Goal: Task Accomplishment & Management: Manage account settings

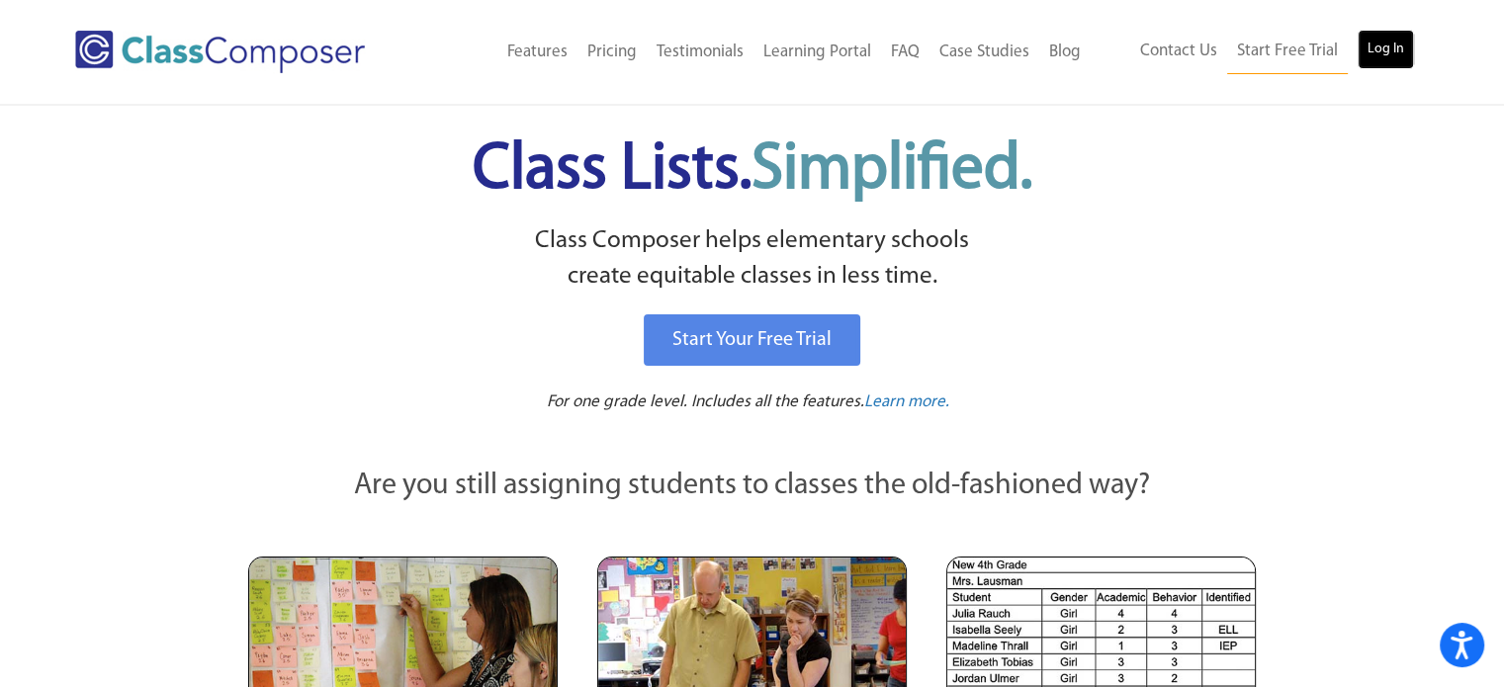
click at [1382, 54] on link "Log In" at bounding box center [1386, 50] width 56 height 40
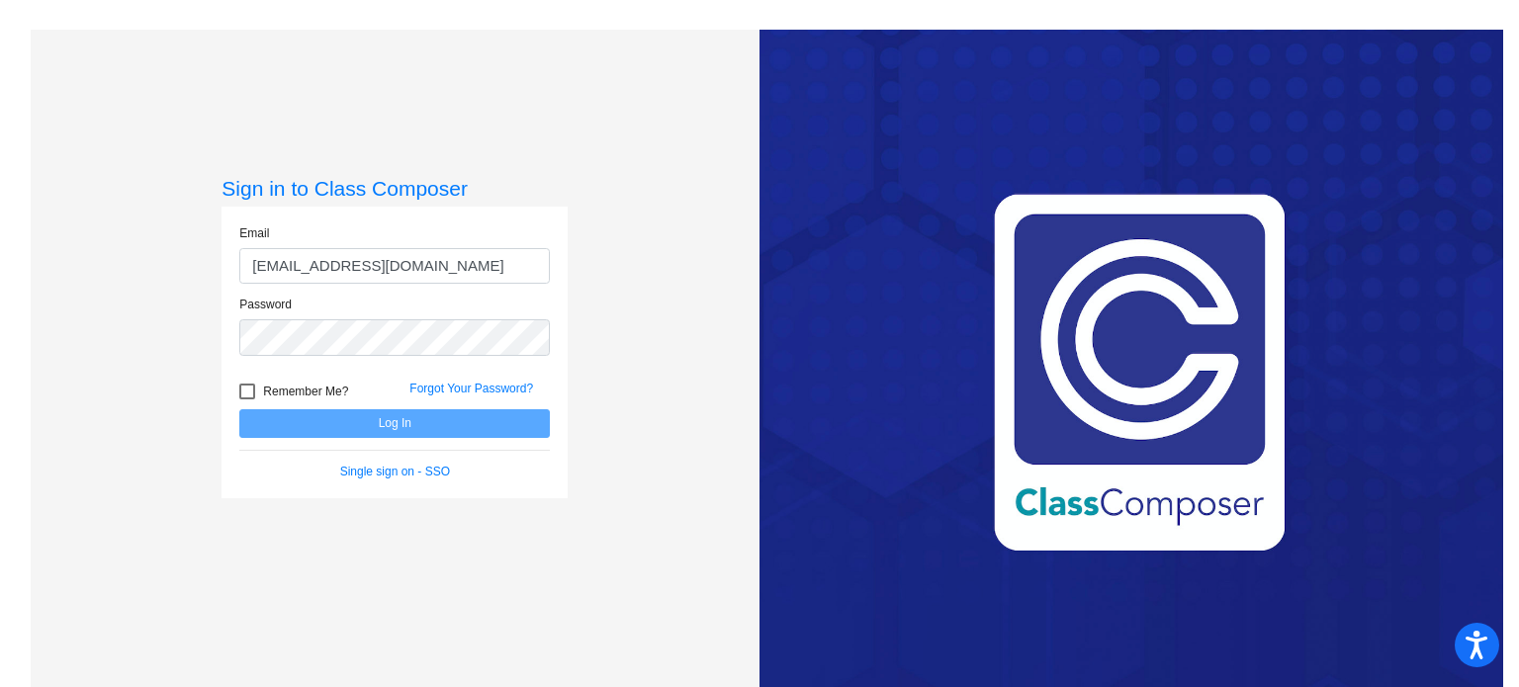
type input "[EMAIL_ADDRESS][DOMAIN_NAME]"
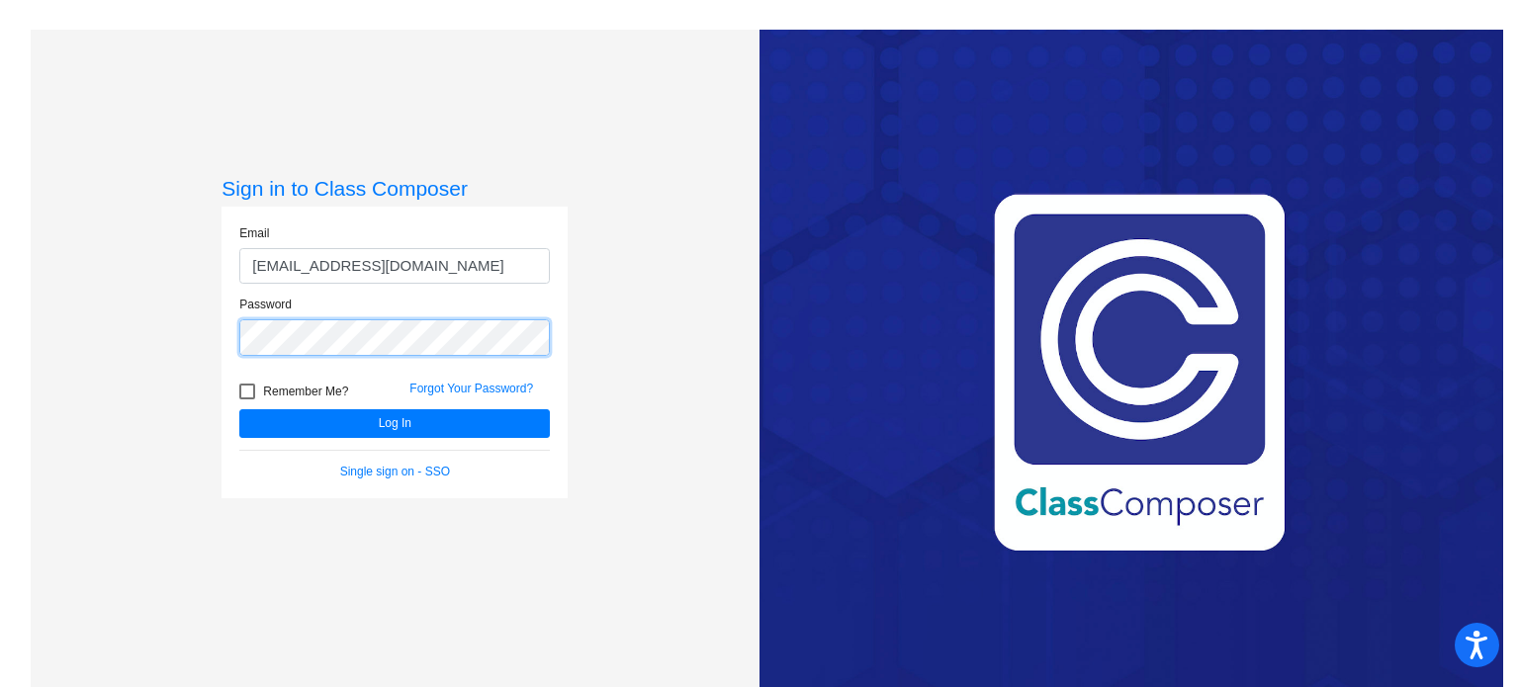
click at [239, 409] on button "Log In" at bounding box center [394, 423] width 311 height 29
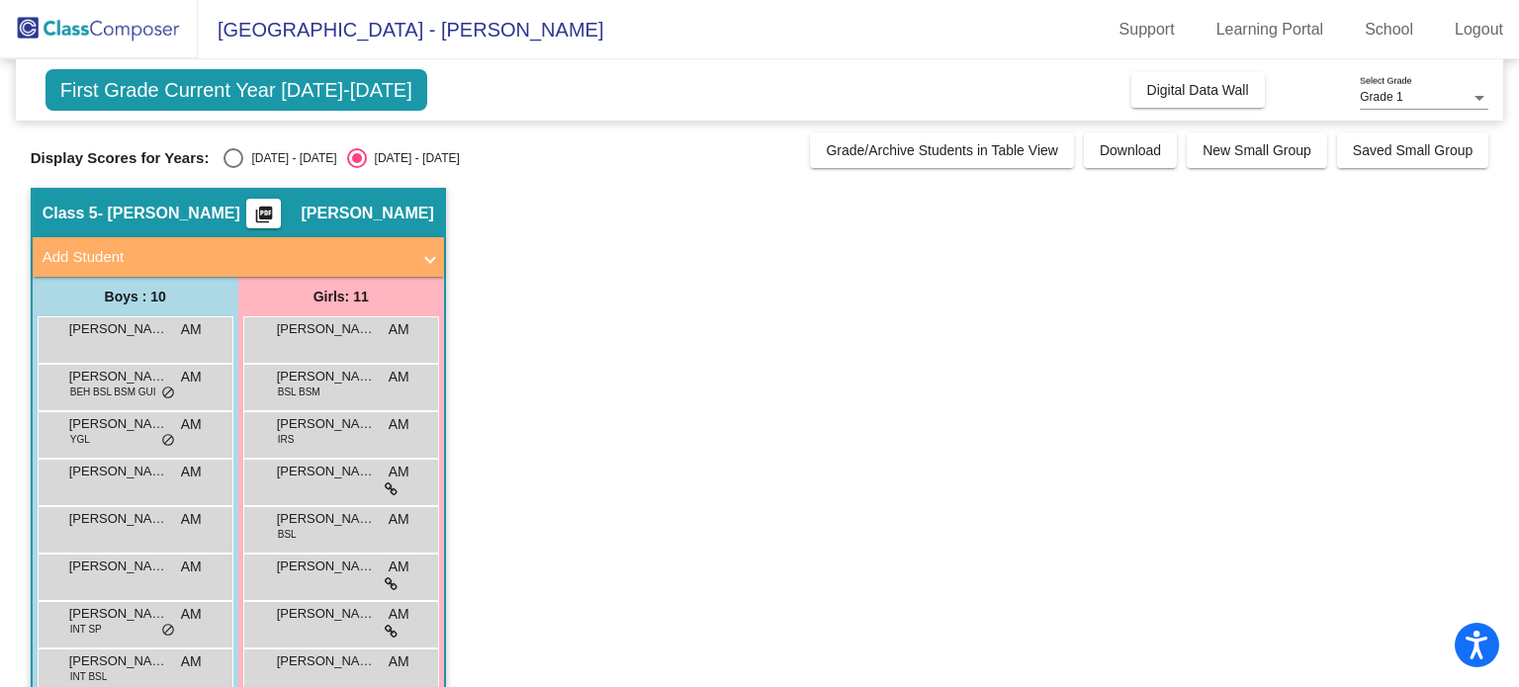
click at [226, 152] on div "Select an option" at bounding box center [234, 158] width 20 height 20
click at [232, 168] on input "[DATE] - [DATE]" at bounding box center [232, 168] width 1 height 1
radio input "true"
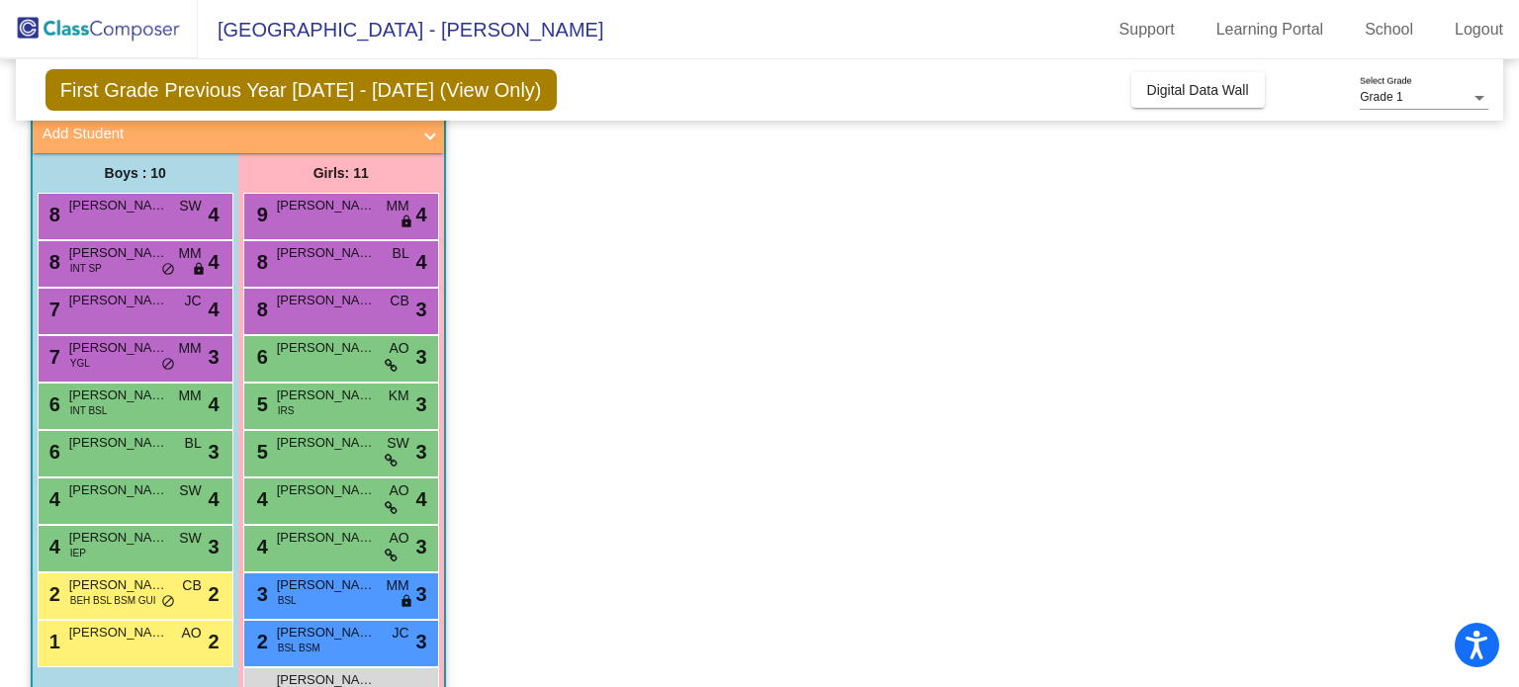
scroll to position [127, 0]
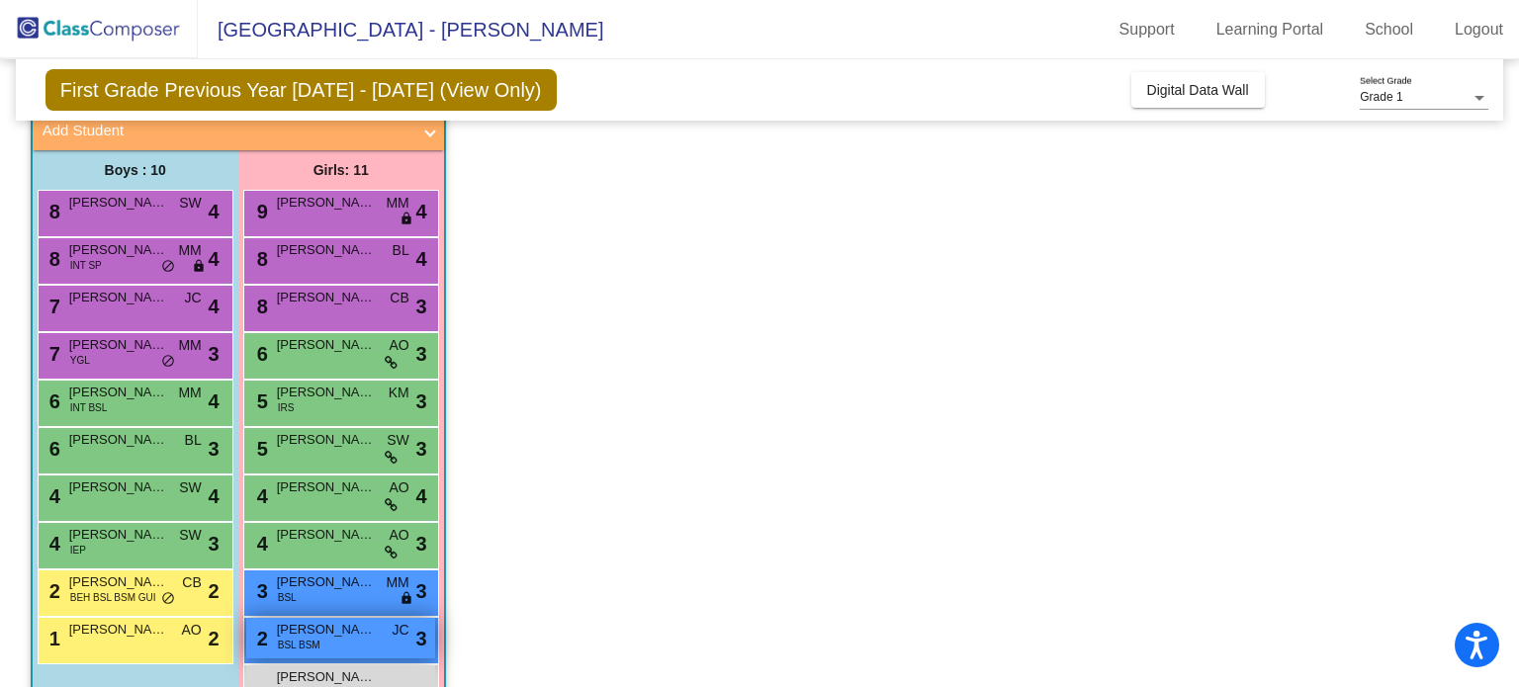
click at [301, 639] on span "BSL BSM" at bounding box center [299, 645] width 43 height 15
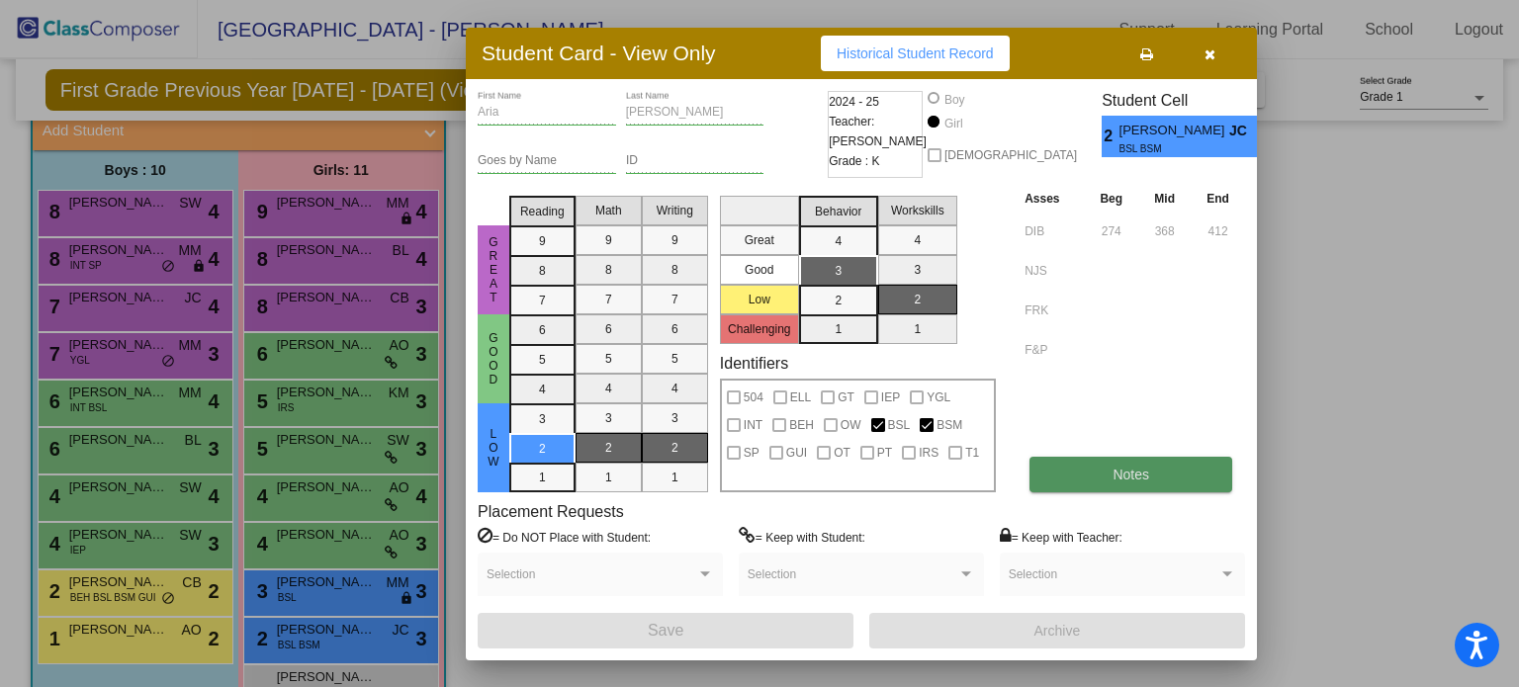
click at [1081, 473] on button "Notes" at bounding box center [1131, 475] width 203 height 36
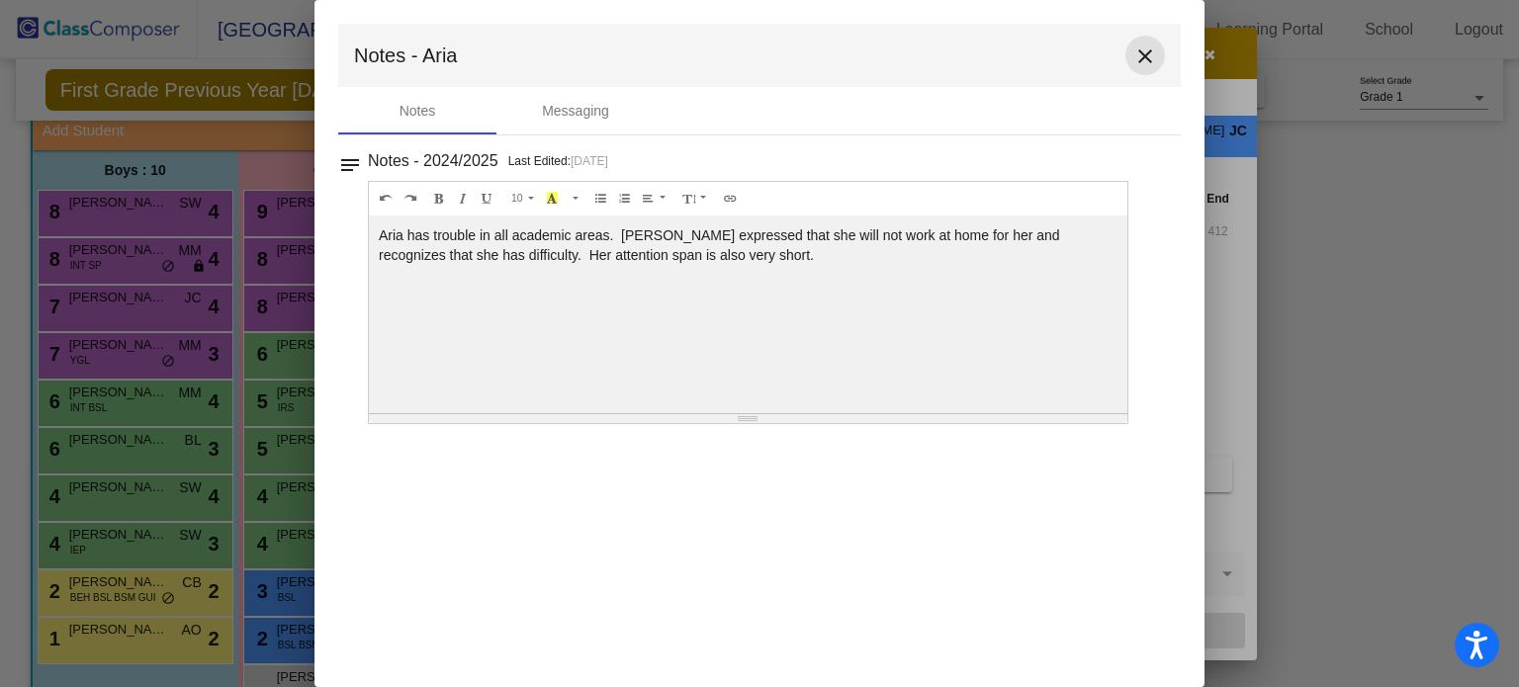
click at [1143, 51] on mat-icon "close" at bounding box center [1146, 57] width 24 height 24
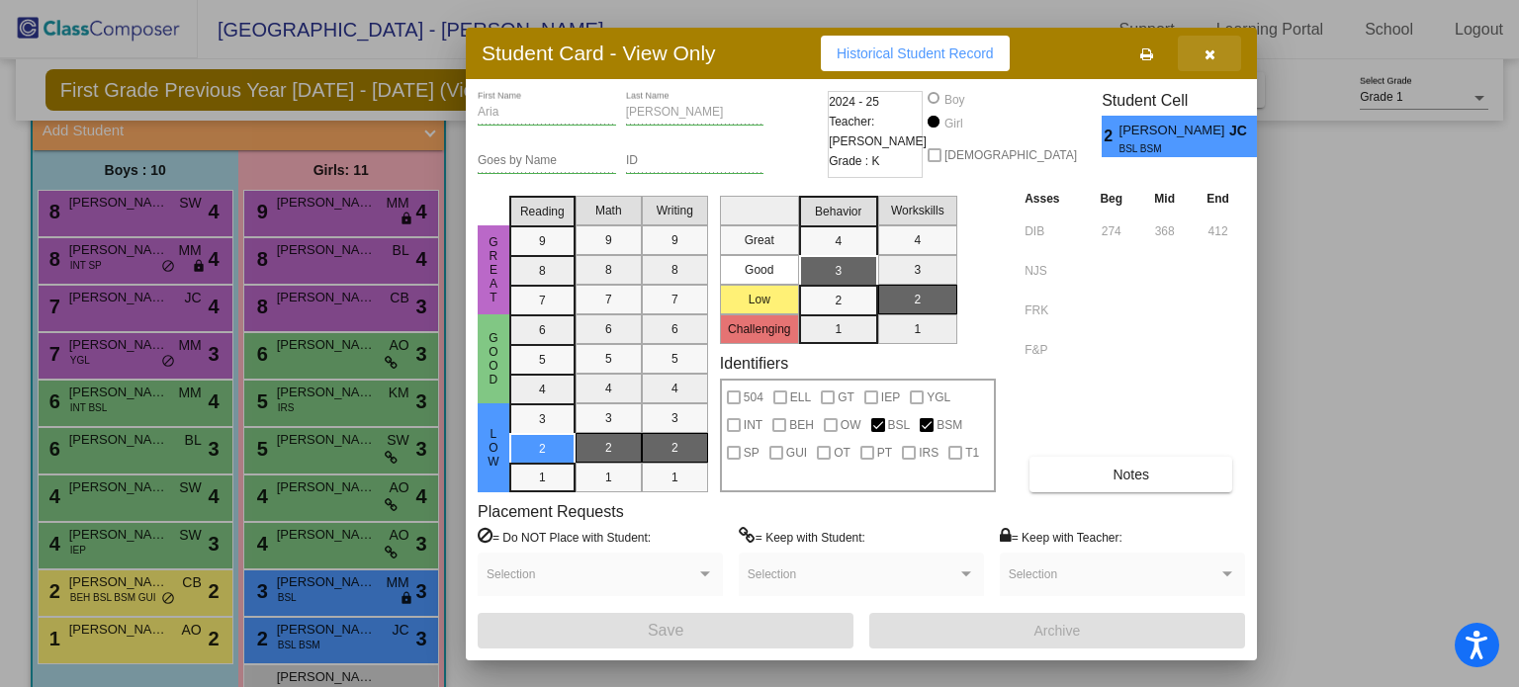
click at [1207, 57] on icon "button" at bounding box center [1210, 54] width 11 height 14
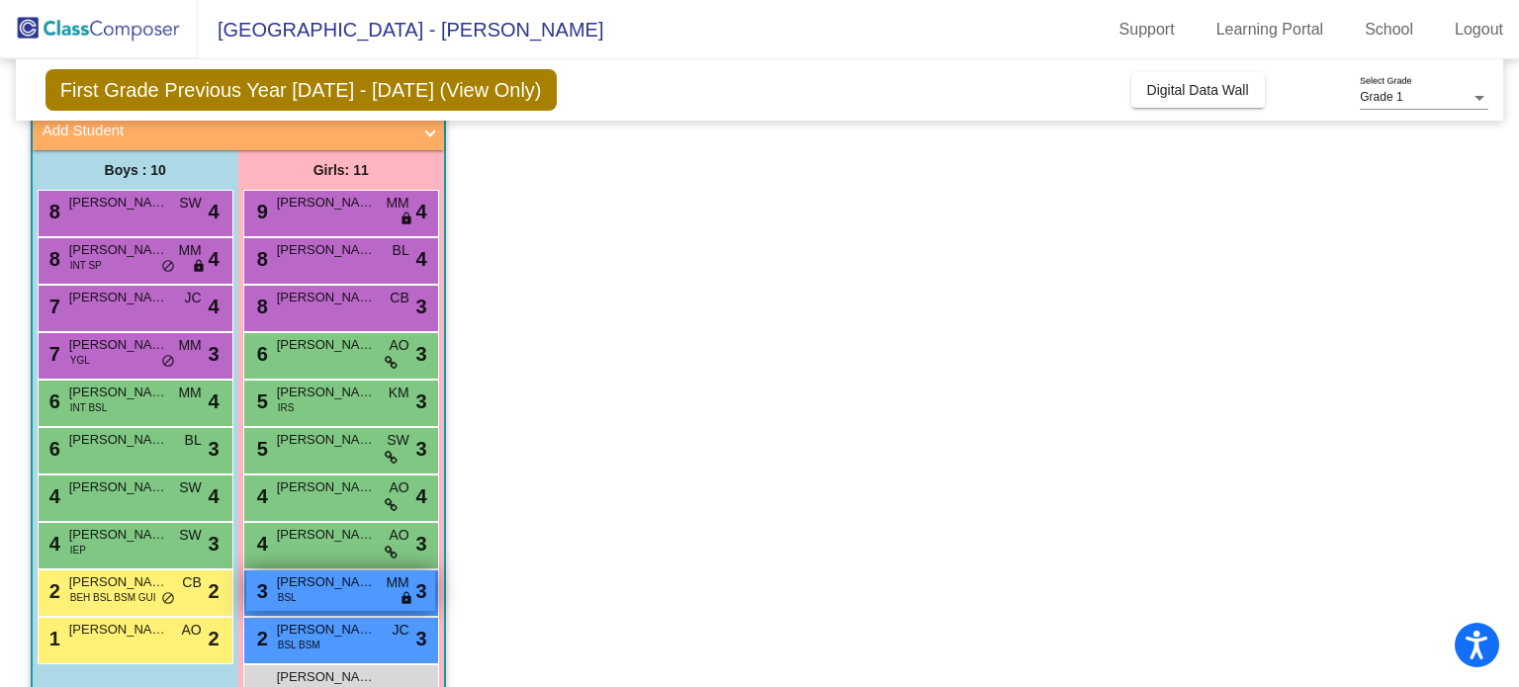
click at [281, 591] on span "BSL" at bounding box center [287, 598] width 19 height 15
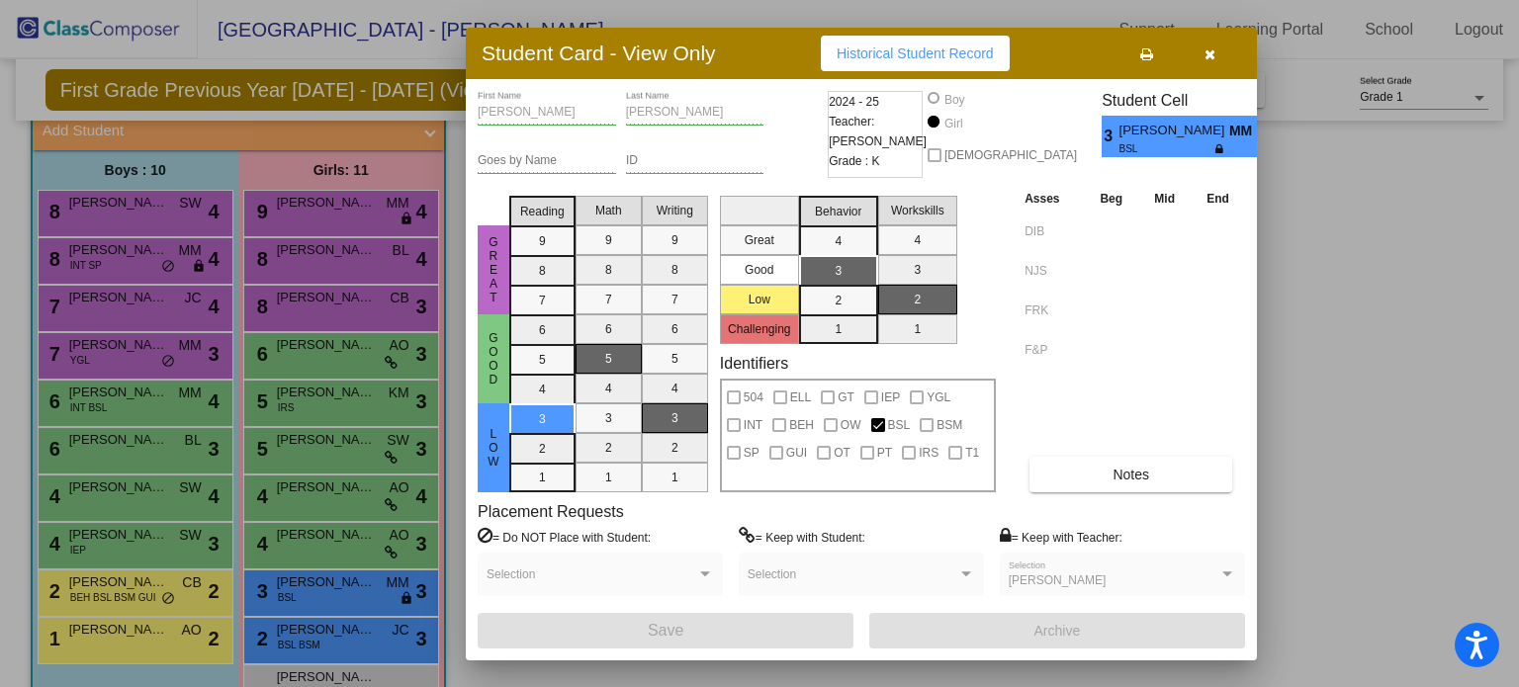
click at [1221, 50] on button "button" at bounding box center [1209, 54] width 63 height 36
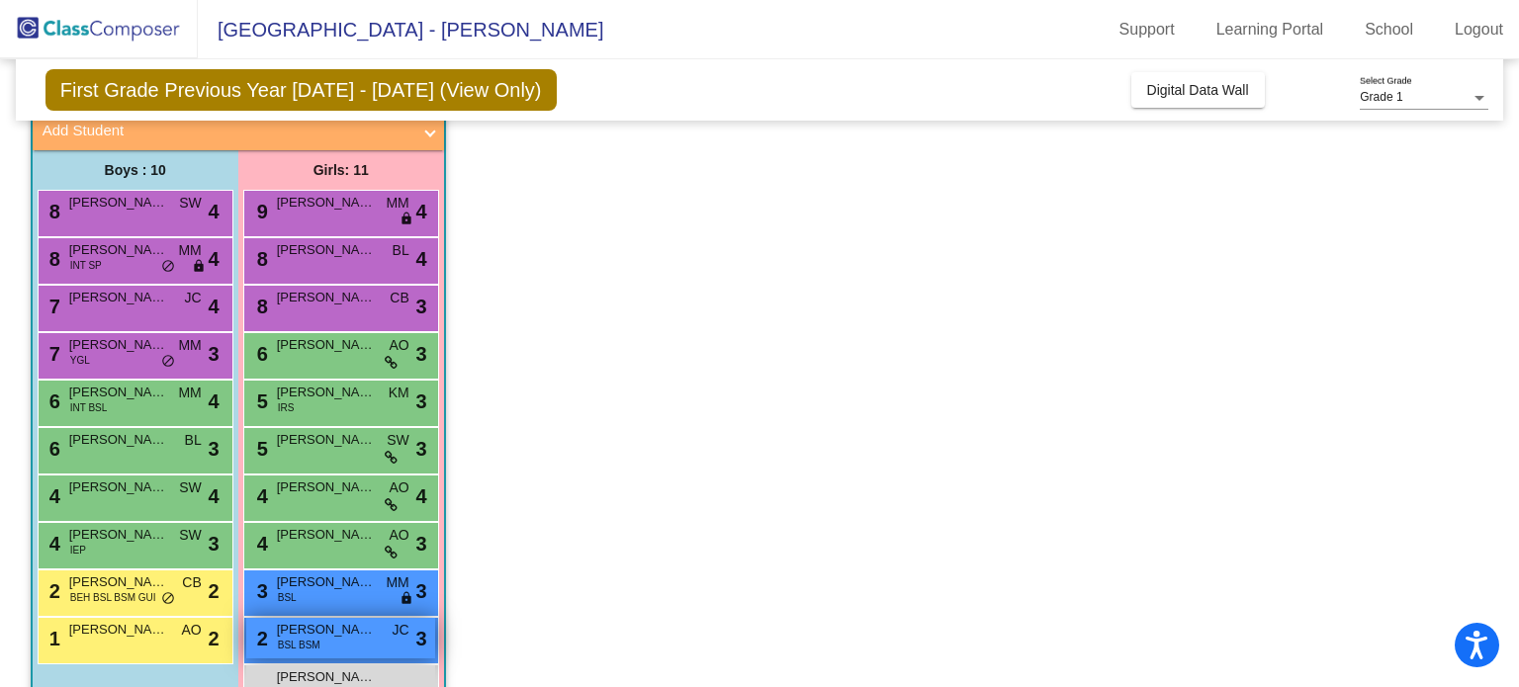
click at [328, 634] on span "[PERSON_NAME]" at bounding box center [326, 630] width 99 height 20
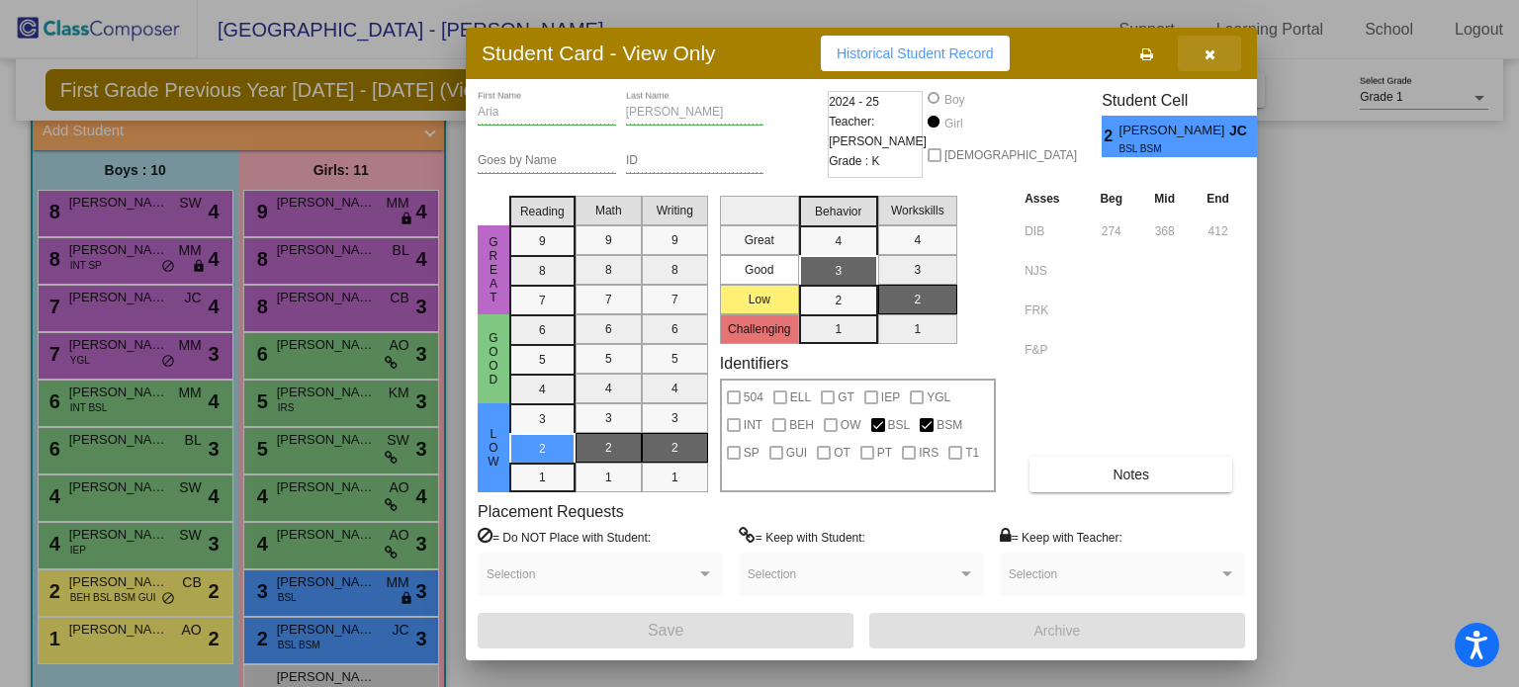
click at [1215, 57] on icon "button" at bounding box center [1210, 54] width 11 height 14
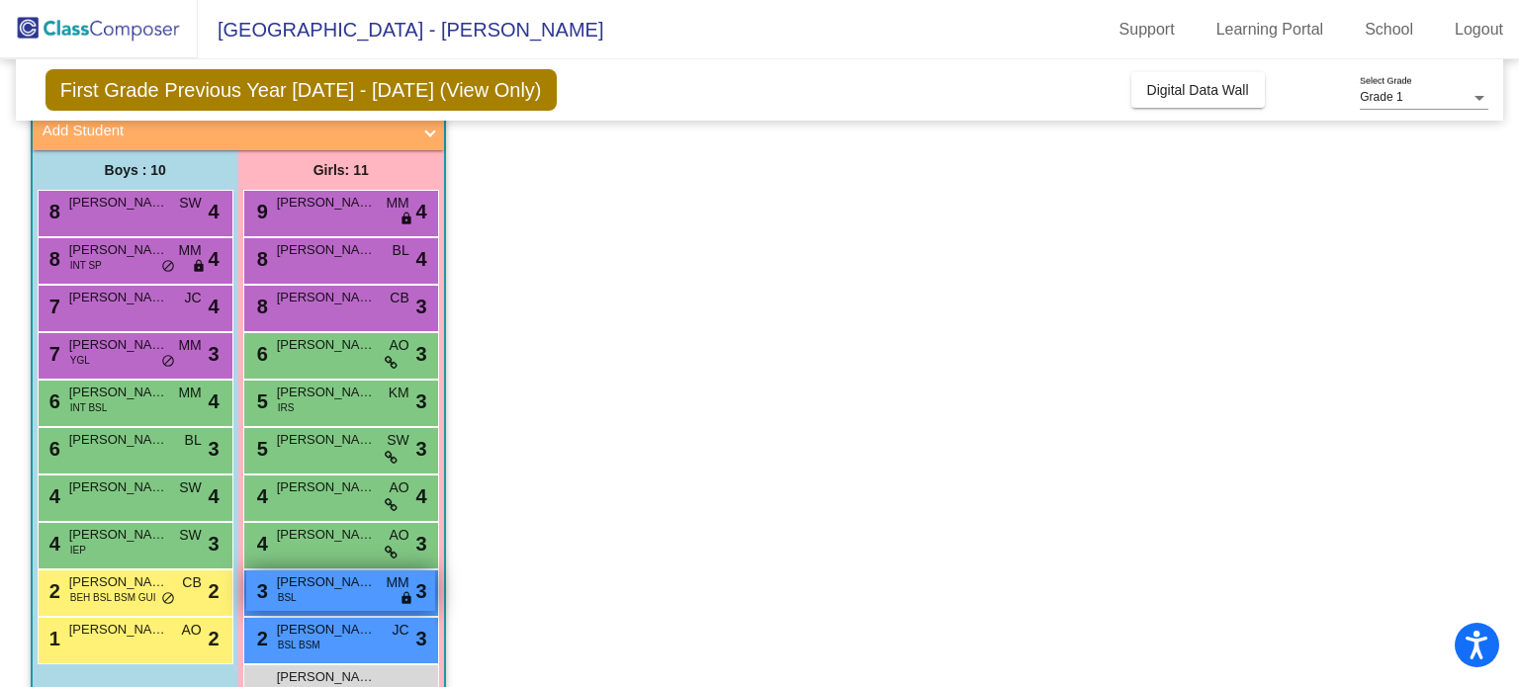
click at [352, 582] on span "[PERSON_NAME]" at bounding box center [326, 583] width 99 height 20
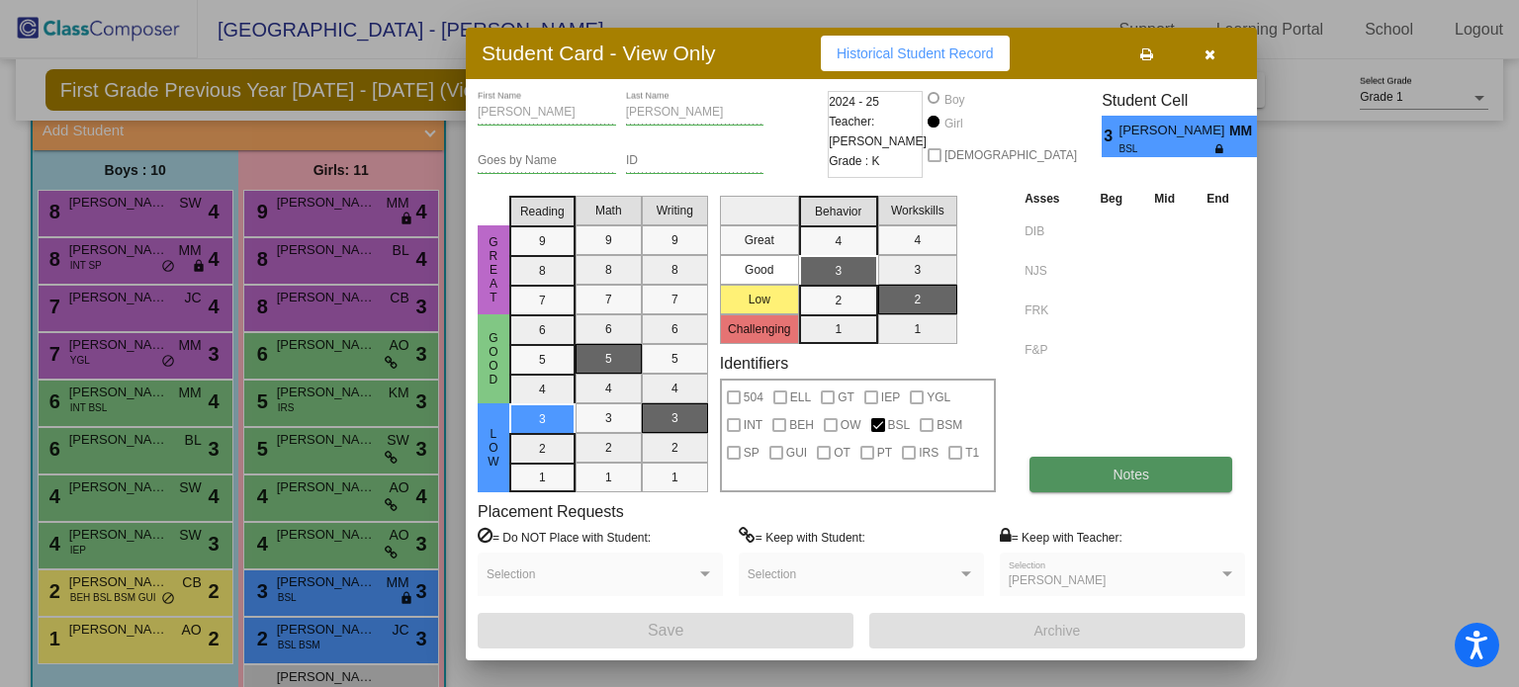
click at [1196, 479] on button "Notes" at bounding box center [1131, 475] width 203 height 36
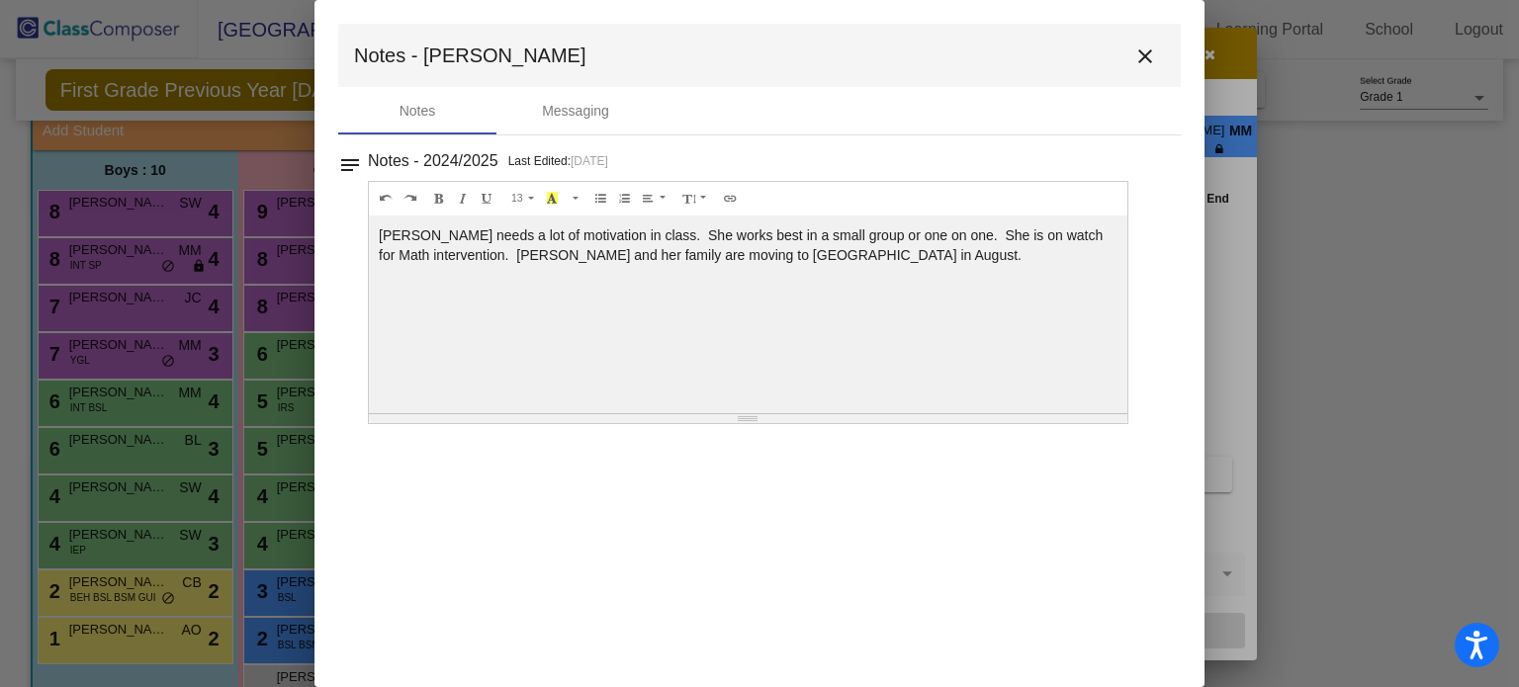
click at [1150, 58] on mat-icon "close" at bounding box center [1146, 57] width 24 height 24
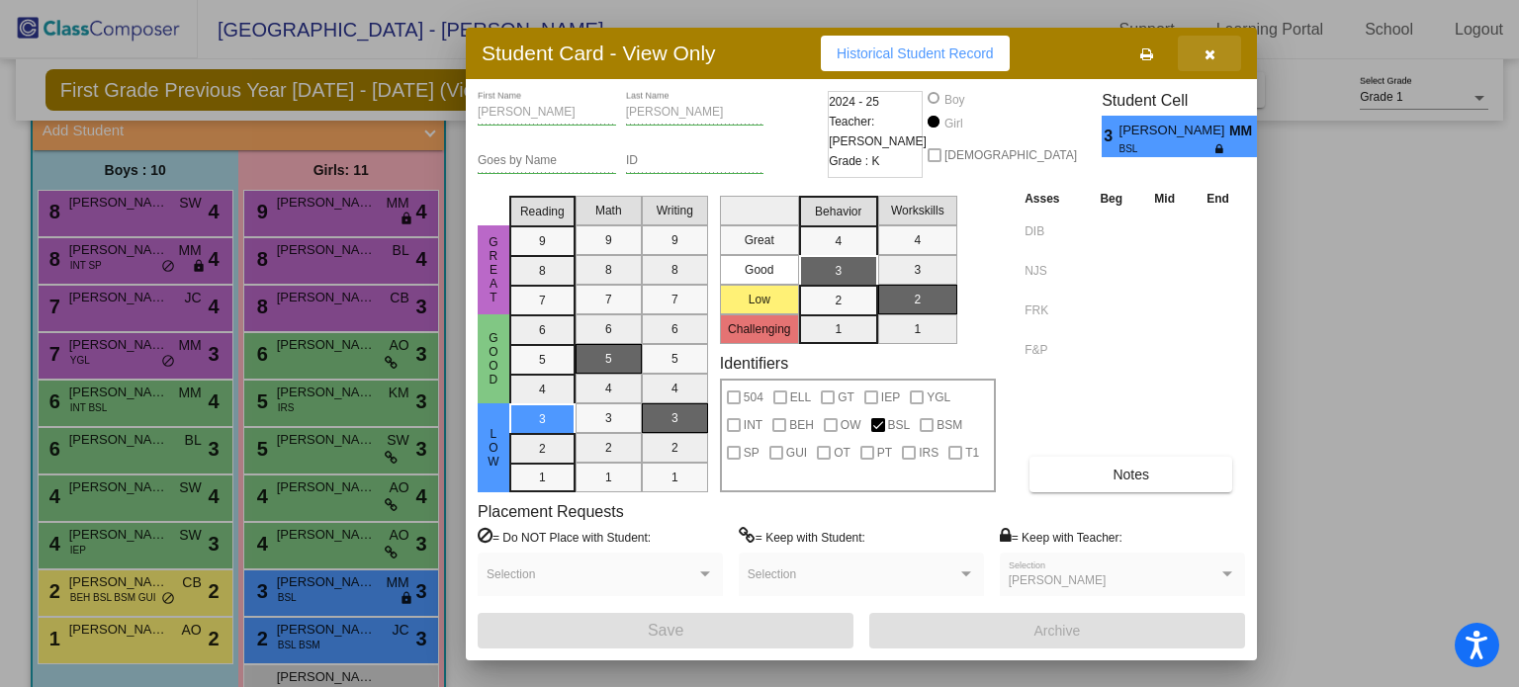
click at [1209, 62] on button "button" at bounding box center [1209, 54] width 63 height 36
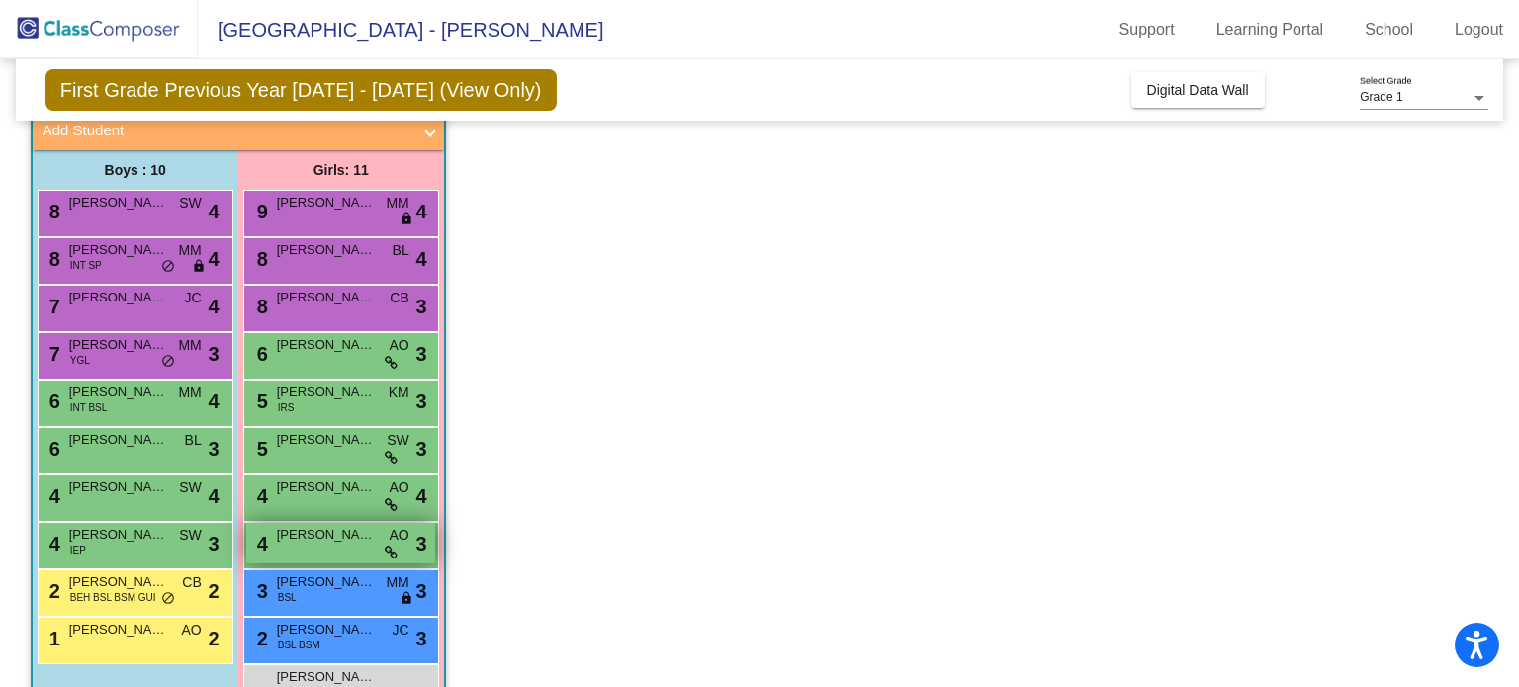
click at [336, 556] on div "4 [PERSON_NAME] Hence AO lock do_not_disturb_alt 3" at bounding box center [340, 543] width 189 height 41
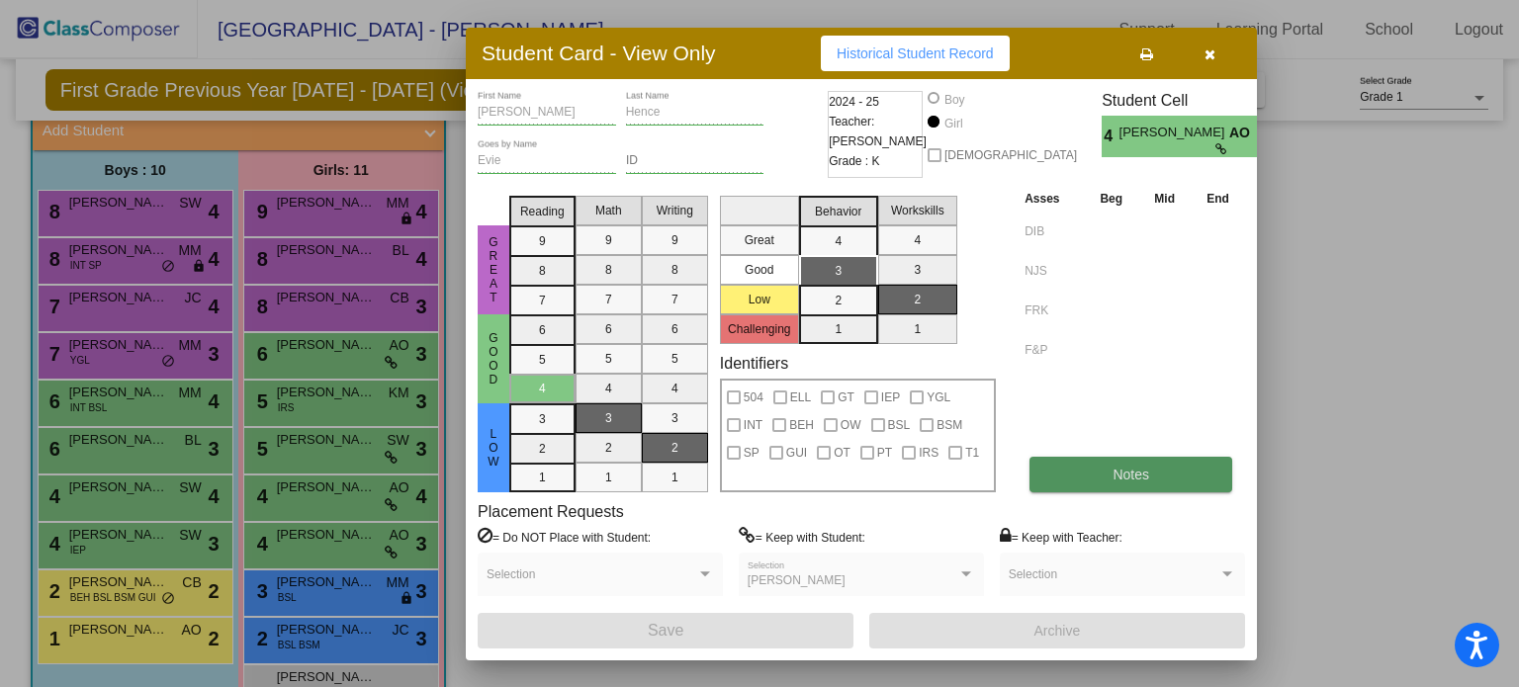
click at [1079, 466] on button "Notes" at bounding box center [1131, 475] width 203 height 36
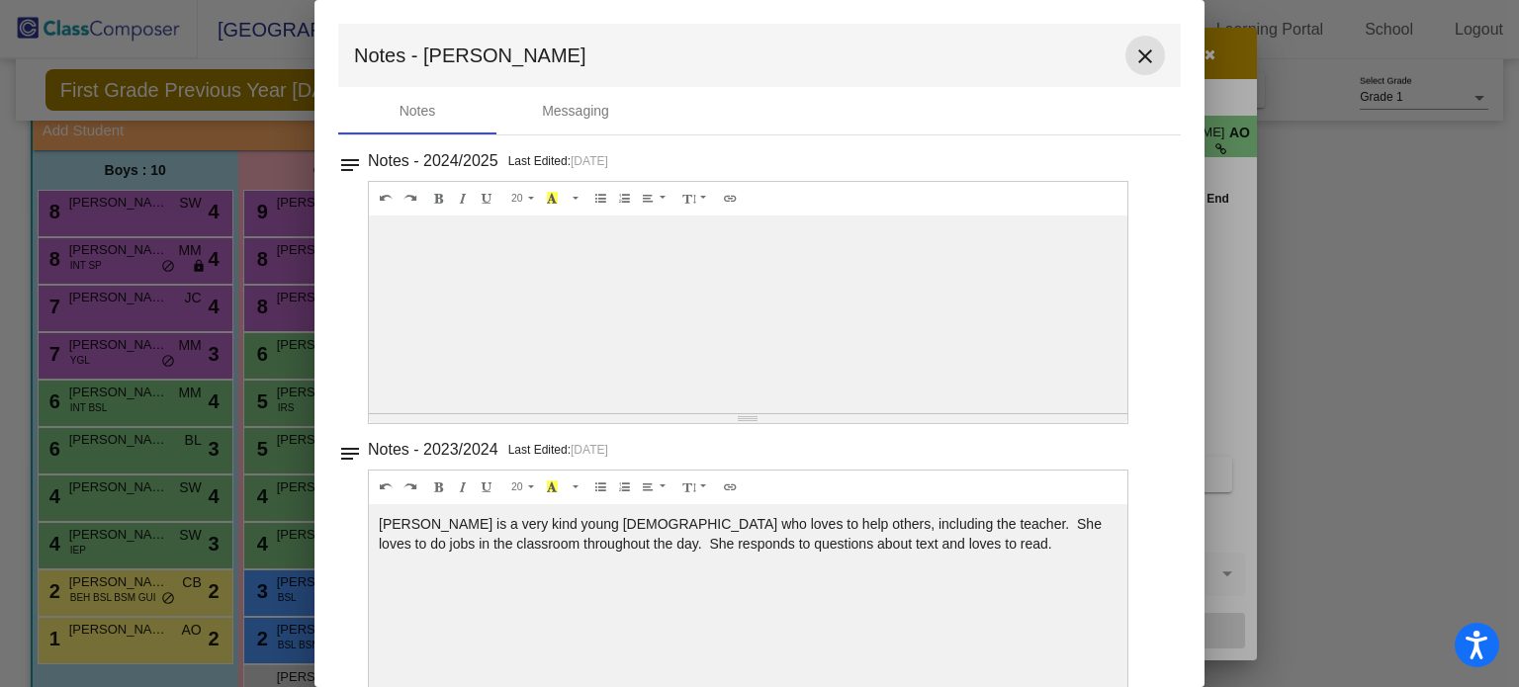
click at [1134, 56] on mat-icon "close" at bounding box center [1146, 57] width 24 height 24
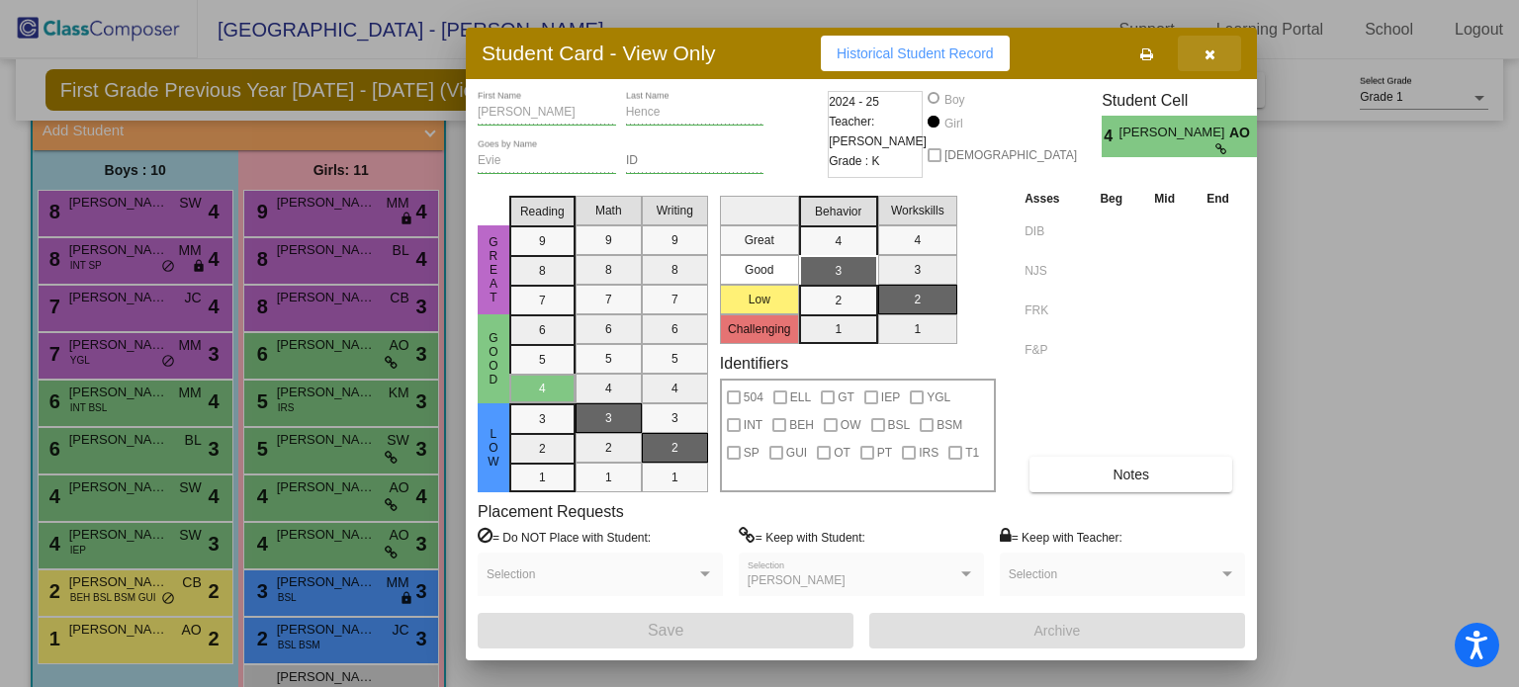
click at [1211, 45] on span "button" at bounding box center [1210, 53] width 11 height 16
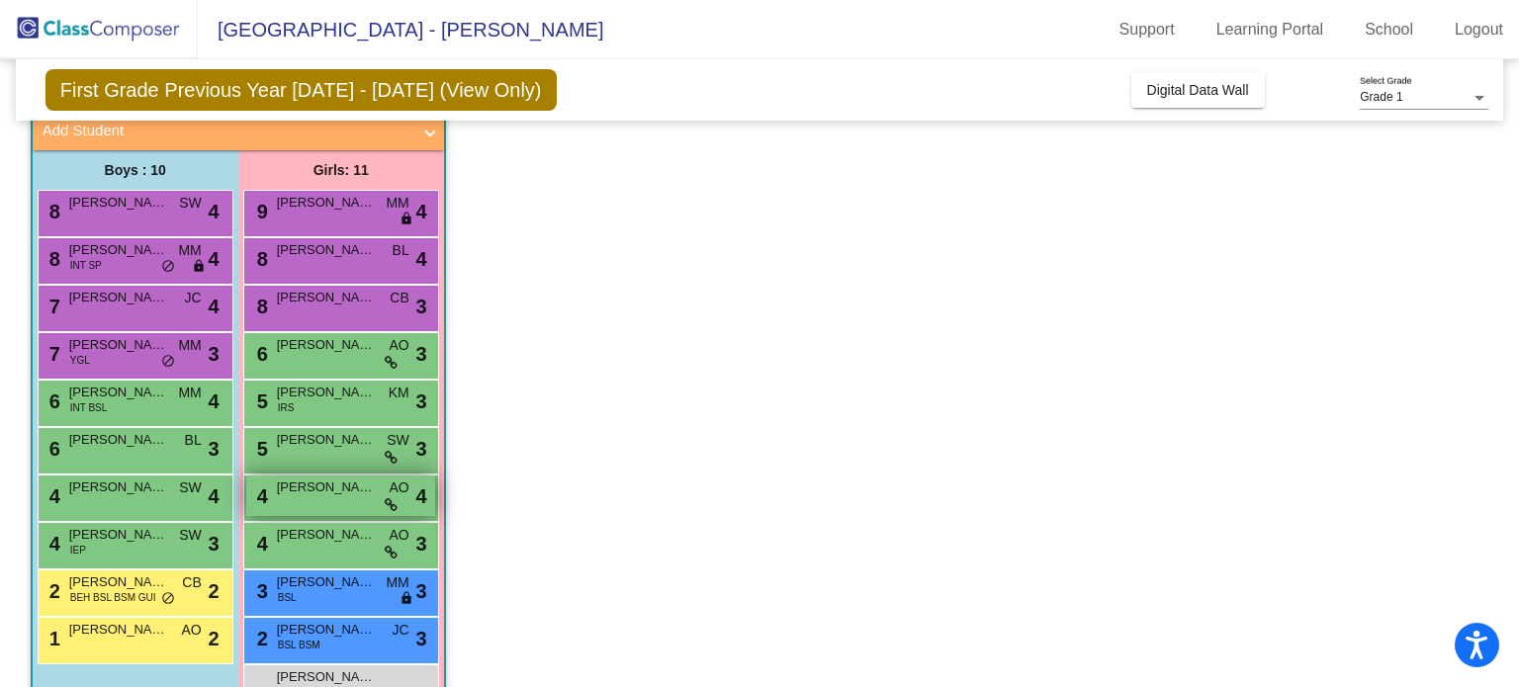
click at [342, 489] on span "[PERSON_NAME]" at bounding box center [326, 488] width 99 height 20
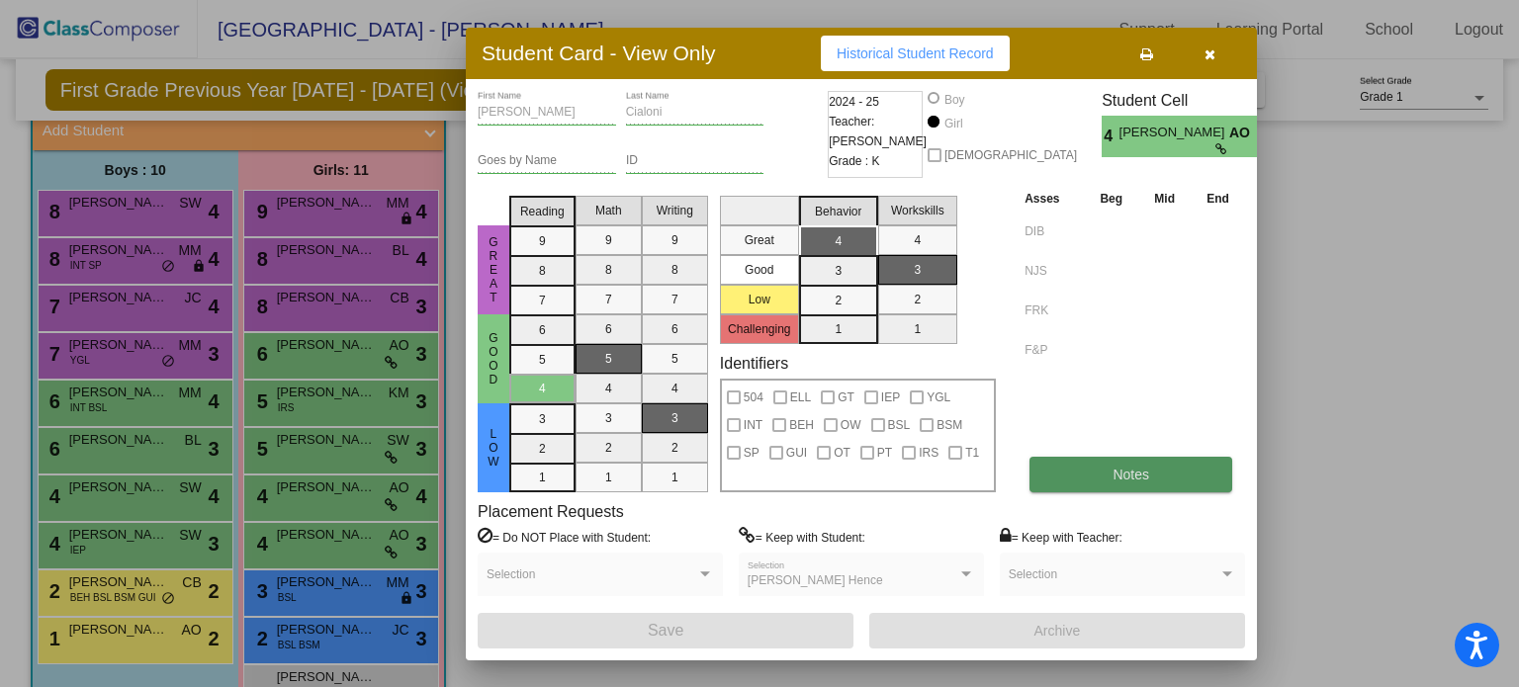
click at [1128, 474] on span "Notes" at bounding box center [1131, 475] width 37 height 16
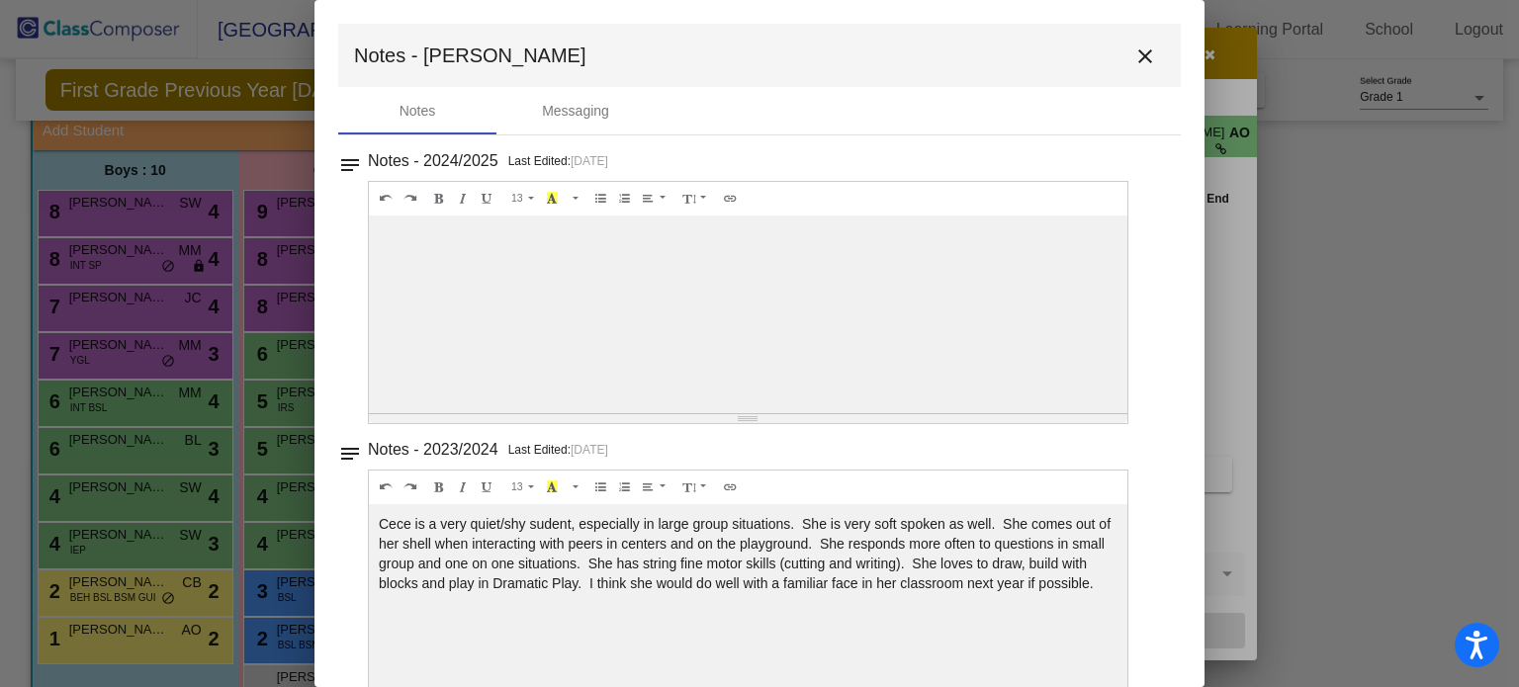
click at [1134, 63] on mat-icon "close" at bounding box center [1146, 57] width 24 height 24
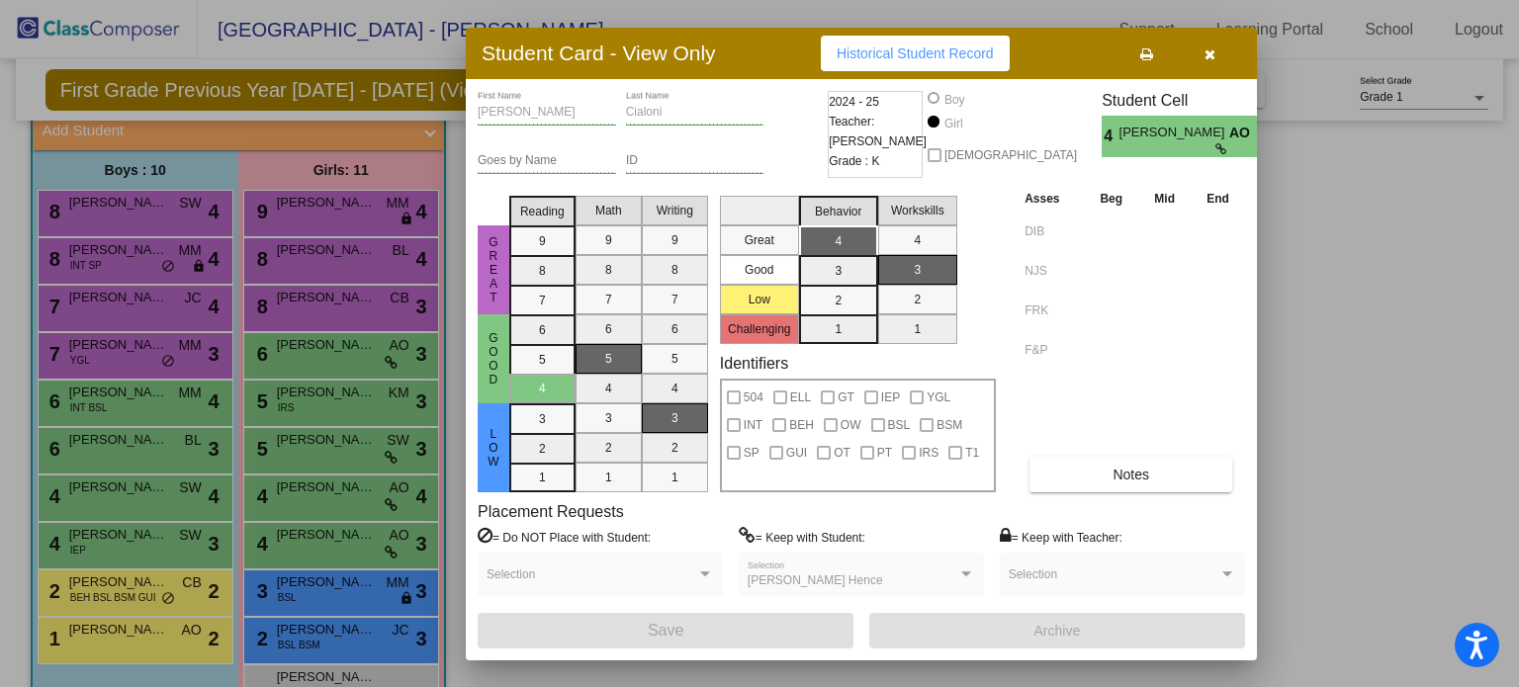
click at [1215, 54] on button "button" at bounding box center [1209, 54] width 63 height 36
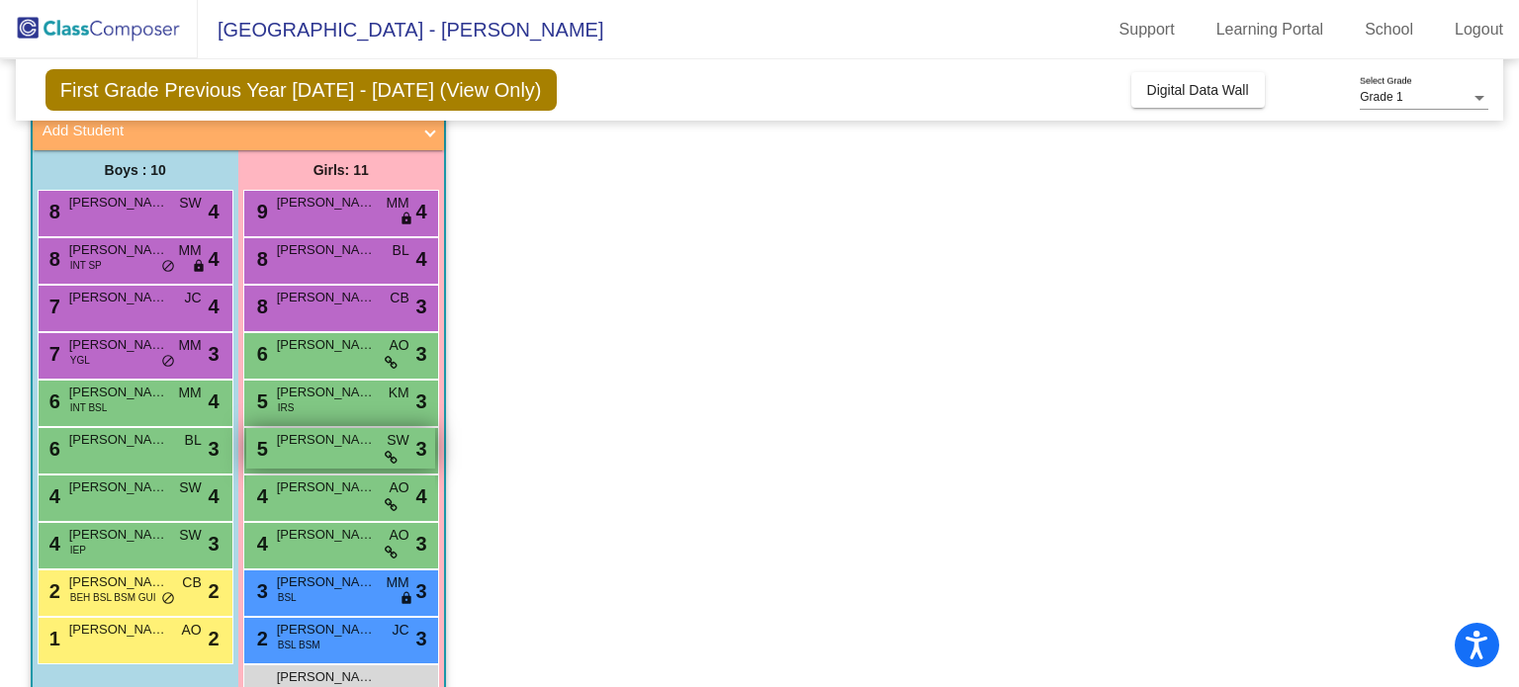
click at [304, 445] on span "[PERSON_NAME]" at bounding box center [326, 440] width 99 height 20
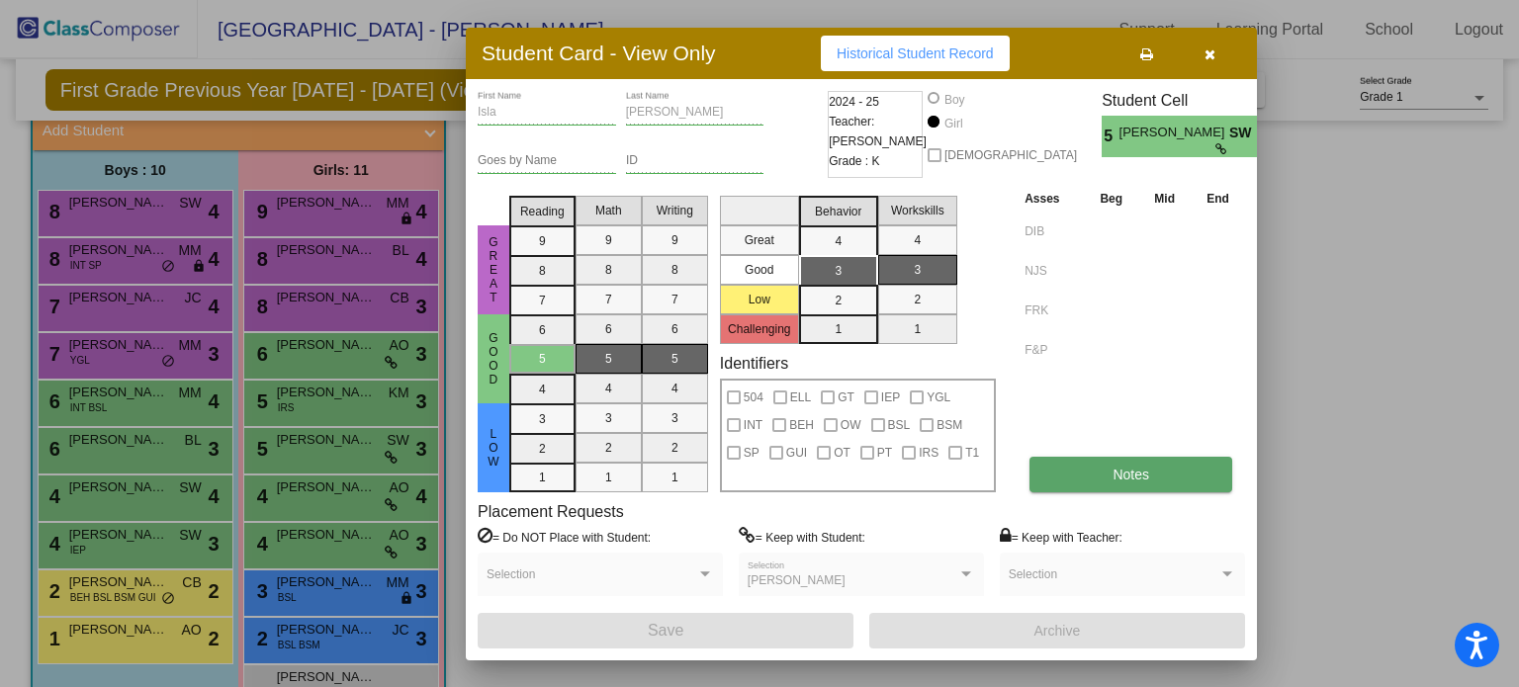
click at [1122, 469] on span "Notes" at bounding box center [1131, 475] width 37 height 16
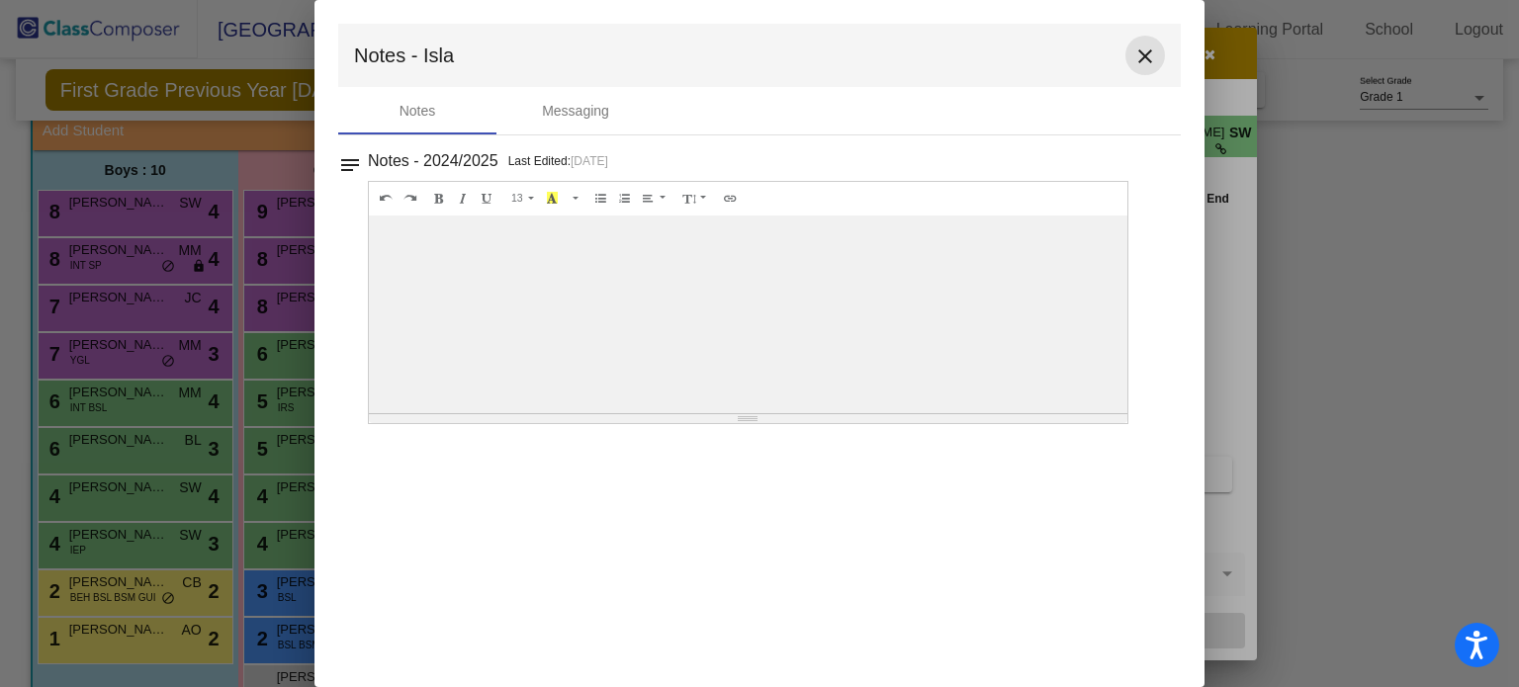
click at [1146, 50] on mat-icon "close" at bounding box center [1146, 57] width 24 height 24
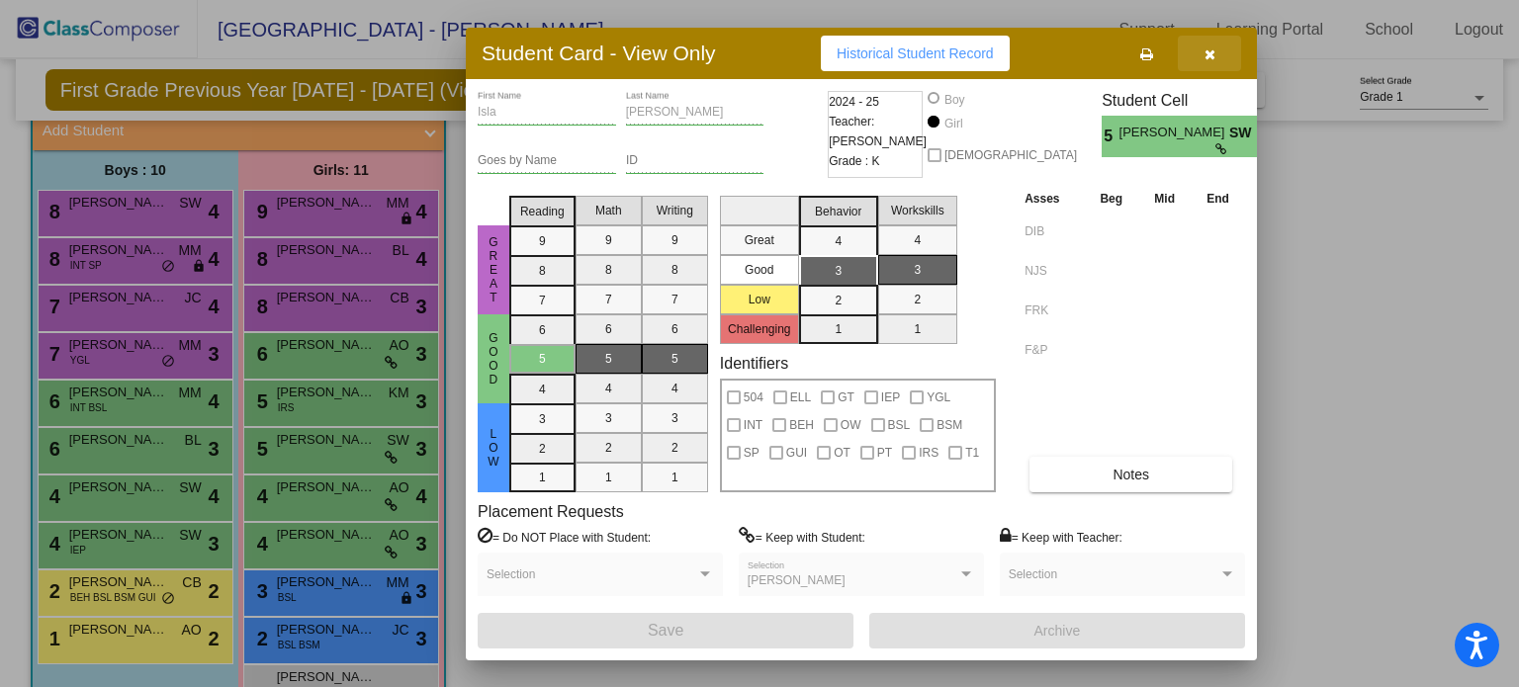
click at [1213, 57] on icon "button" at bounding box center [1210, 54] width 11 height 14
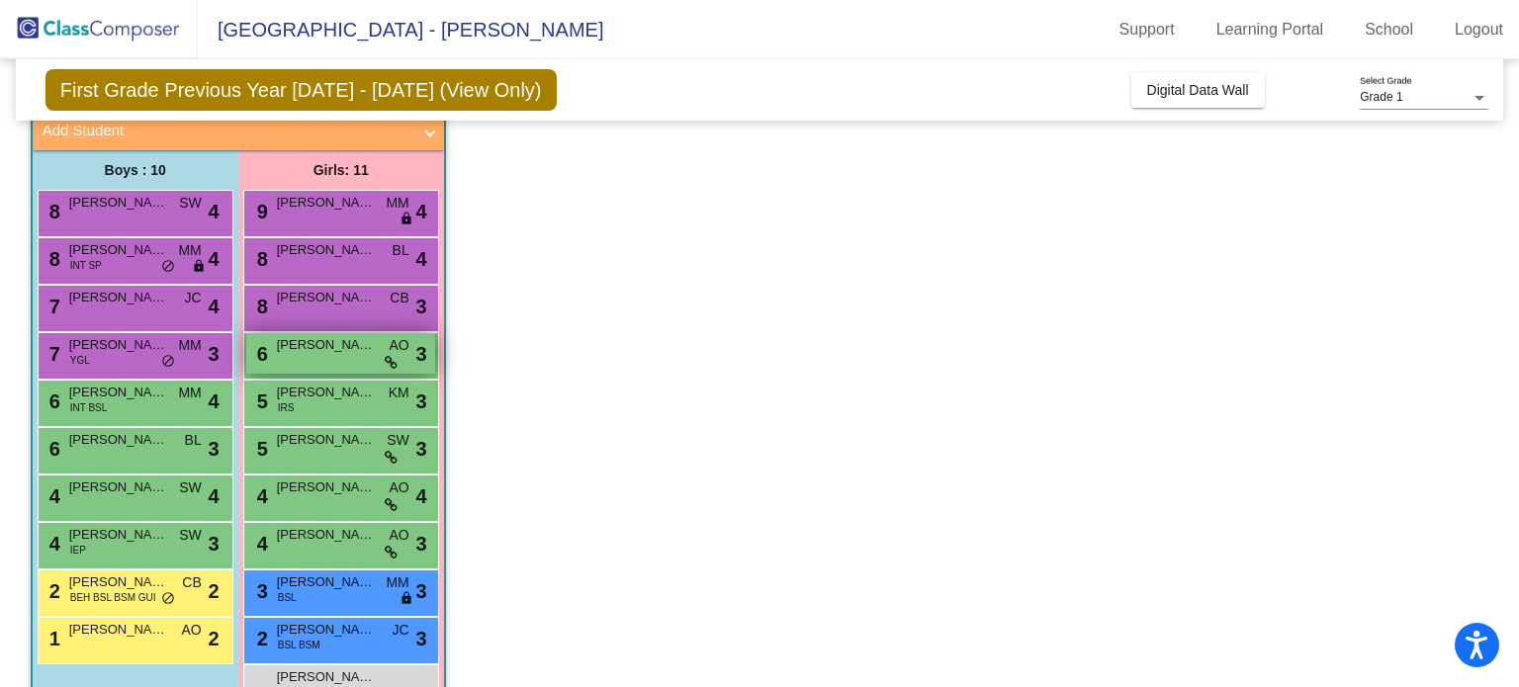
click at [344, 351] on span "[PERSON_NAME]" at bounding box center [326, 345] width 99 height 20
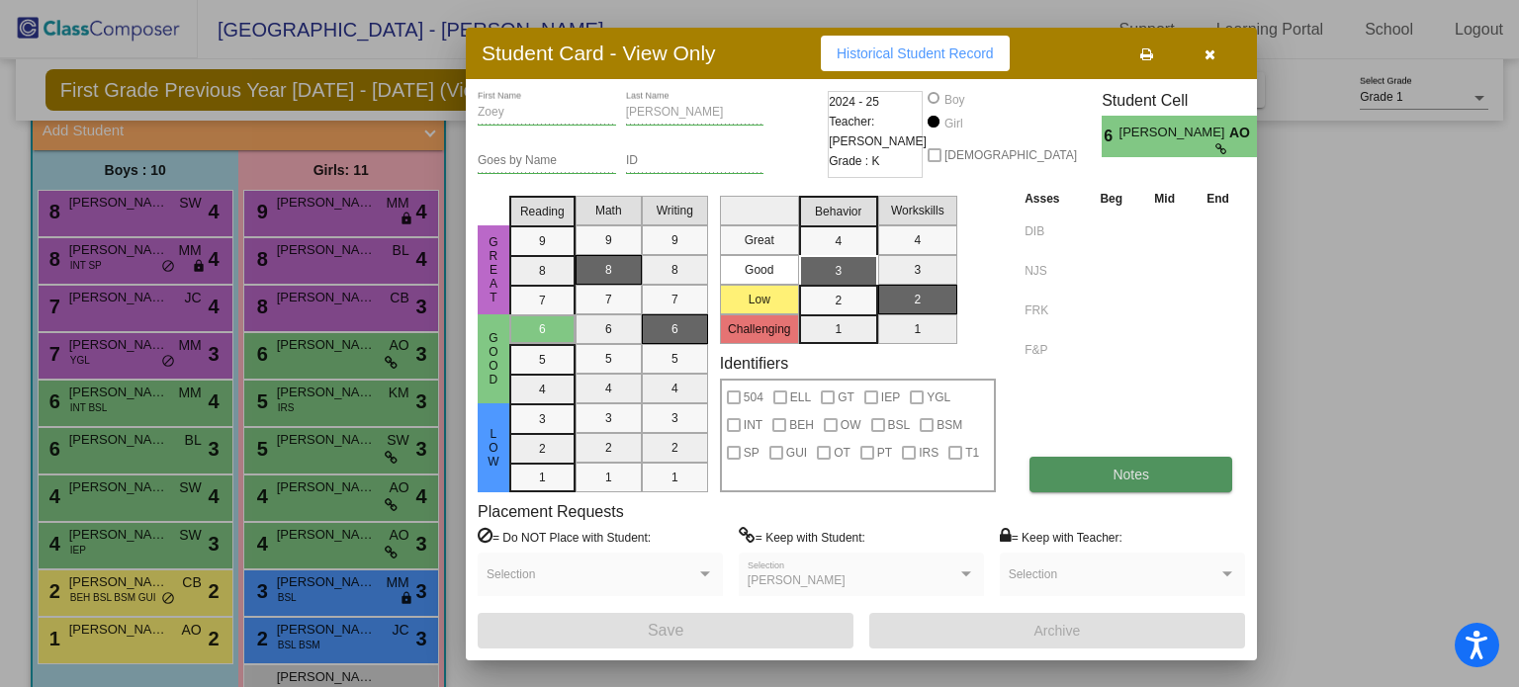
click at [1144, 483] on button "Notes" at bounding box center [1131, 475] width 203 height 36
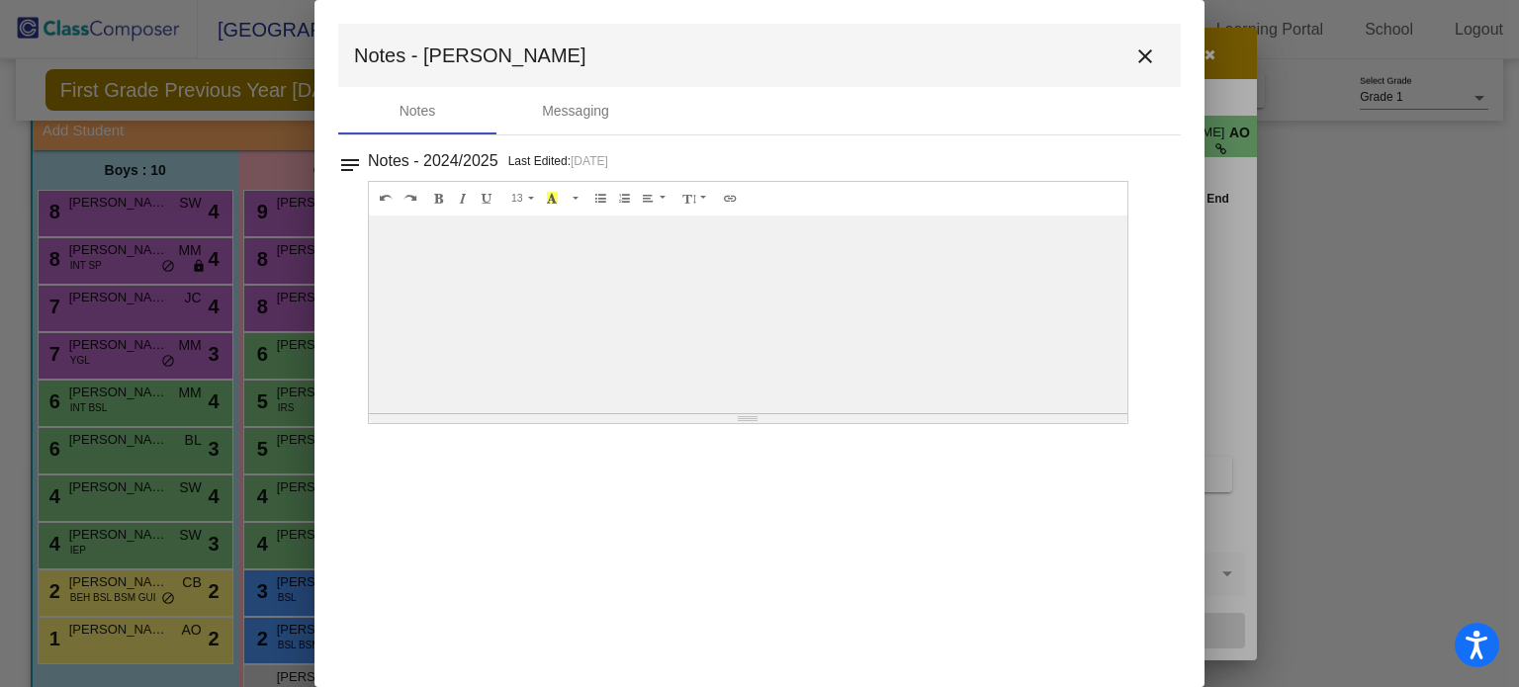
click at [1137, 64] on mat-icon "close" at bounding box center [1146, 57] width 24 height 24
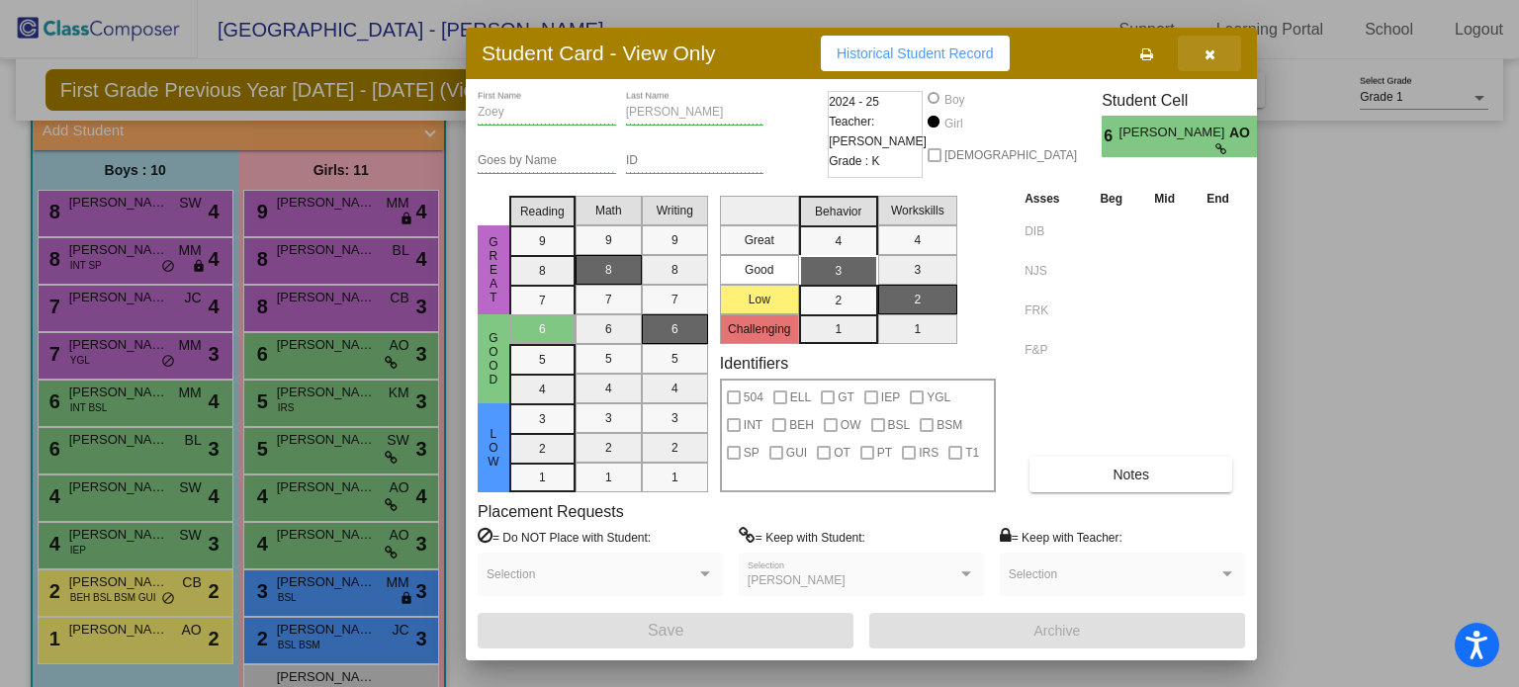
click at [1207, 52] on icon "button" at bounding box center [1210, 54] width 11 height 14
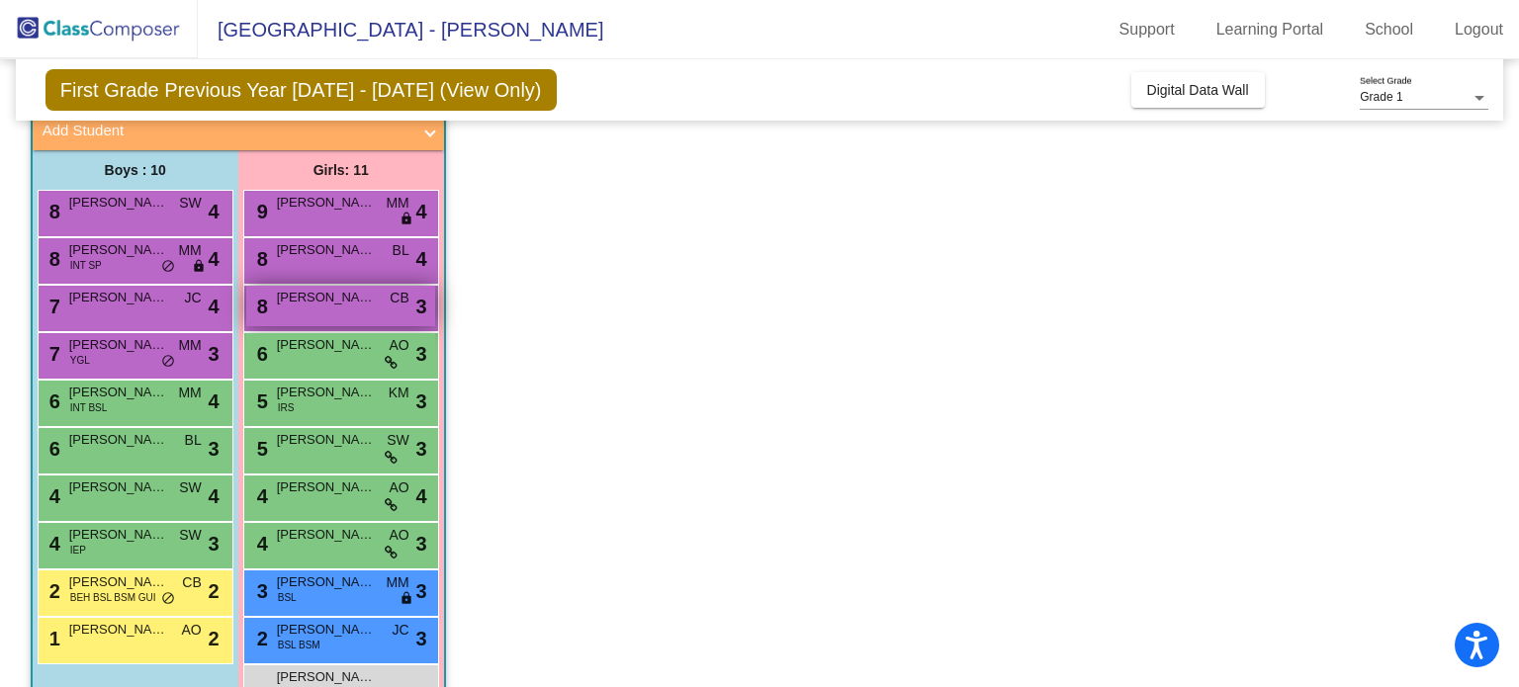
click at [348, 310] on div "8 [PERSON_NAME] CB lock do_not_disturb_alt 3" at bounding box center [340, 306] width 189 height 41
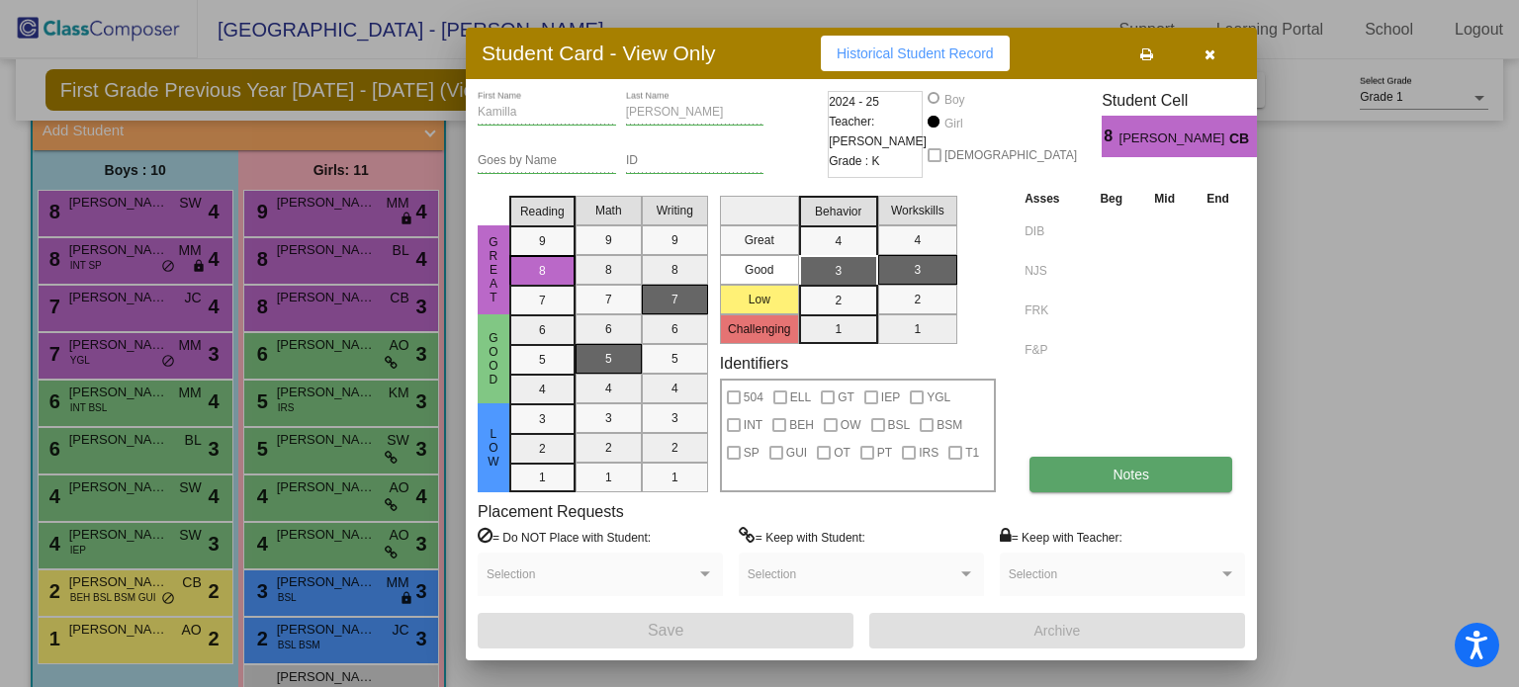
click at [1131, 478] on span "Notes" at bounding box center [1131, 475] width 37 height 16
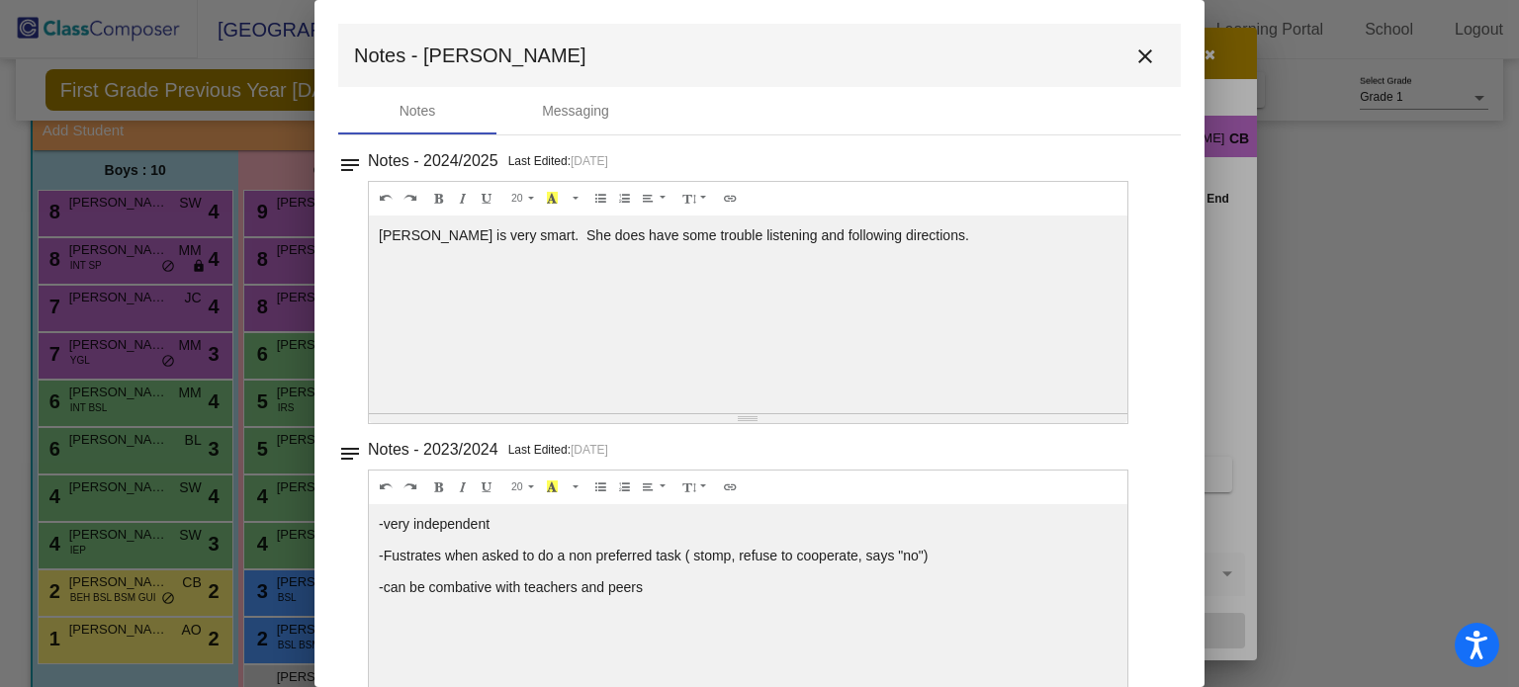
click at [1134, 62] on mat-icon "close" at bounding box center [1146, 57] width 24 height 24
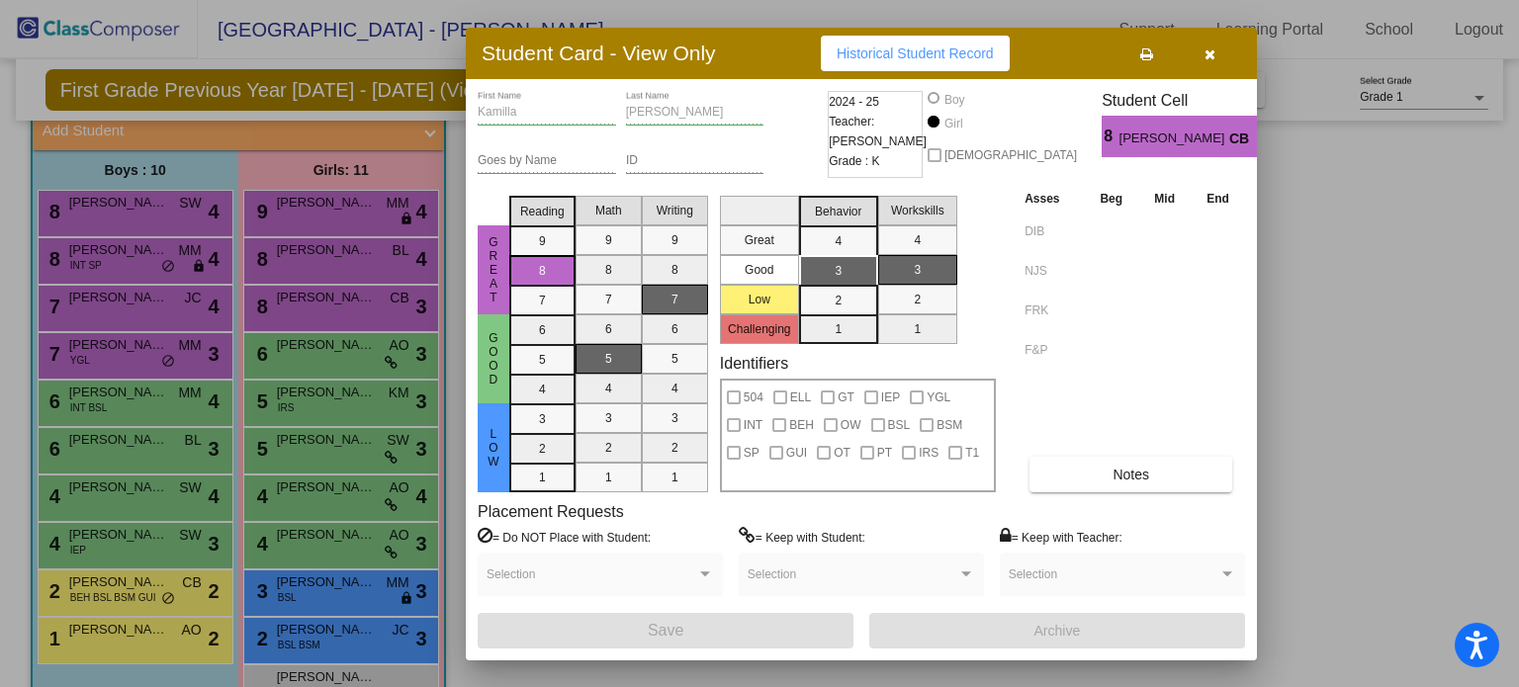
click at [1211, 55] on icon "button" at bounding box center [1210, 54] width 11 height 14
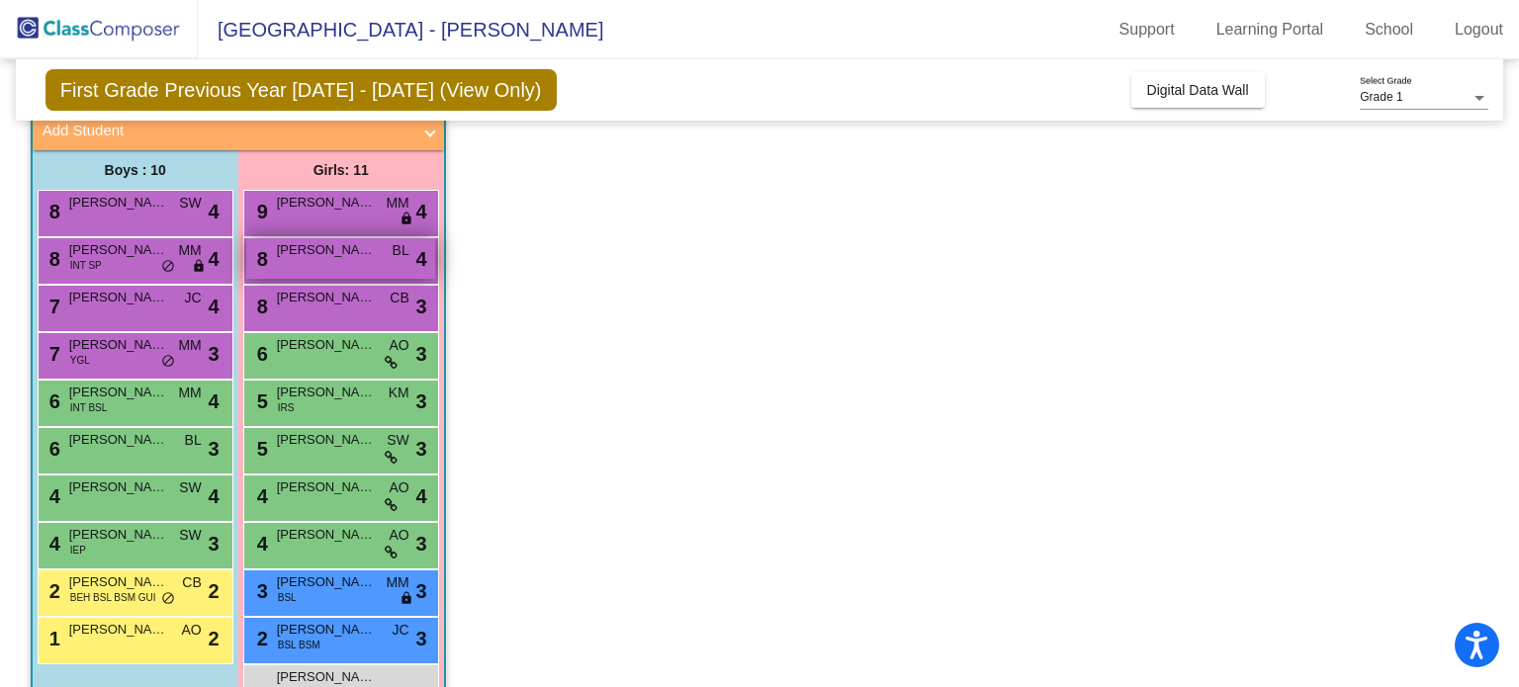
click at [323, 248] on span "[PERSON_NAME]" at bounding box center [326, 250] width 99 height 20
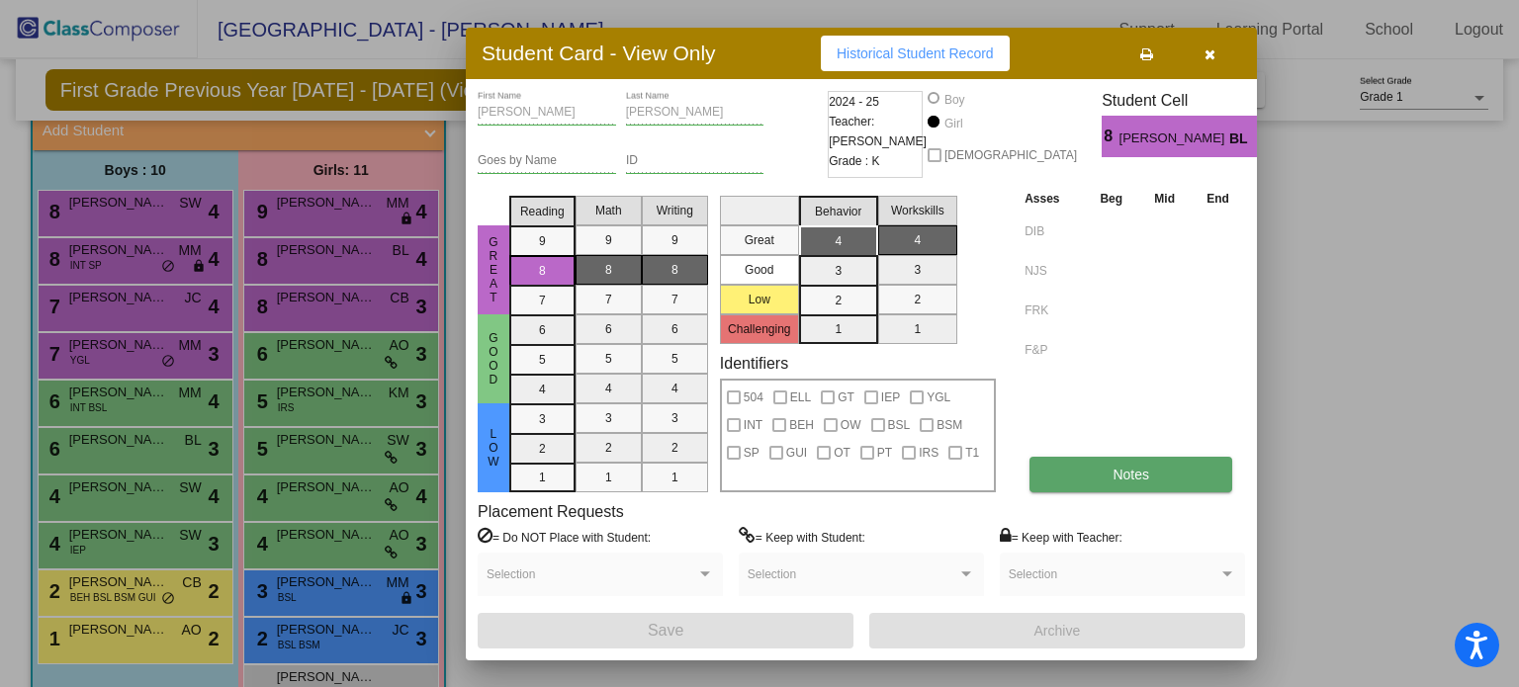
click at [1168, 461] on button "Notes" at bounding box center [1131, 475] width 203 height 36
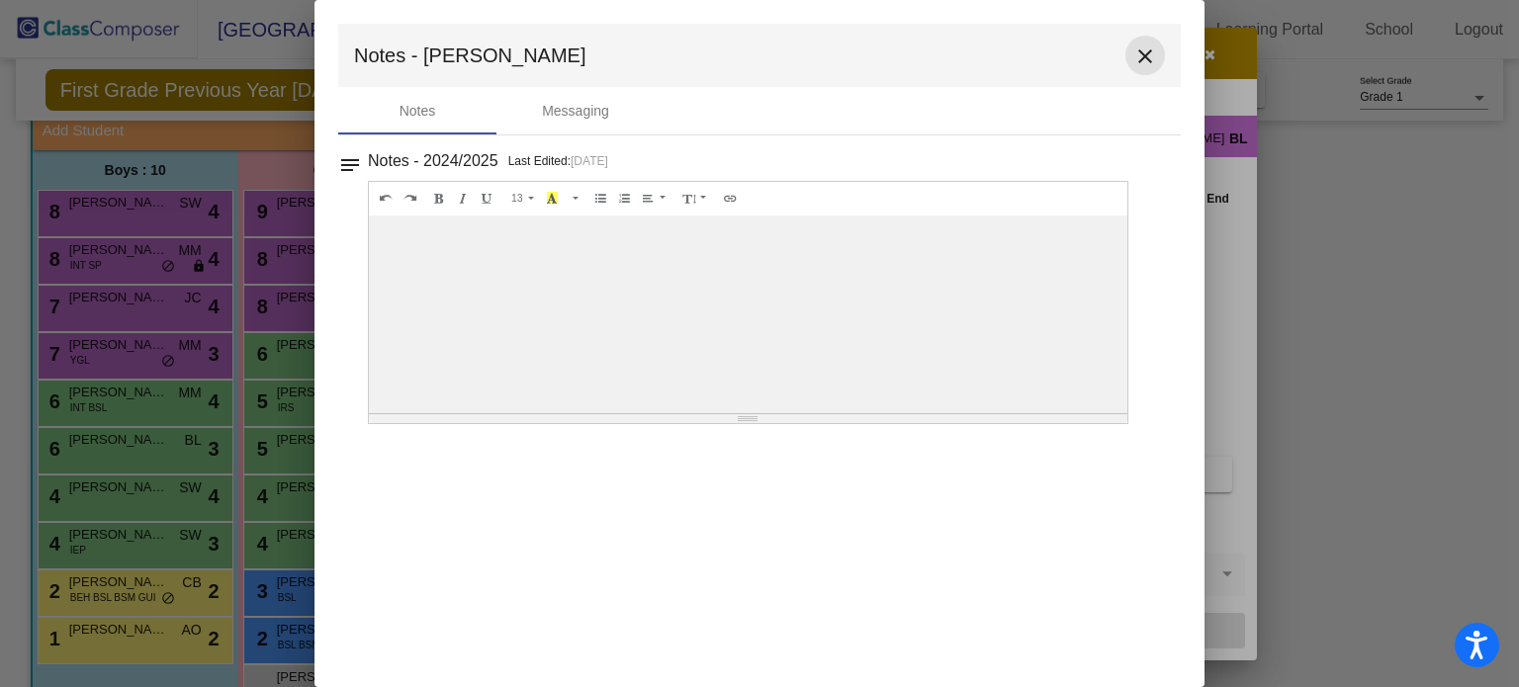
click at [1139, 55] on mat-icon "close" at bounding box center [1146, 57] width 24 height 24
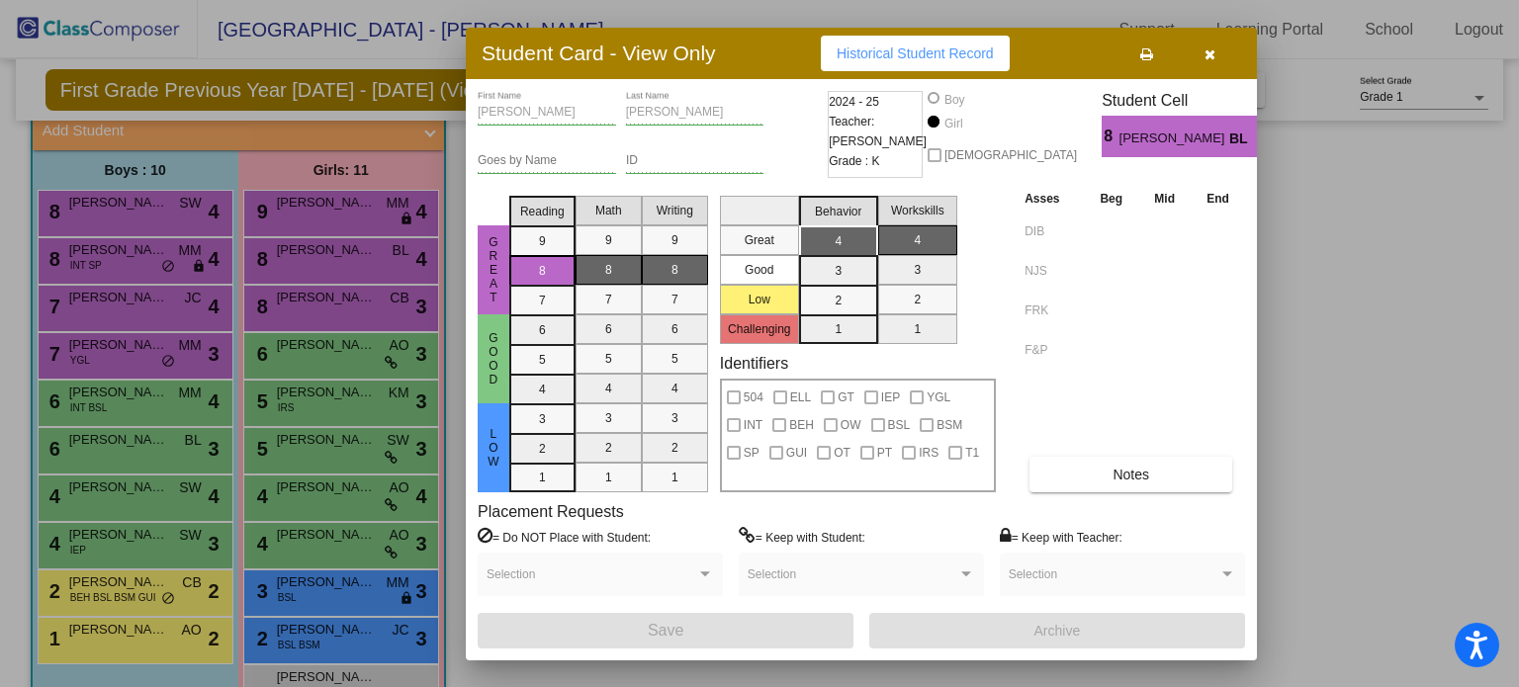
click at [1205, 50] on icon "button" at bounding box center [1210, 54] width 11 height 14
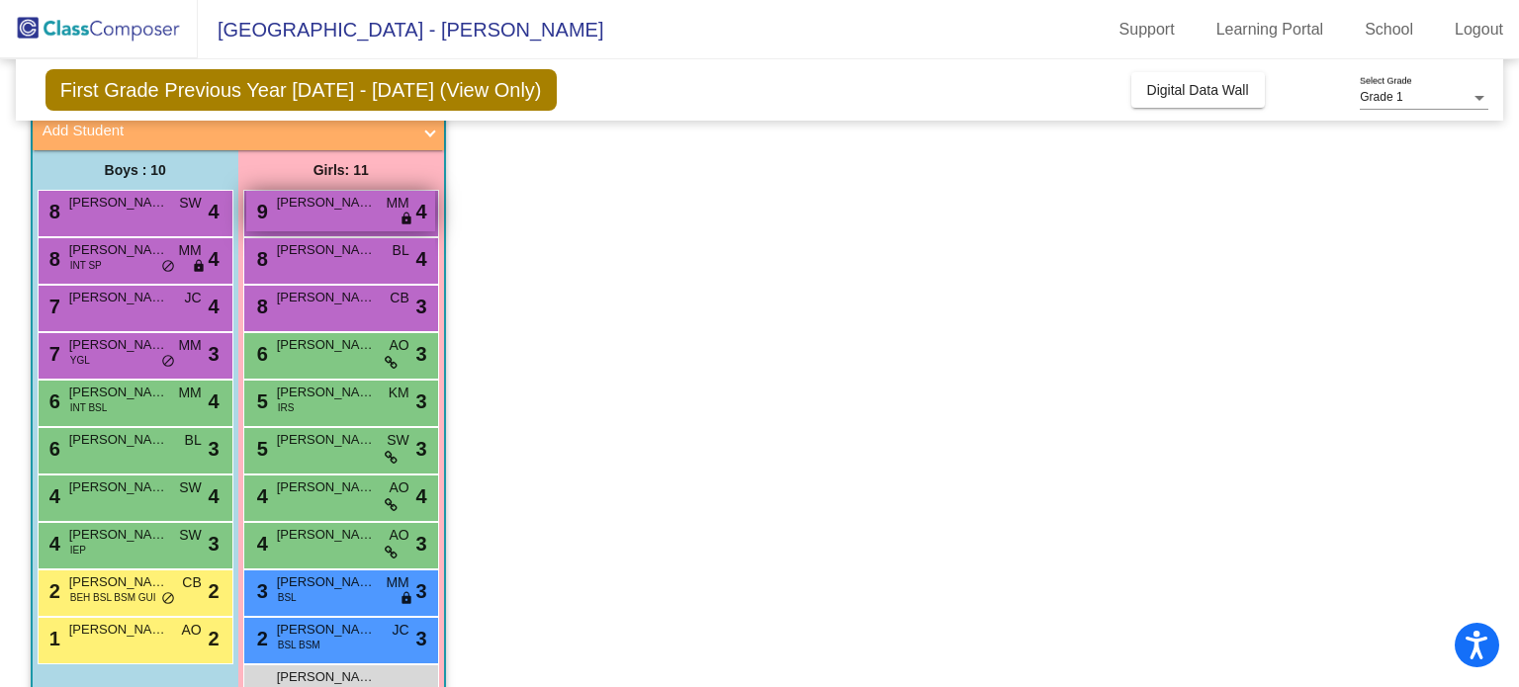
click at [311, 202] on span "[PERSON_NAME]" at bounding box center [326, 203] width 99 height 20
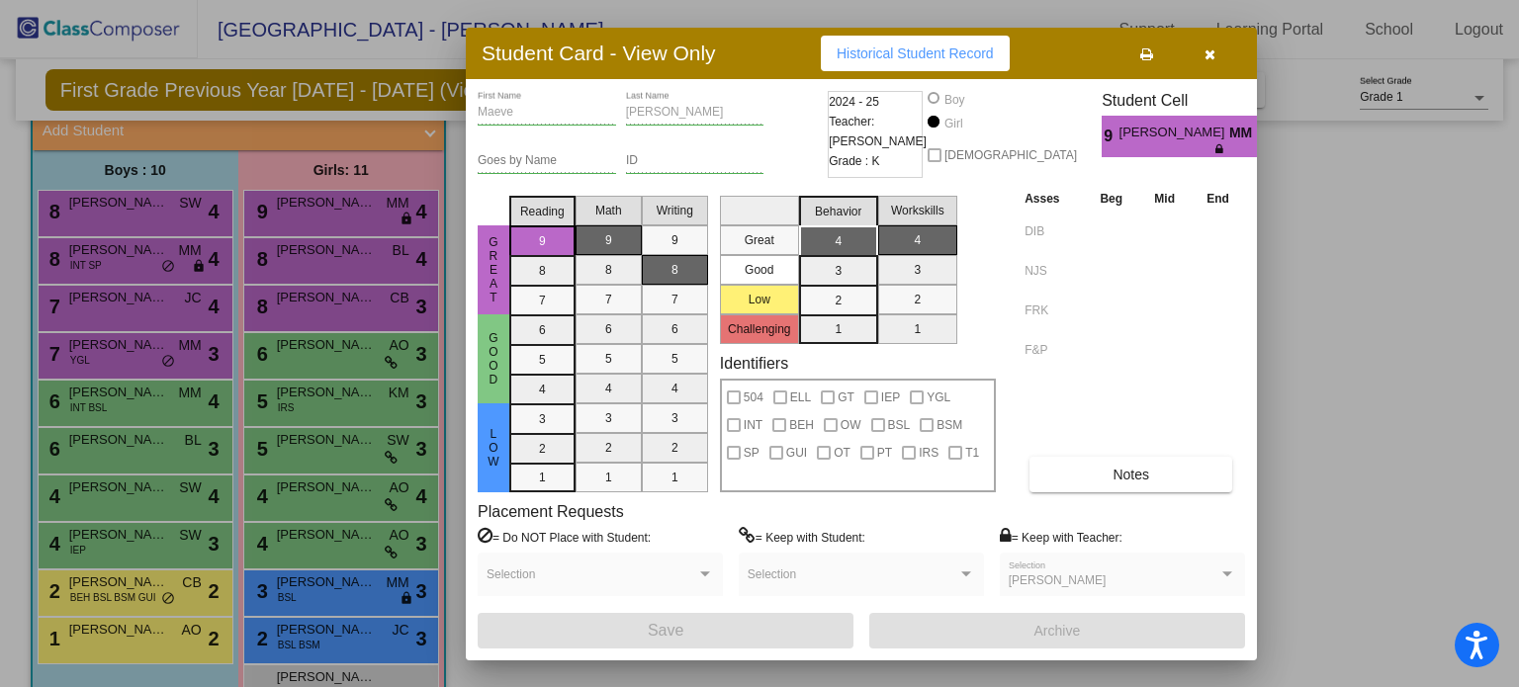
click at [1212, 55] on icon "button" at bounding box center [1210, 54] width 11 height 14
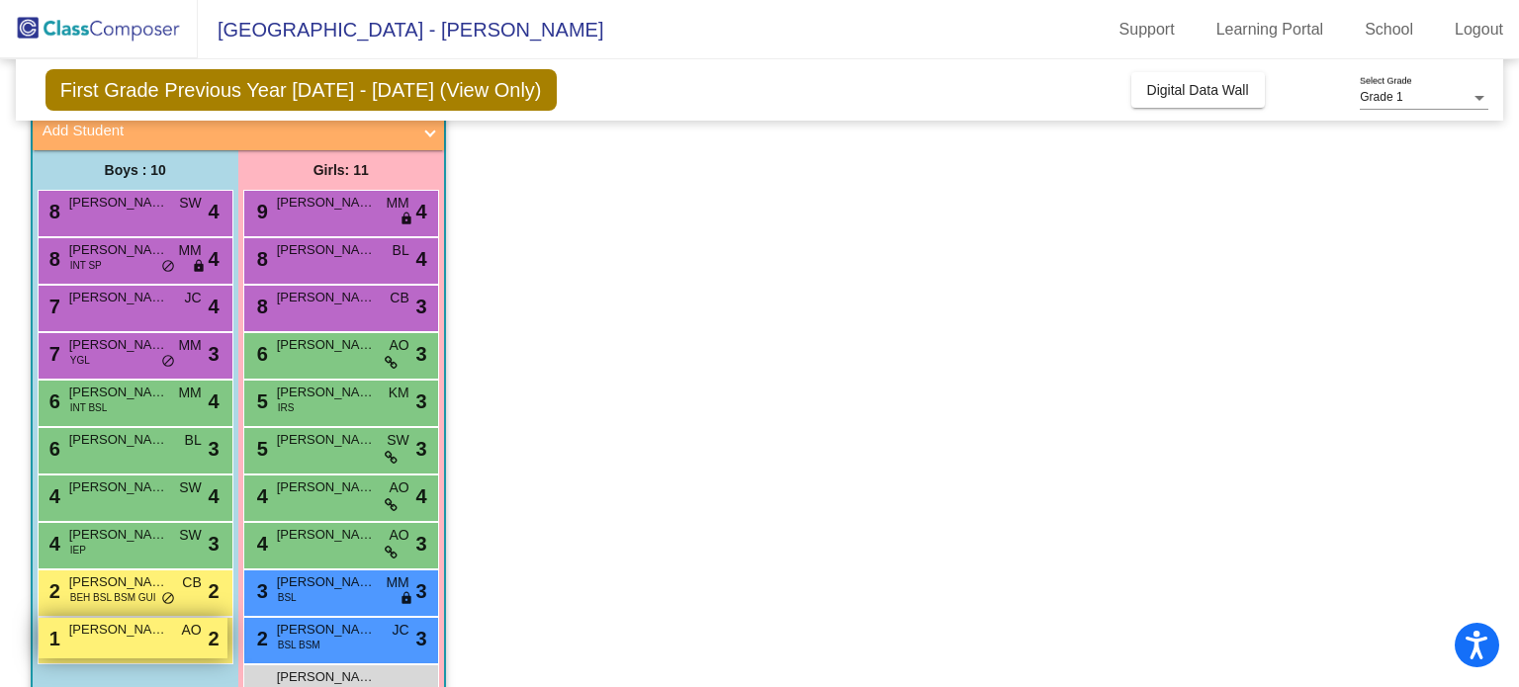
click at [119, 645] on div "1 [PERSON_NAME] AO lock do_not_disturb_alt 2" at bounding box center [133, 638] width 189 height 41
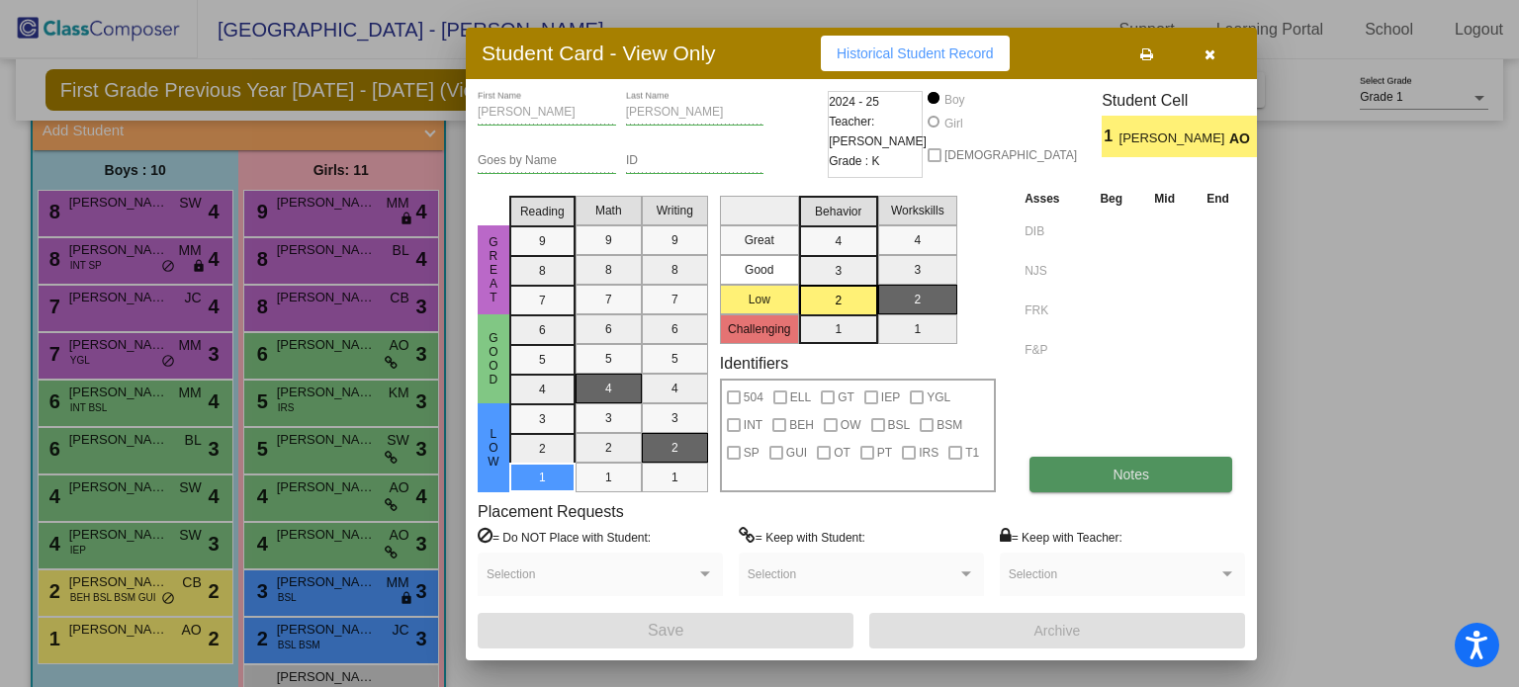
click at [1076, 482] on button "Notes" at bounding box center [1131, 475] width 203 height 36
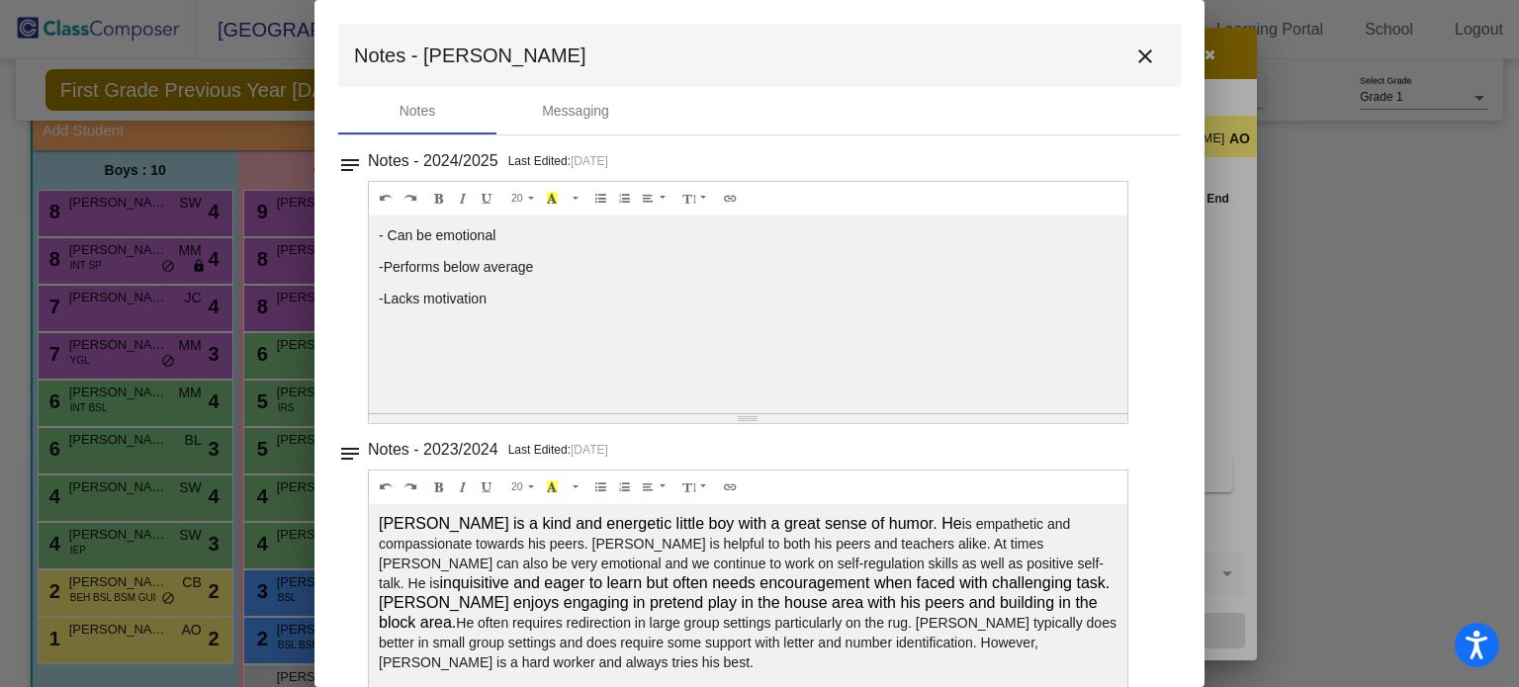
click at [1134, 57] on mat-icon "close" at bounding box center [1146, 57] width 24 height 24
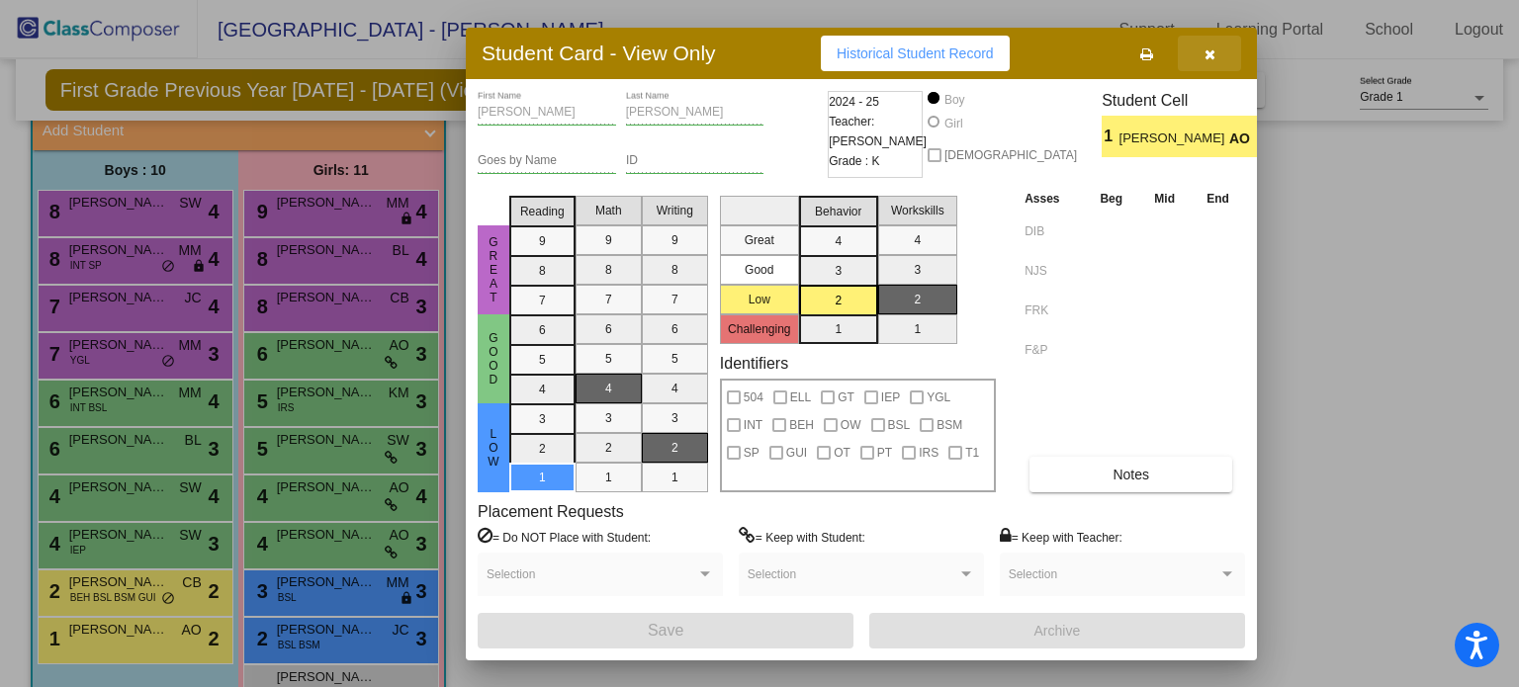
click at [1211, 57] on icon "button" at bounding box center [1210, 54] width 11 height 14
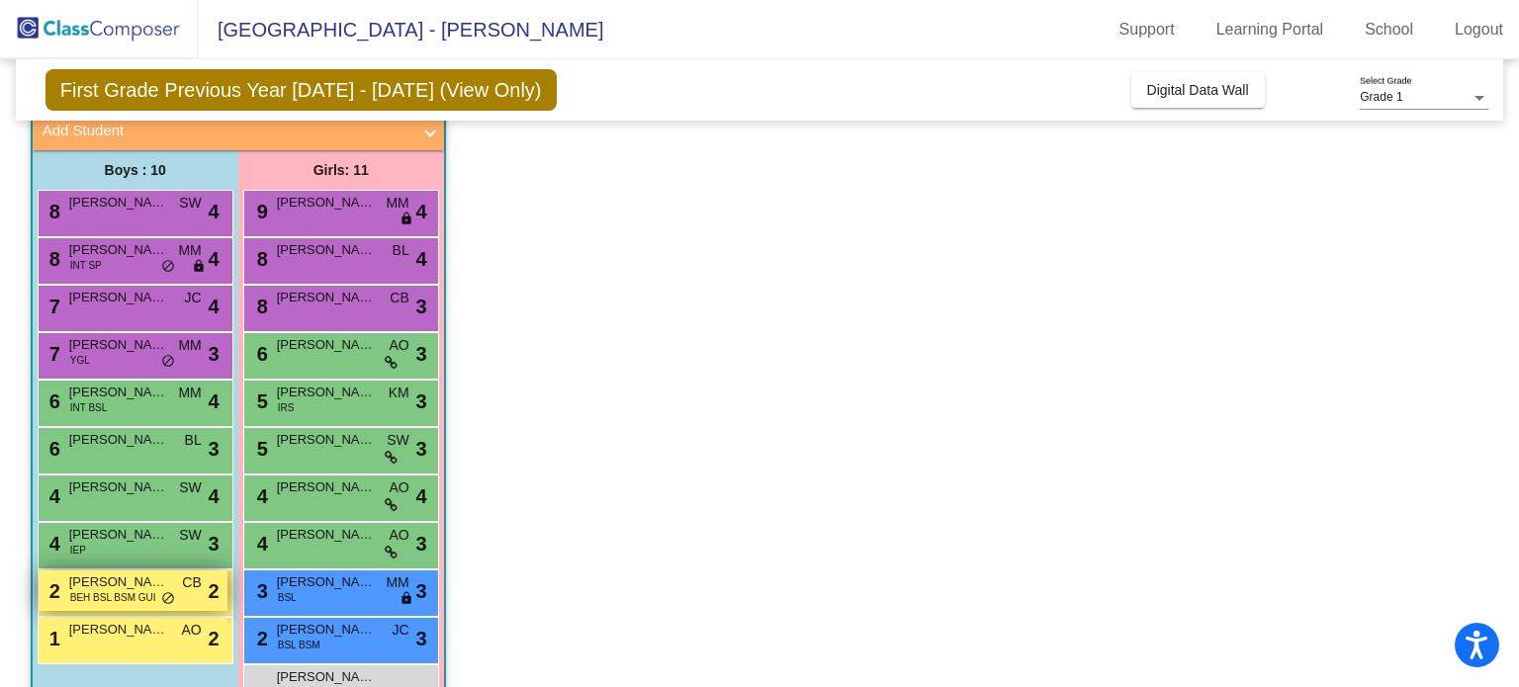
click at [149, 600] on span "BEH BSL BSM GUI" at bounding box center [113, 598] width 86 height 15
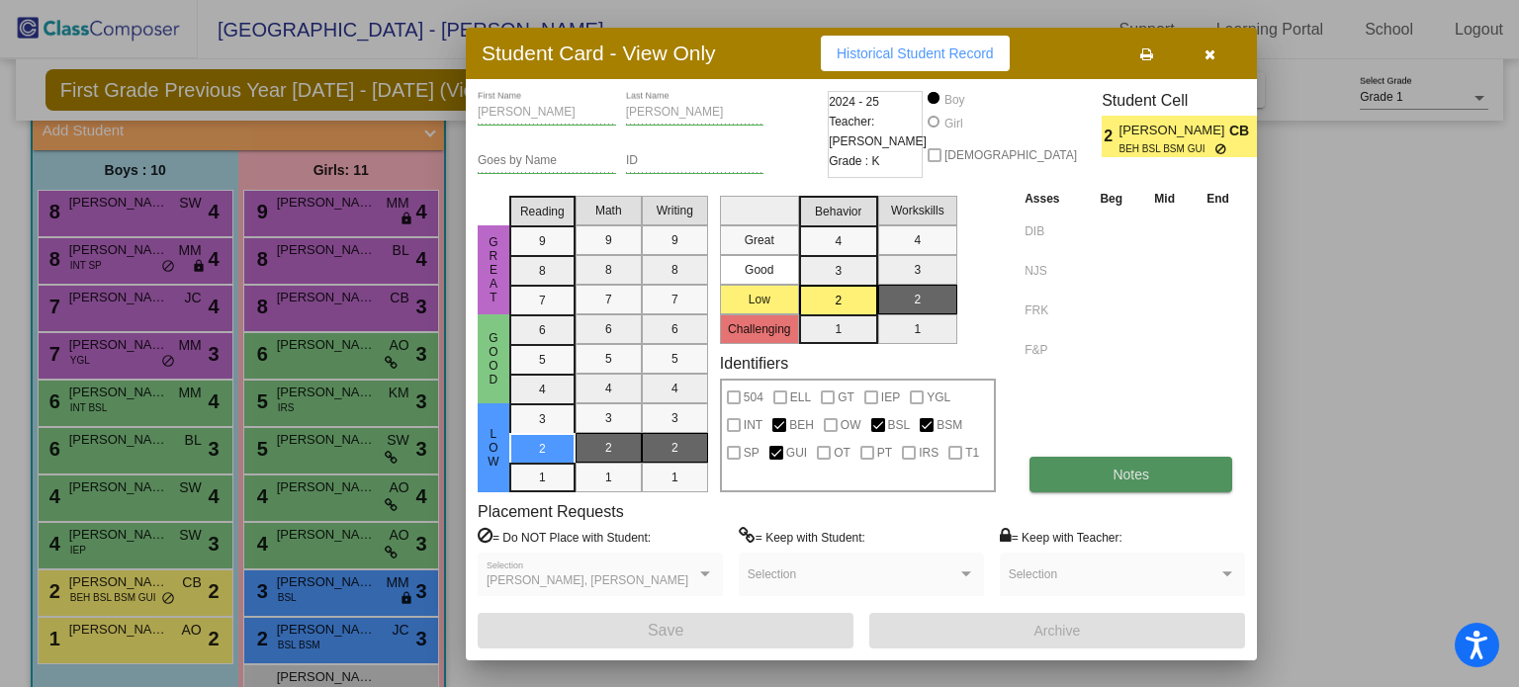
click at [1128, 472] on span "Notes" at bounding box center [1131, 475] width 37 height 16
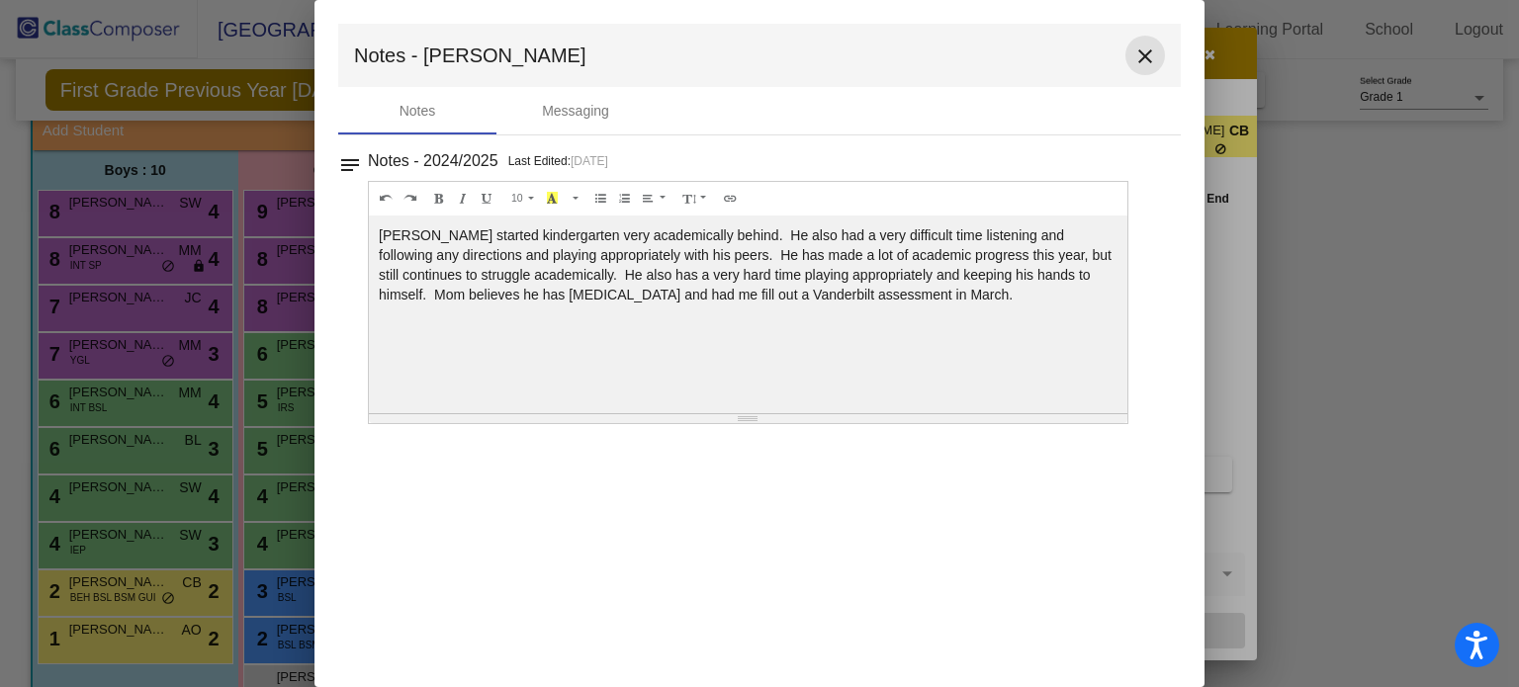
click at [1143, 57] on mat-icon "close" at bounding box center [1146, 57] width 24 height 24
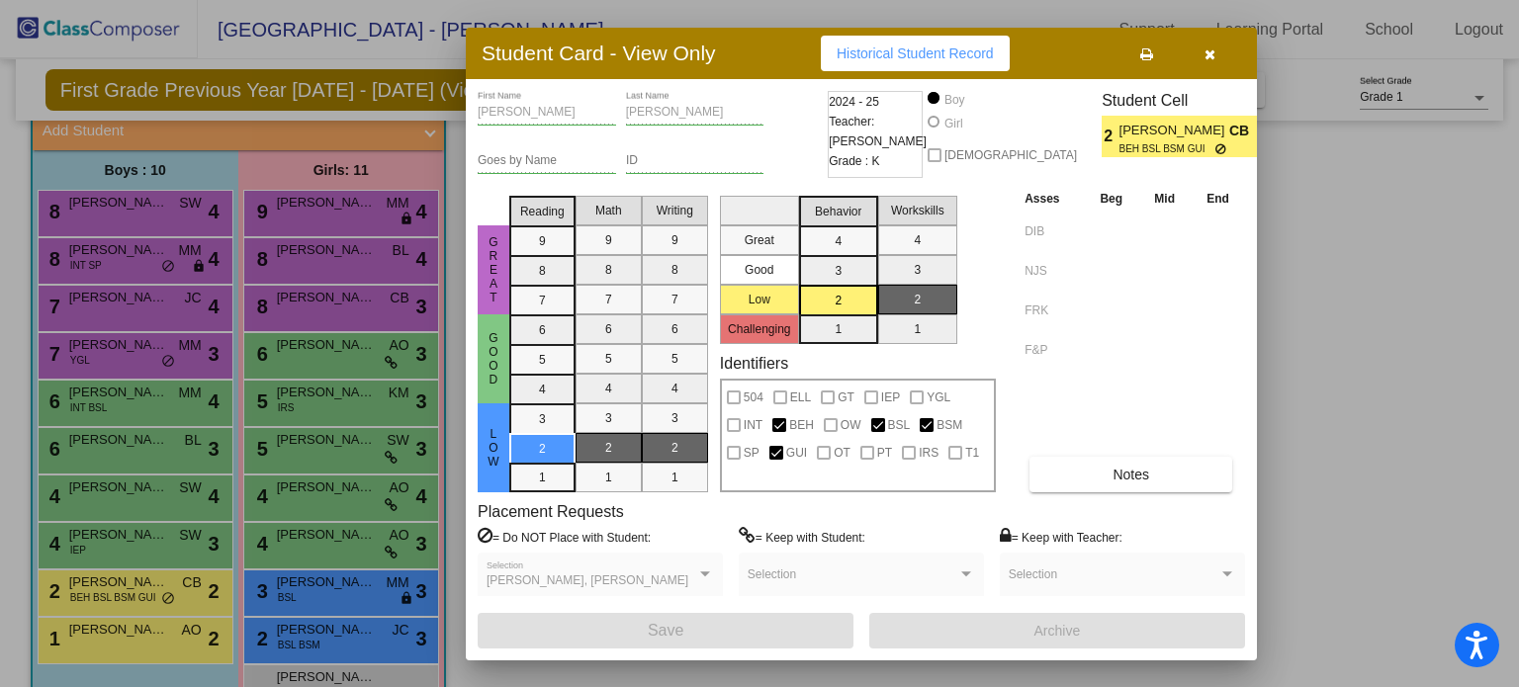
click at [1215, 48] on button "button" at bounding box center [1209, 54] width 63 height 36
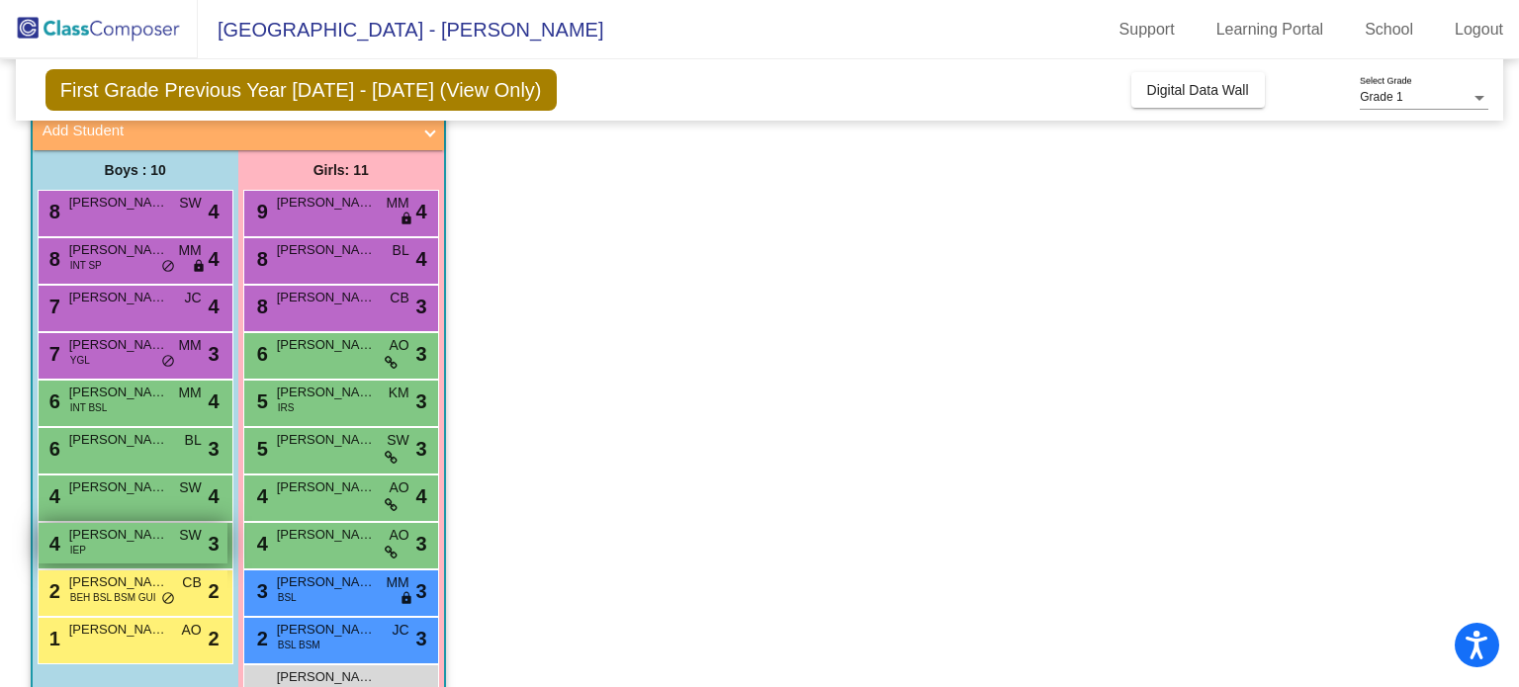
click at [107, 541] on span "[PERSON_NAME]" at bounding box center [118, 535] width 99 height 20
click at [115, 545] on div "4 [PERSON_NAME] IEP SW lock do_not_disturb_alt 3" at bounding box center [133, 543] width 189 height 41
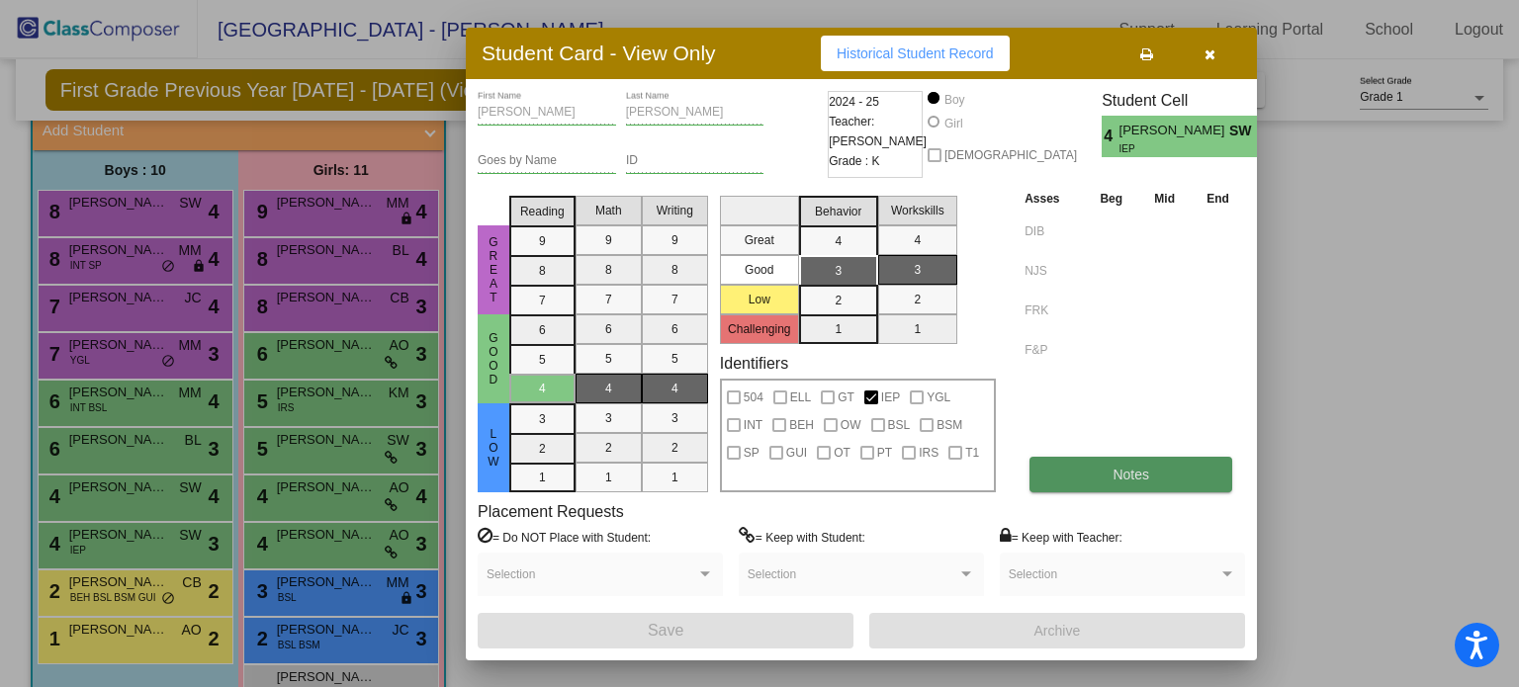
click at [1094, 467] on button "Notes" at bounding box center [1131, 475] width 203 height 36
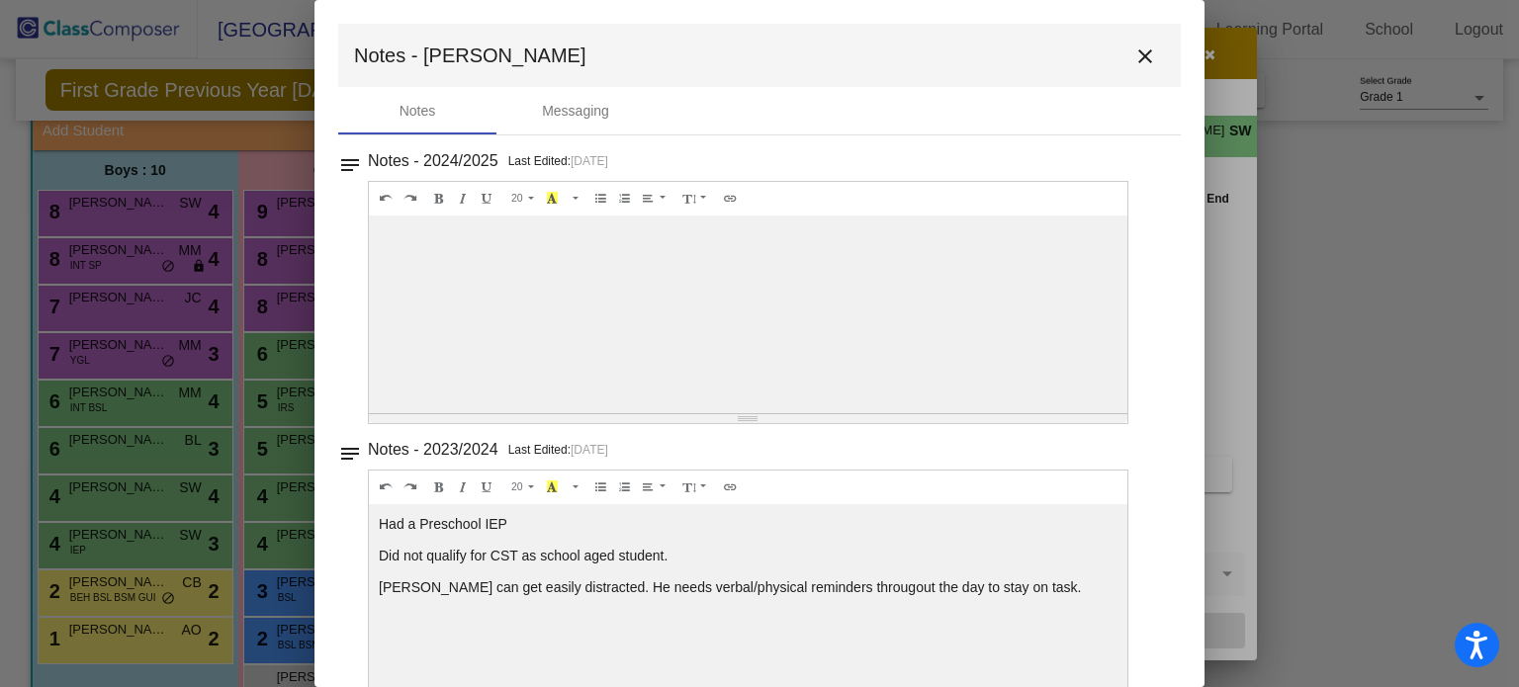
click at [1134, 56] on mat-icon "close" at bounding box center [1146, 57] width 24 height 24
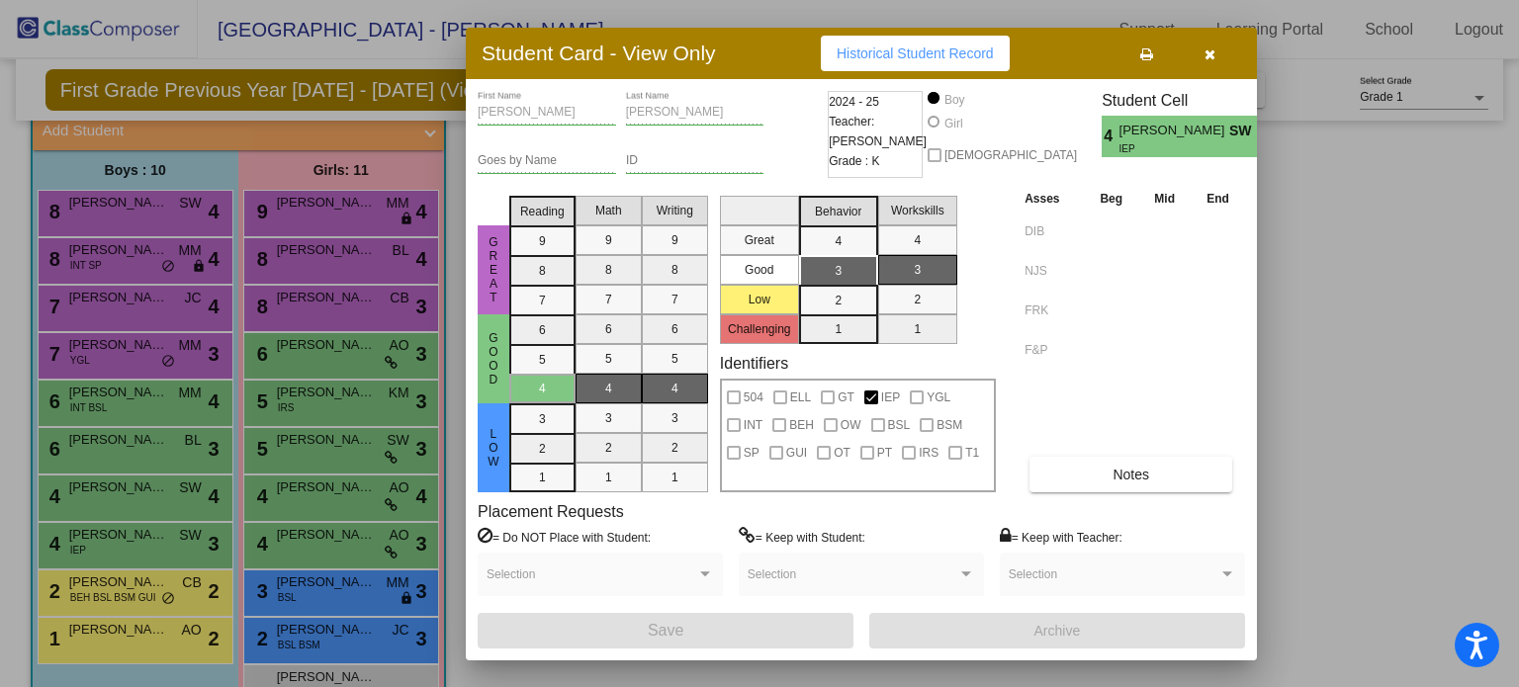
click at [1206, 56] on icon "button" at bounding box center [1210, 54] width 11 height 14
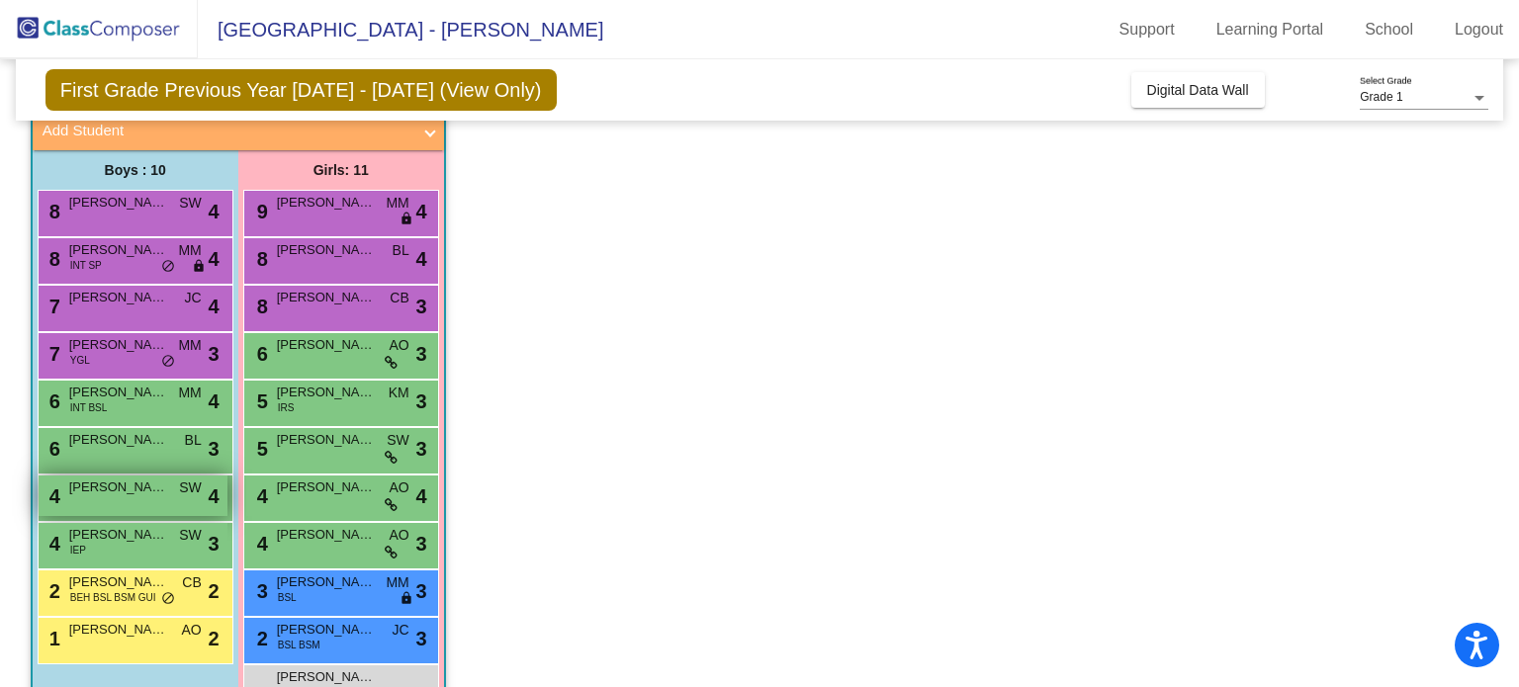
click at [123, 495] on span "[PERSON_NAME]" at bounding box center [118, 488] width 99 height 20
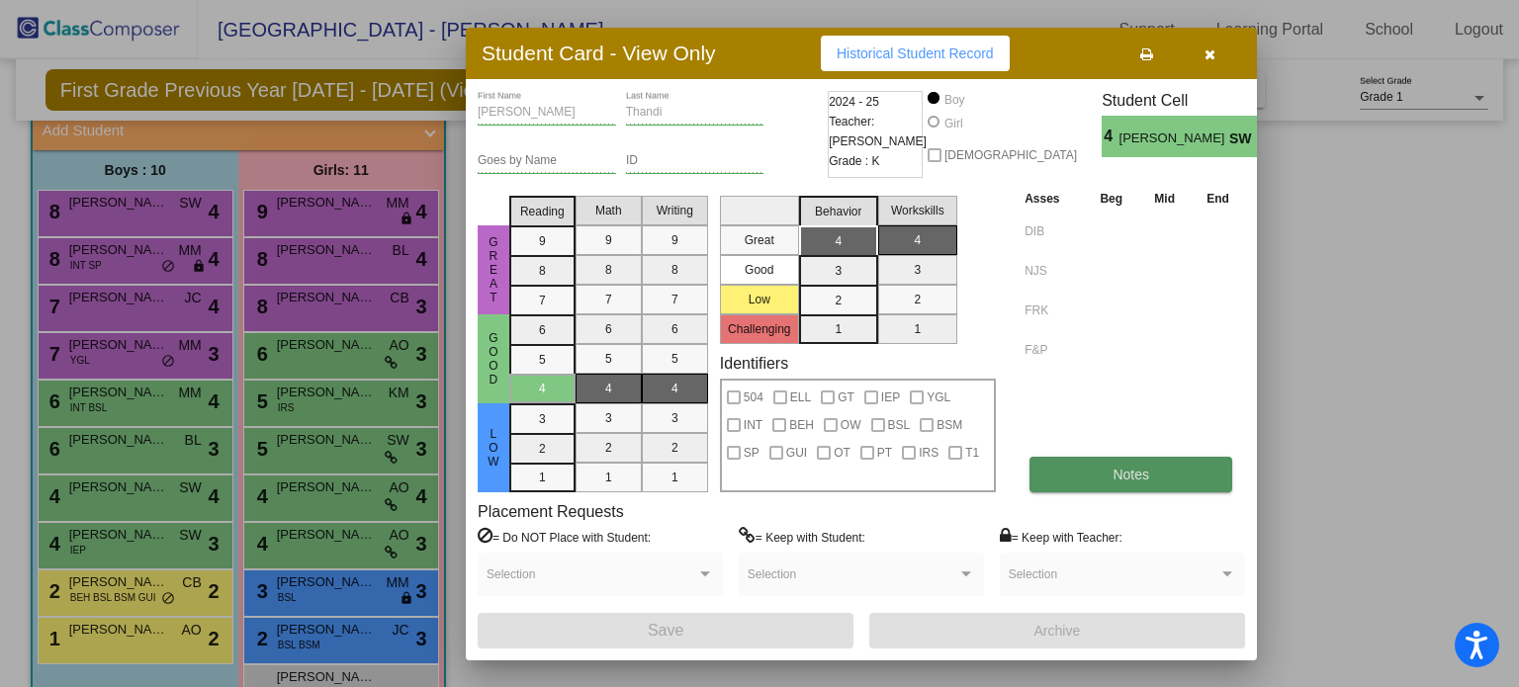
click at [1159, 473] on button "Notes" at bounding box center [1131, 475] width 203 height 36
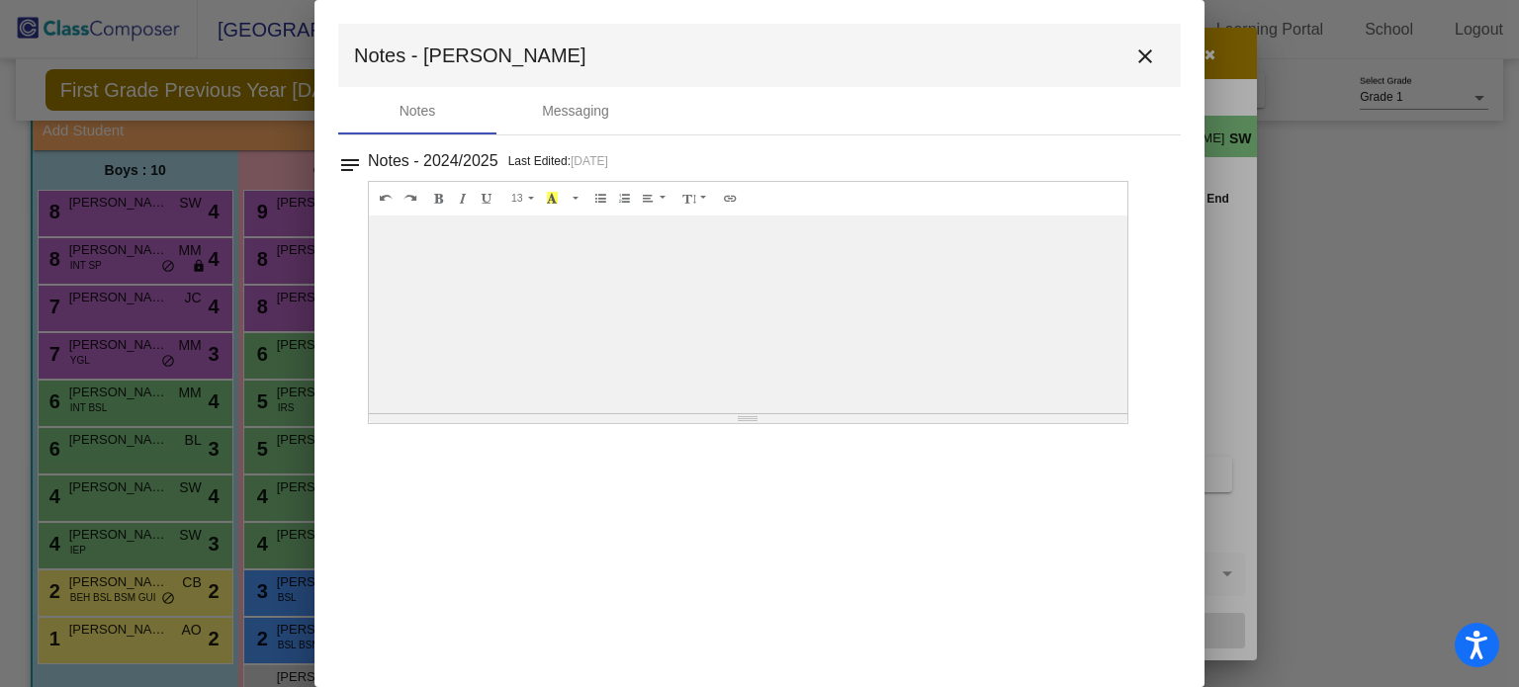
click at [1140, 50] on mat-icon "close" at bounding box center [1146, 57] width 24 height 24
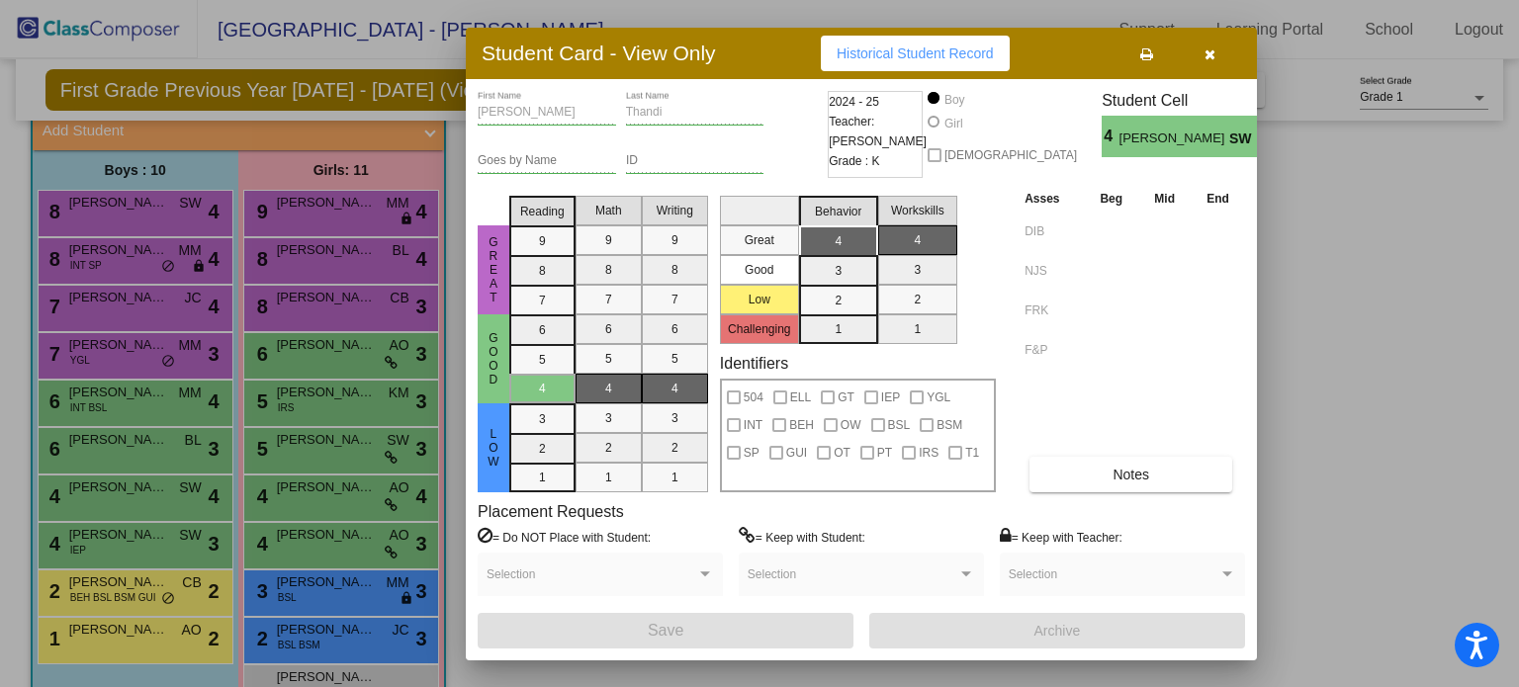
click at [1205, 49] on icon "button" at bounding box center [1210, 54] width 11 height 14
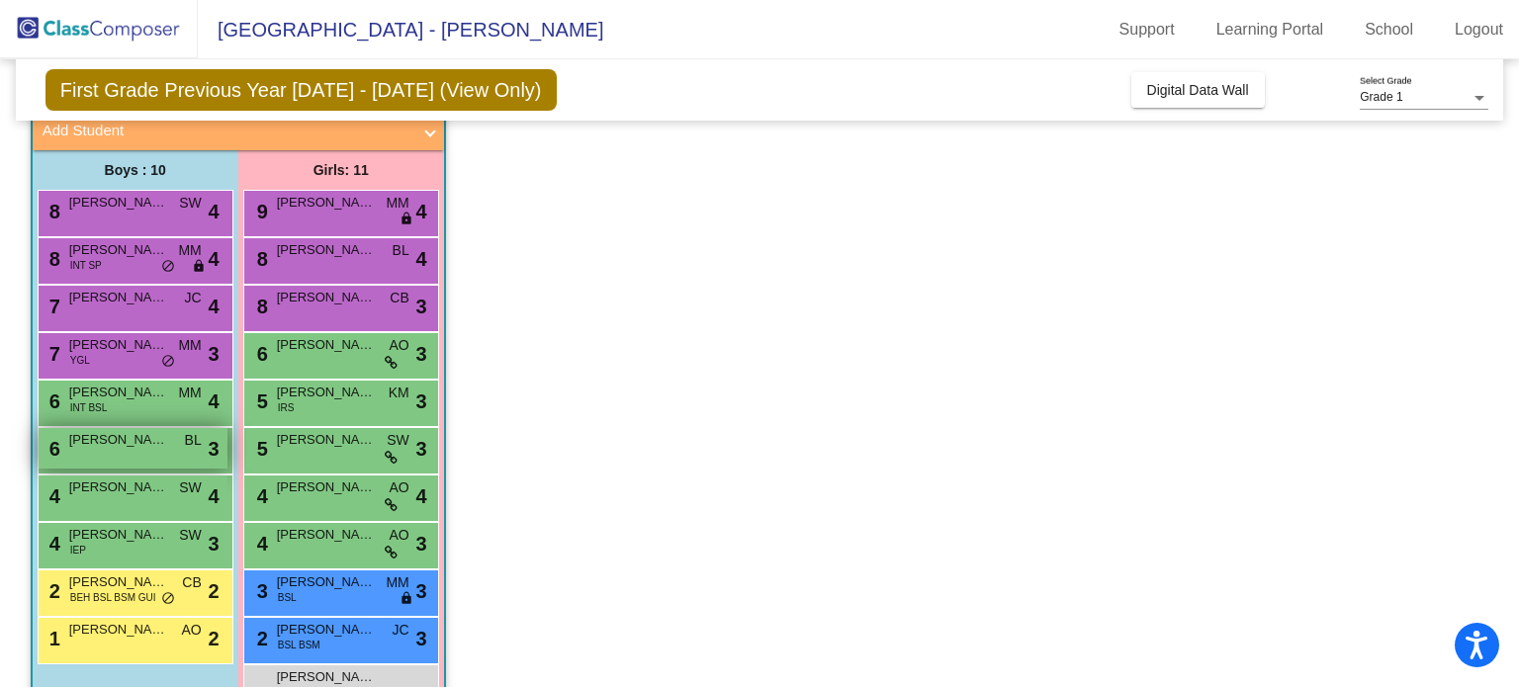
click at [107, 451] on div "6 [PERSON_NAME] BL lock do_not_disturb_alt 3" at bounding box center [133, 448] width 189 height 41
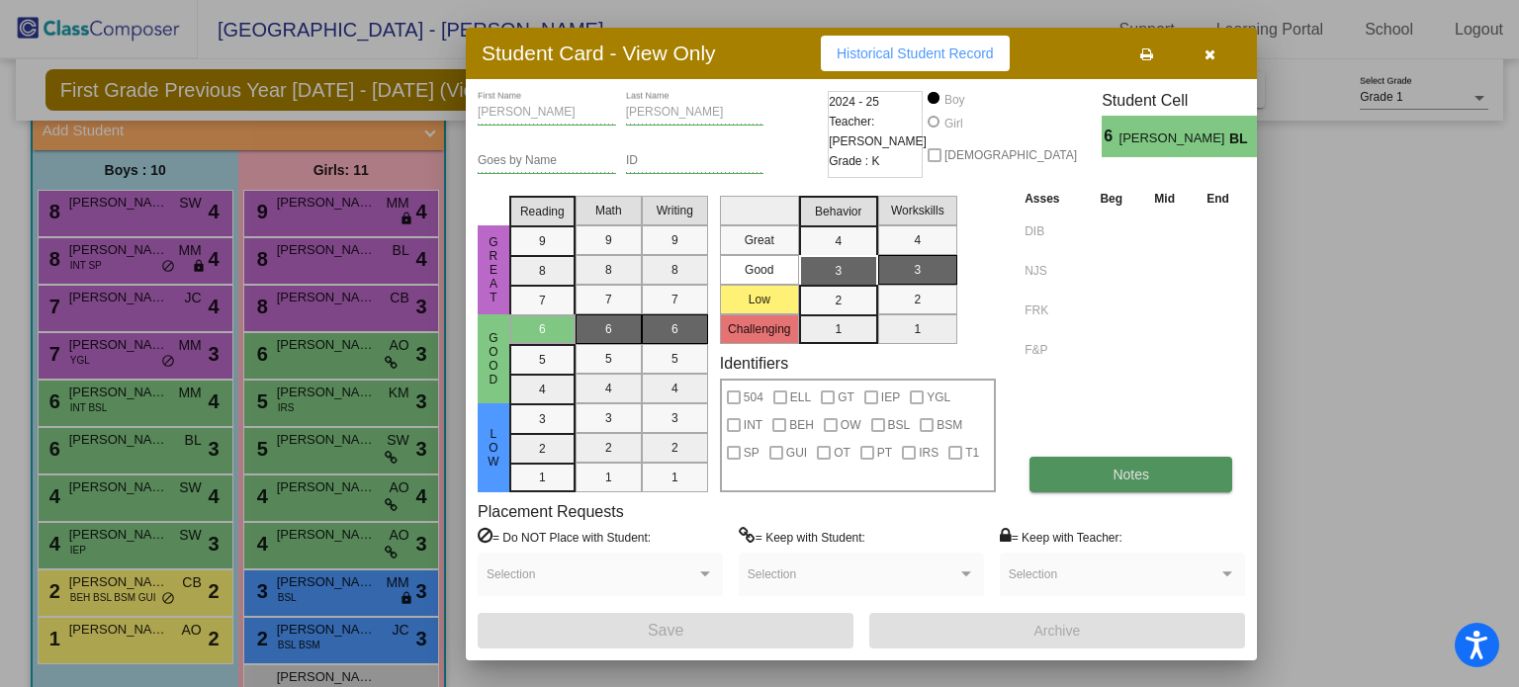
click at [1127, 484] on button "Notes" at bounding box center [1131, 475] width 203 height 36
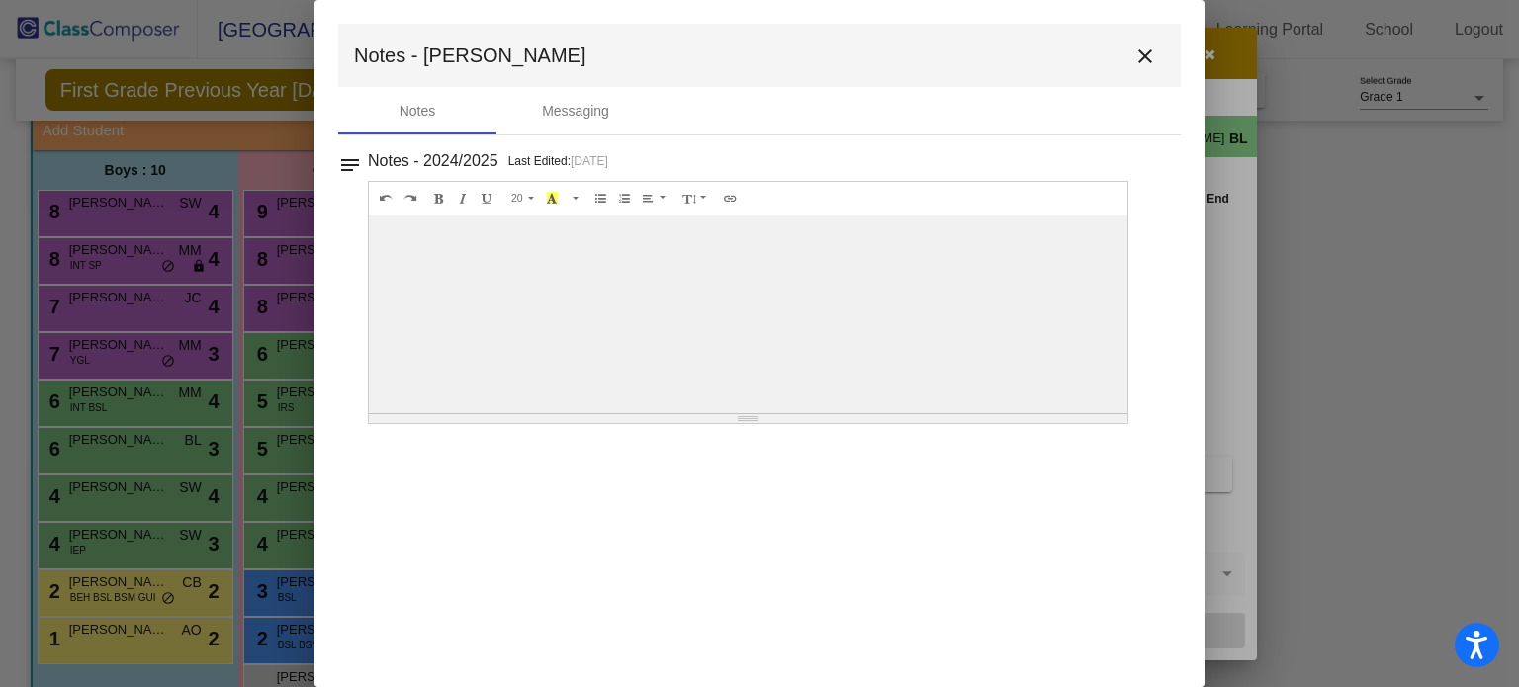
click at [1147, 60] on mat-icon "close" at bounding box center [1146, 57] width 24 height 24
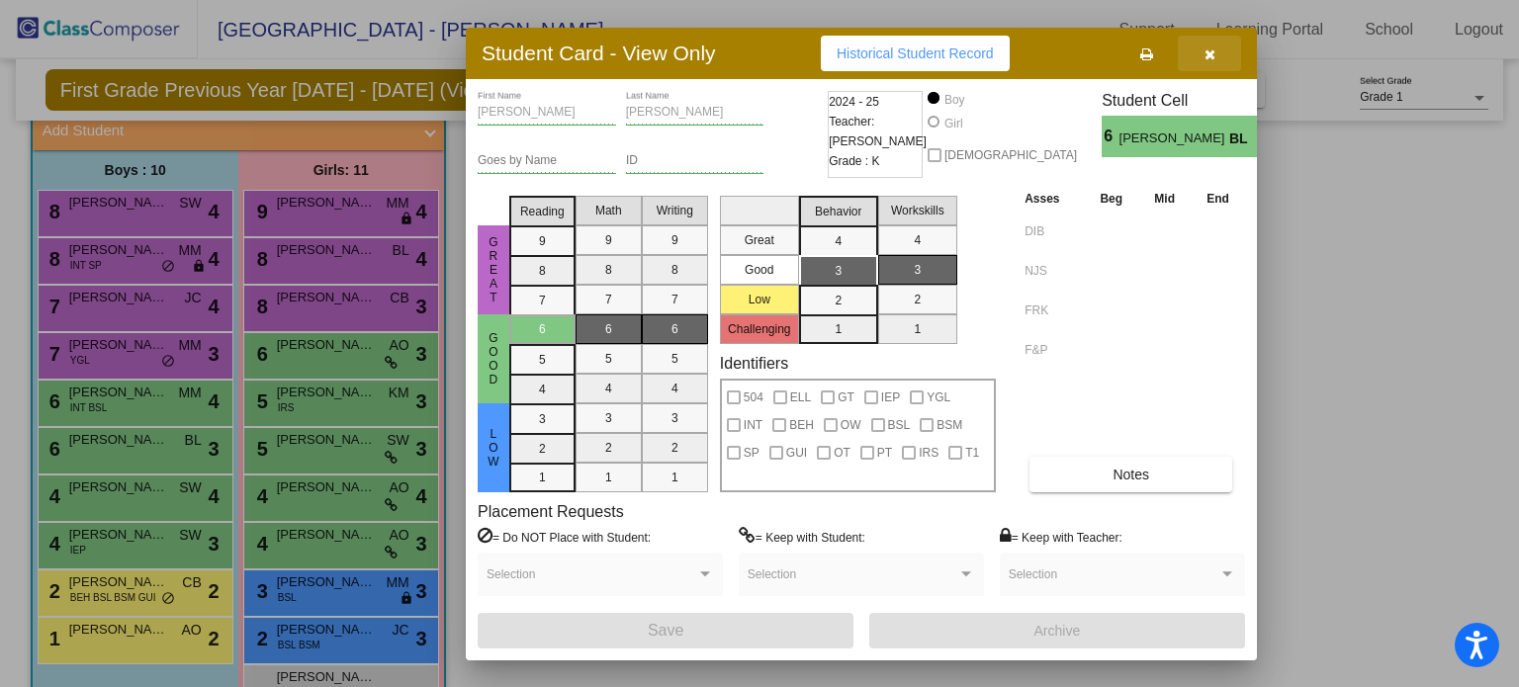
click at [1207, 57] on icon "button" at bounding box center [1210, 54] width 11 height 14
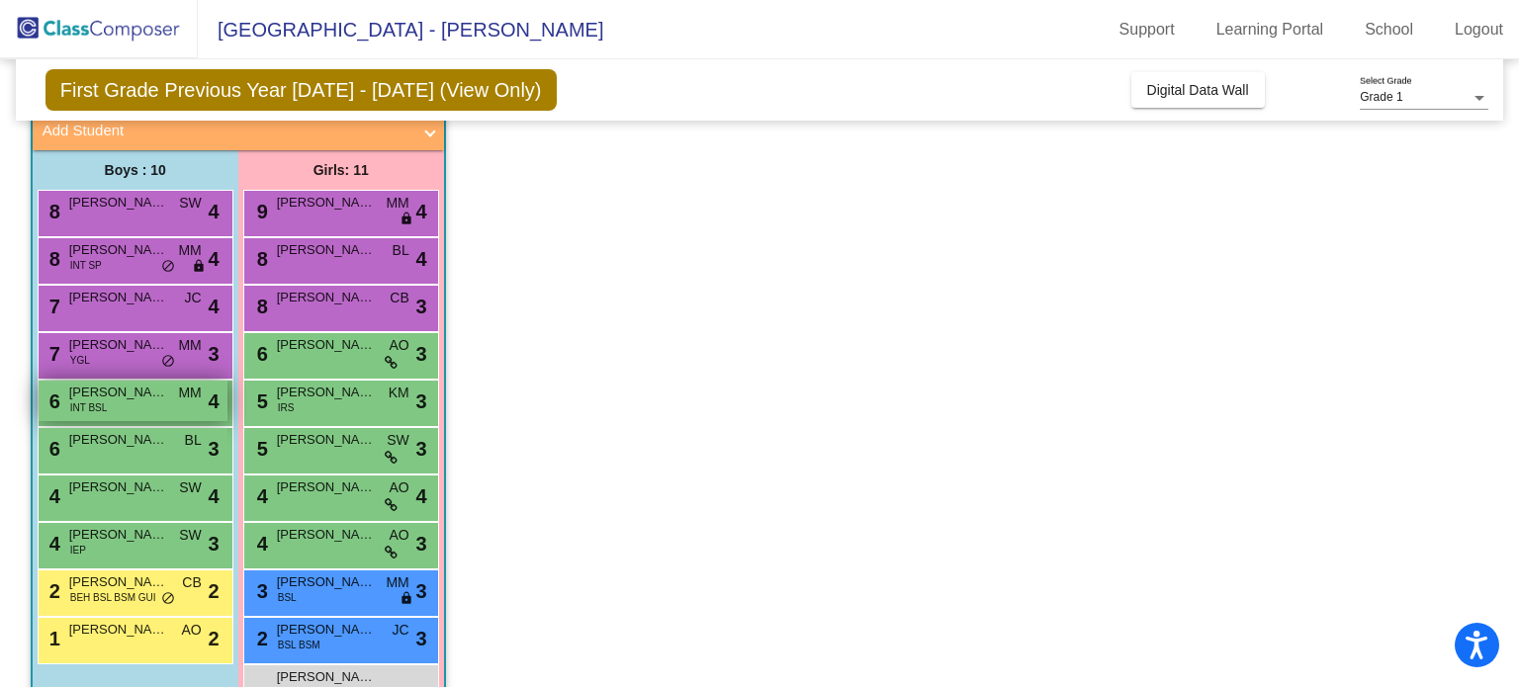
click at [123, 404] on div "6 [PERSON_NAME] INT BSL MM lock do_not_disturb_alt 4" at bounding box center [133, 401] width 189 height 41
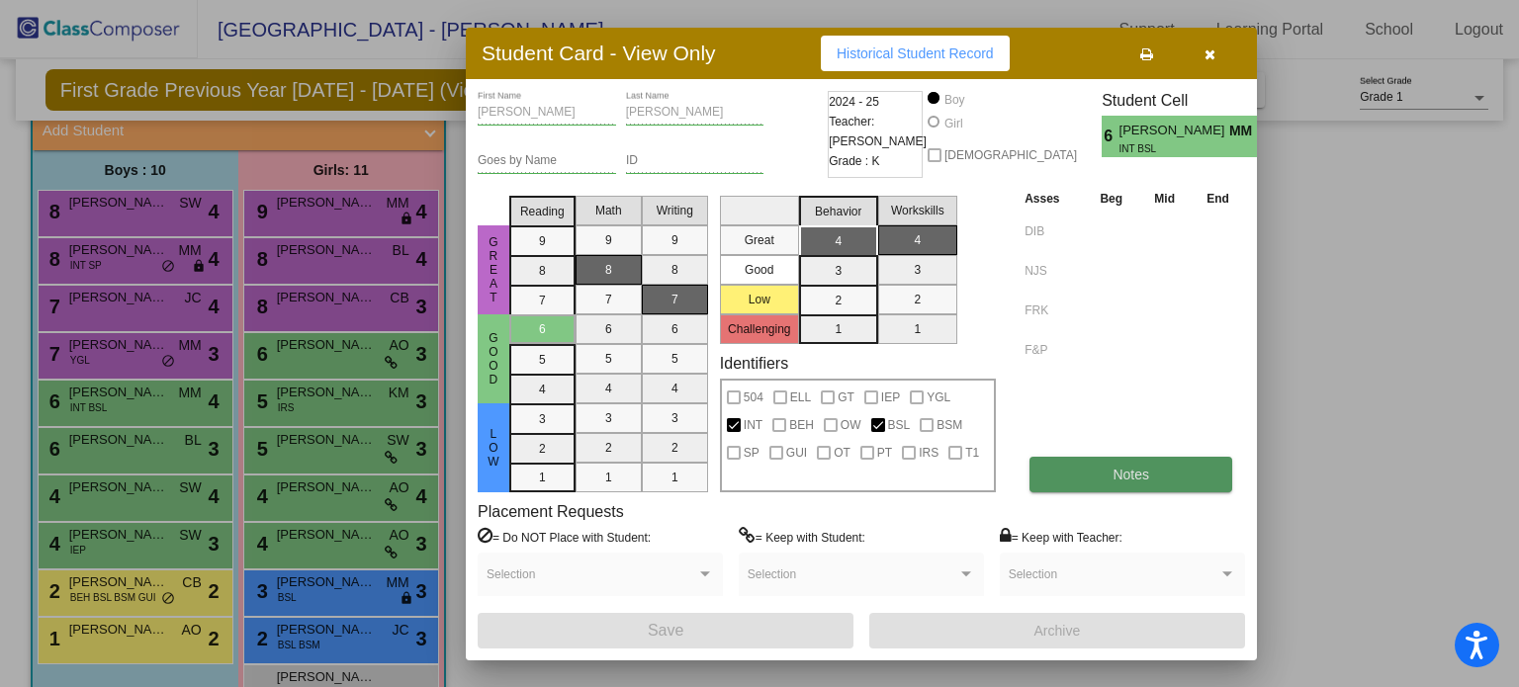
click at [1127, 472] on span "Notes" at bounding box center [1131, 475] width 37 height 16
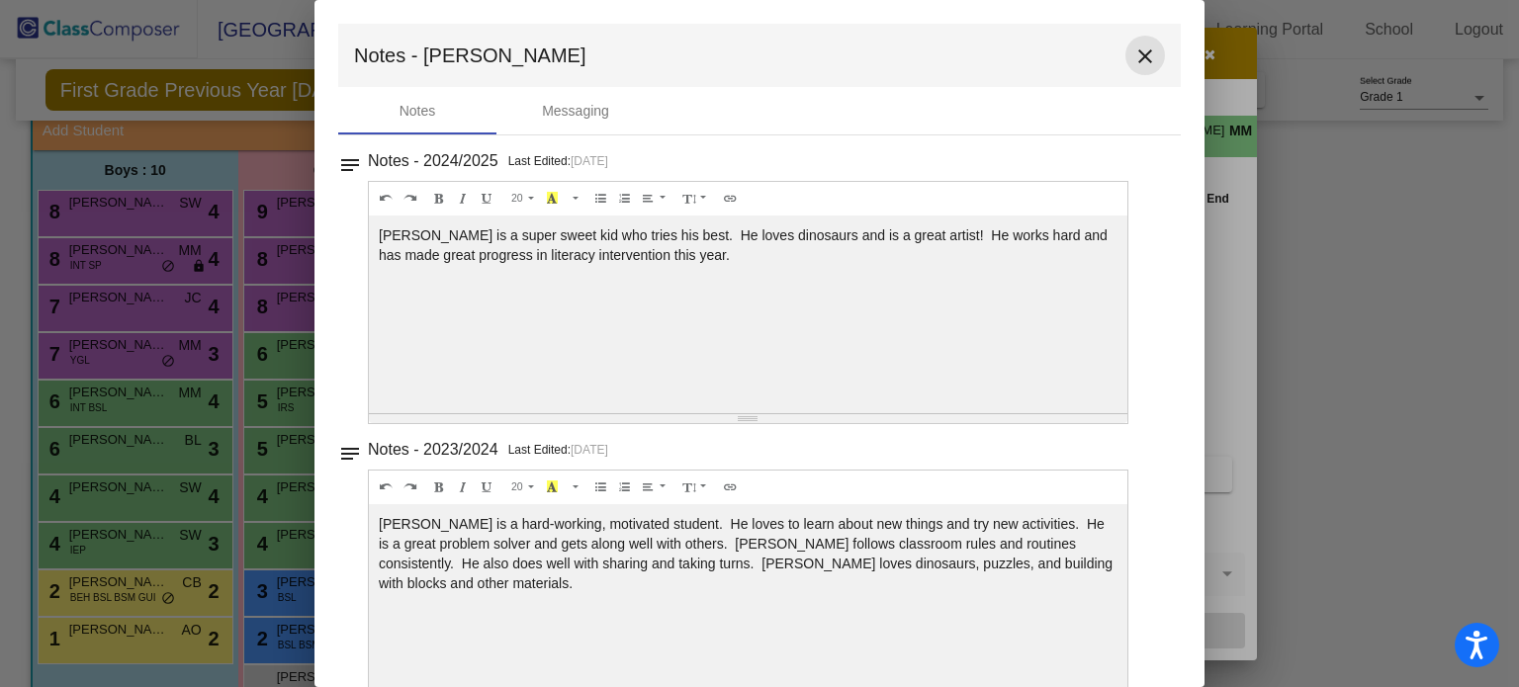
click at [1136, 59] on mat-icon "close" at bounding box center [1146, 57] width 24 height 24
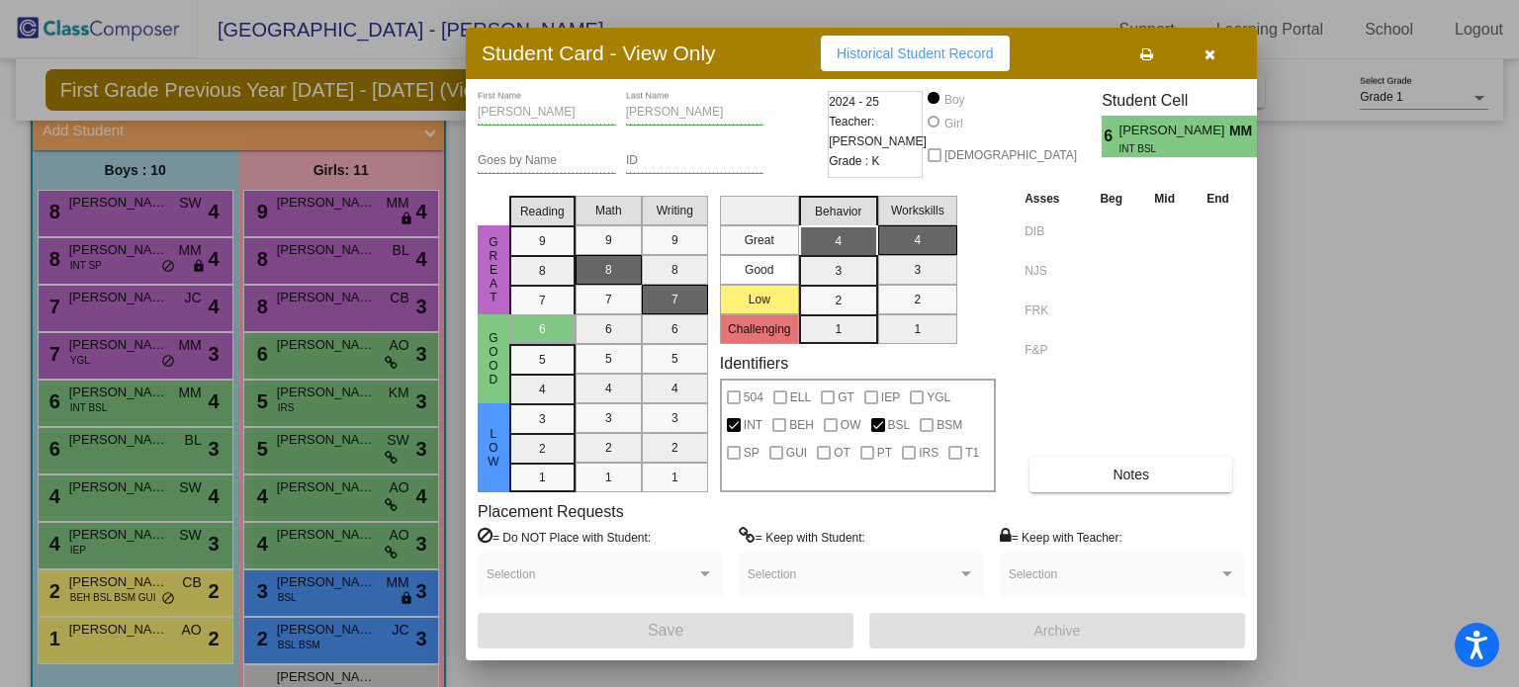
click at [1207, 55] on icon "button" at bounding box center [1210, 54] width 11 height 14
